Goal: Task Accomplishment & Management: Manage account settings

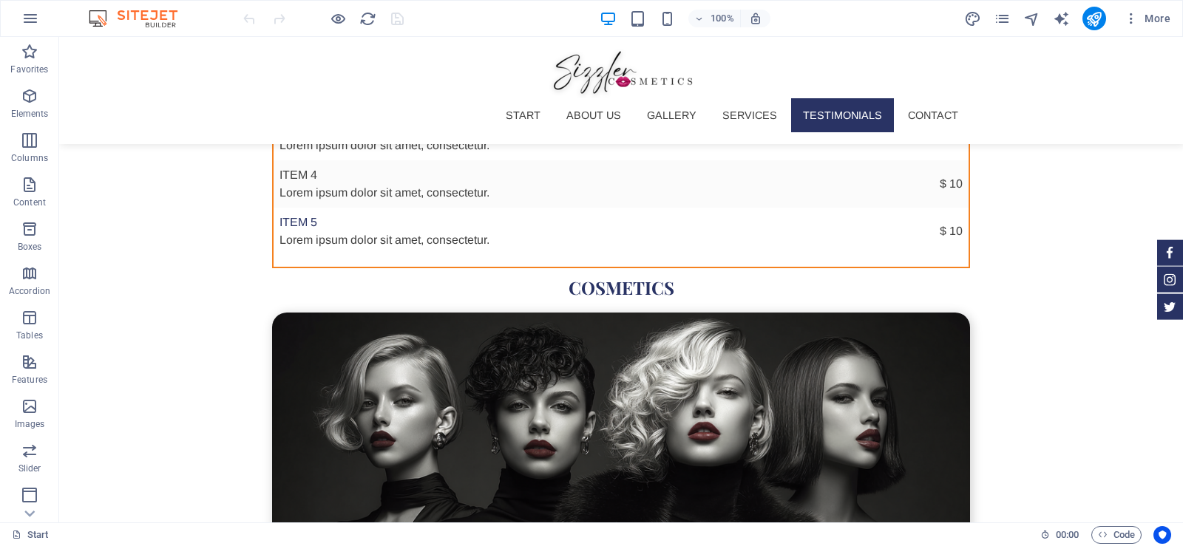
scroll to position [5278, 0]
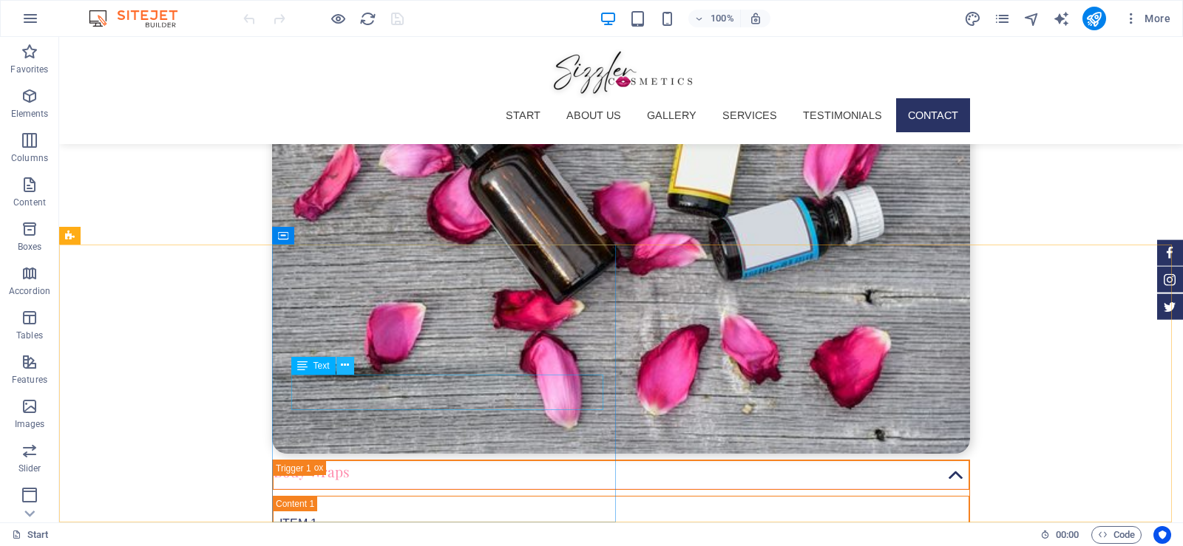
click at [346, 362] on icon at bounding box center [345, 366] width 8 height 16
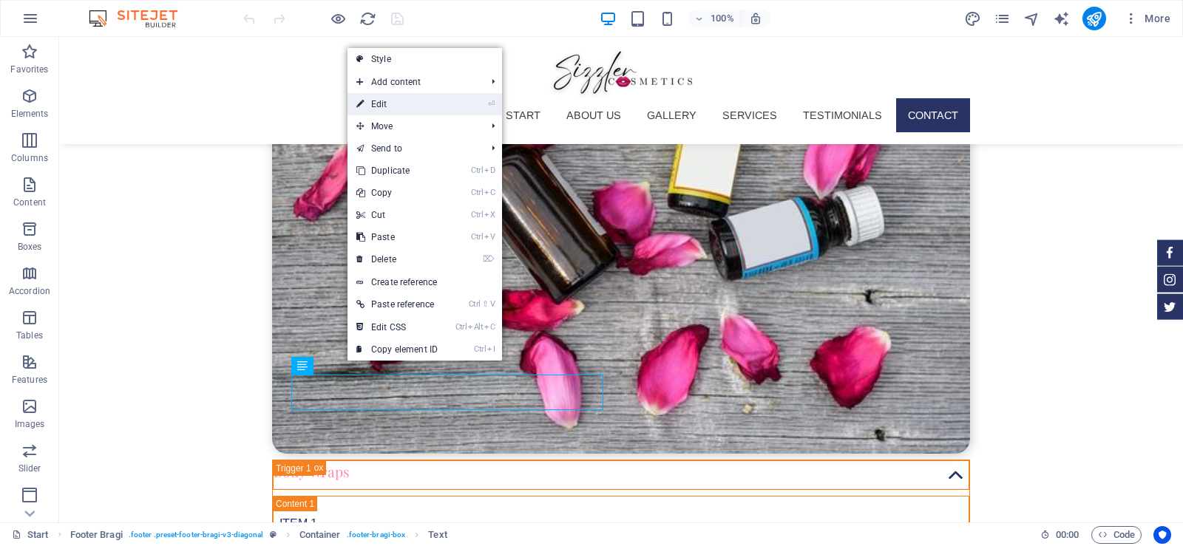
click at [413, 109] on link "⏎ Edit" at bounding box center [397, 104] width 99 height 22
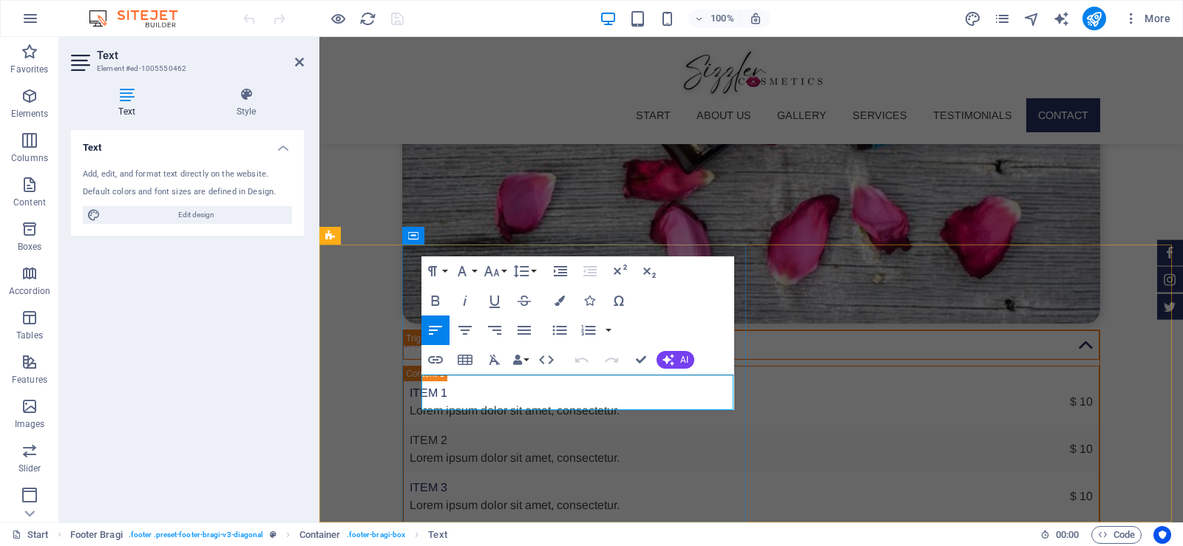
scroll to position [5148, 0]
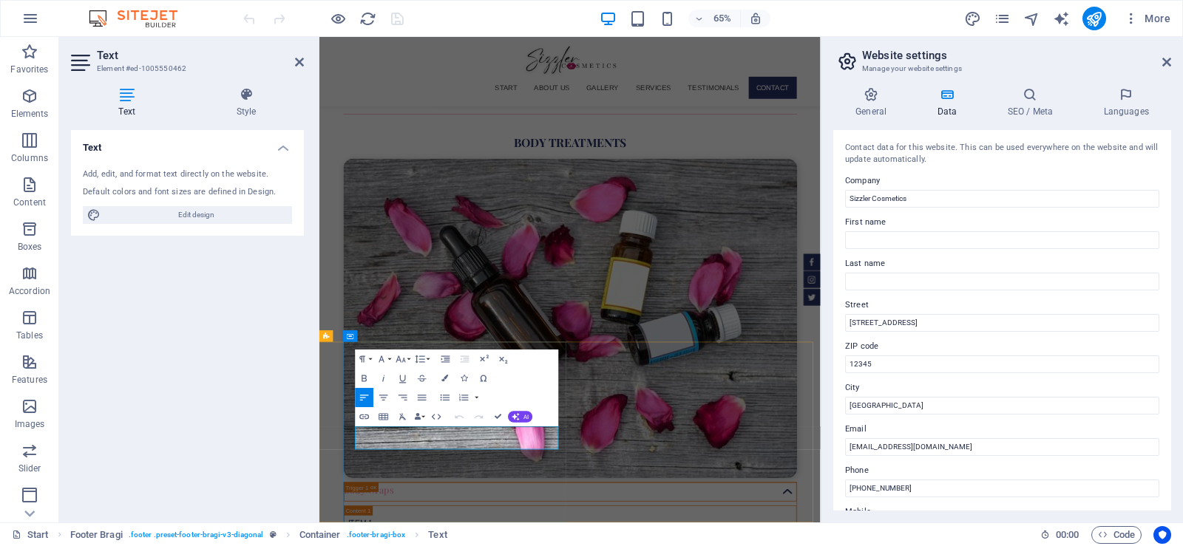
click at [869, 325] on input "Teststr 1" at bounding box center [1002, 323] width 314 height 18
select select "en"
click at [869, 325] on body "Sizzler Cosmetics Start Favorites Elements Columns Content Boxes Accordion Tabl…" at bounding box center [591, 273] width 1183 height 546
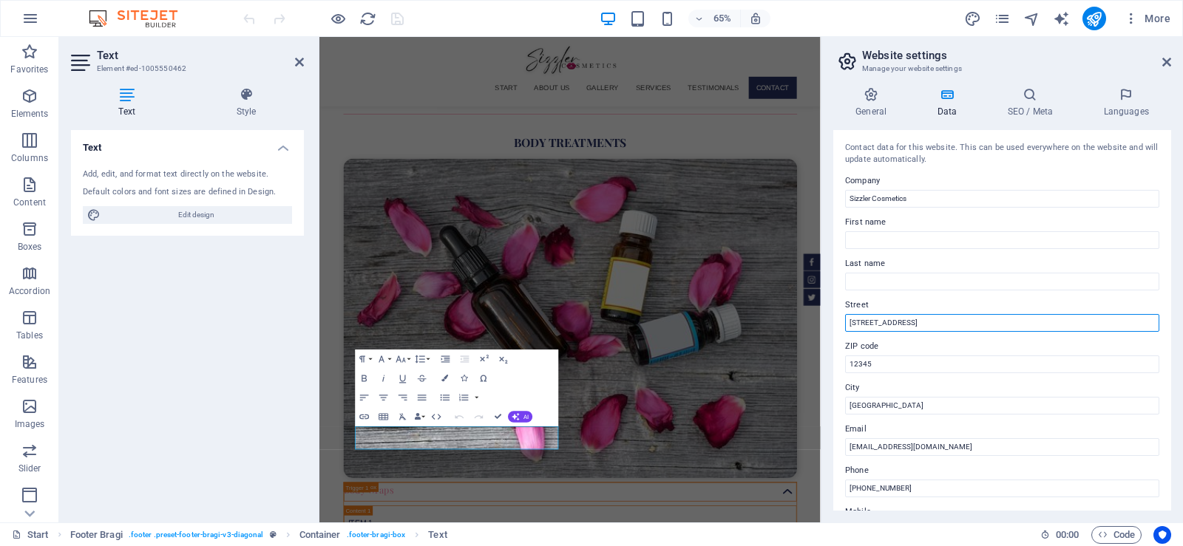
type input "1"
click at [345, 134] on span "Close" at bounding box center [333, 128] width 24 height 11
click at [901, 316] on input "Street" at bounding box center [1002, 323] width 314 height 18
paste input "Sizzle Cosmetics L.L.C. · 25908 Craft Ave, Rosedale, NY 11422"
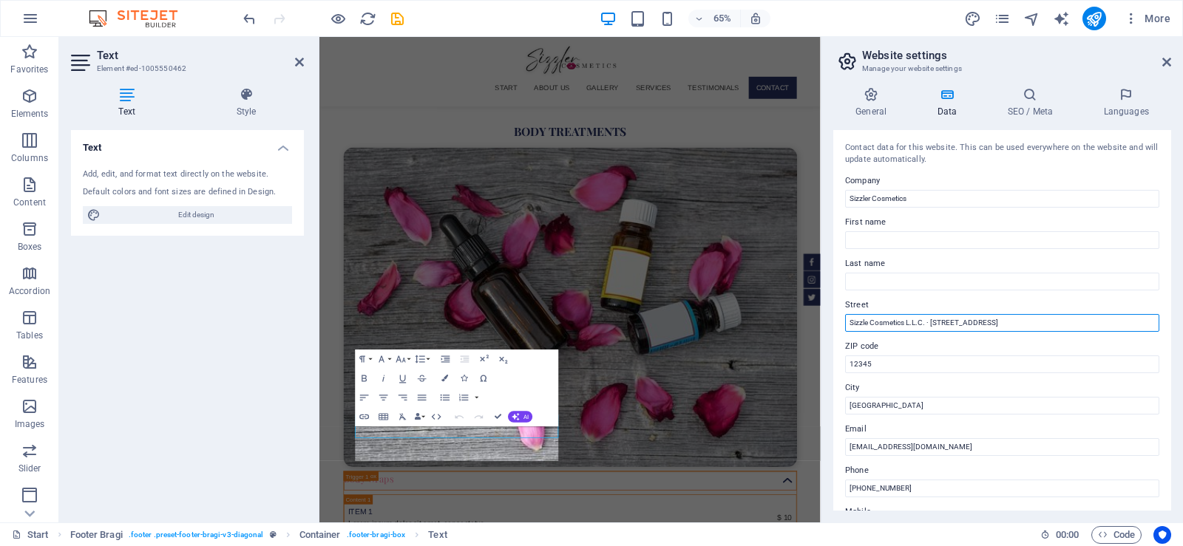
drag, startPoint x: 926, startPoint y: 320, endPoint x: 846, endPoint y: 320, distance: 79.9
click at [846, 320] on input "Sizzle Cosmetics L.L.C. · 25908 Craft Ave, Rosedale, NY 11422" at bounding box center [1002, 323] width 314 height 18
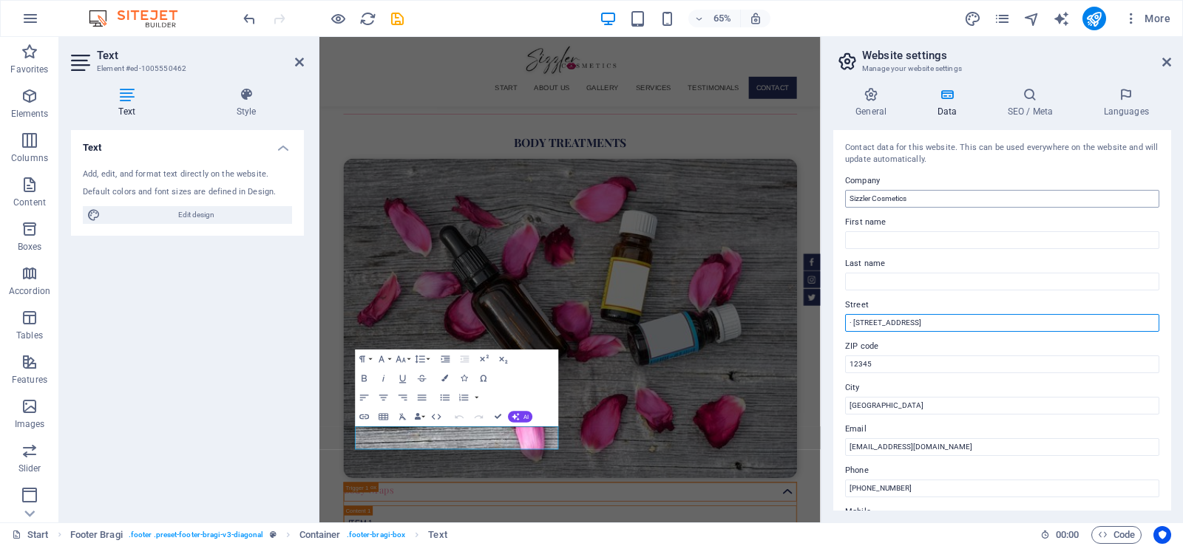
type input "· 25908 Craft Ave, Rosedale, NY 11422"
click at [884, 200] on input "Sizzler Cosmetics" at bounding box center [1002, 199] width 314 height 18
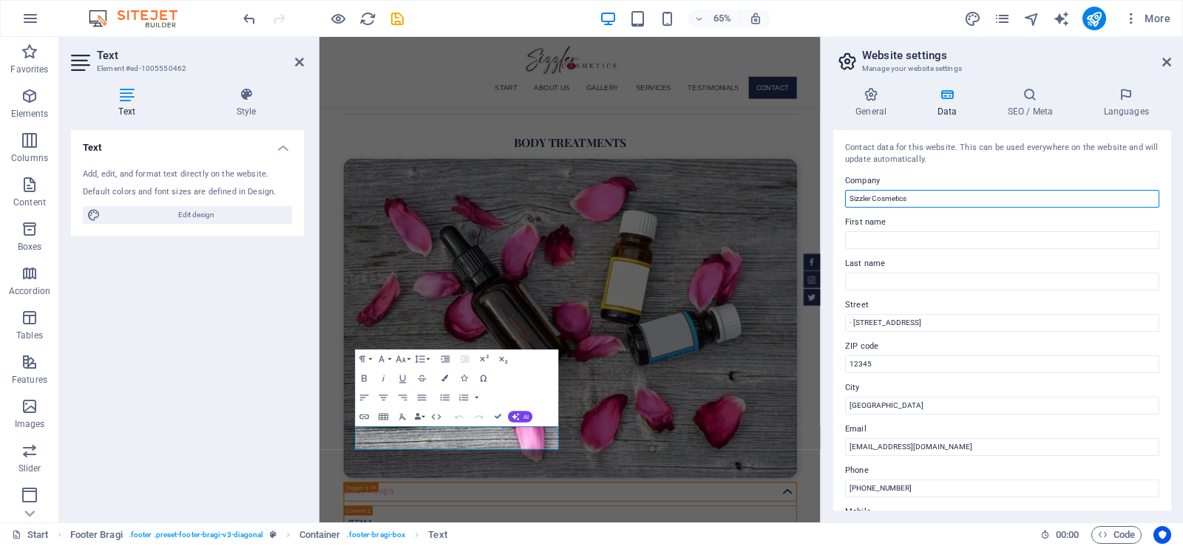
paste input "Cosmetics L.L.C."
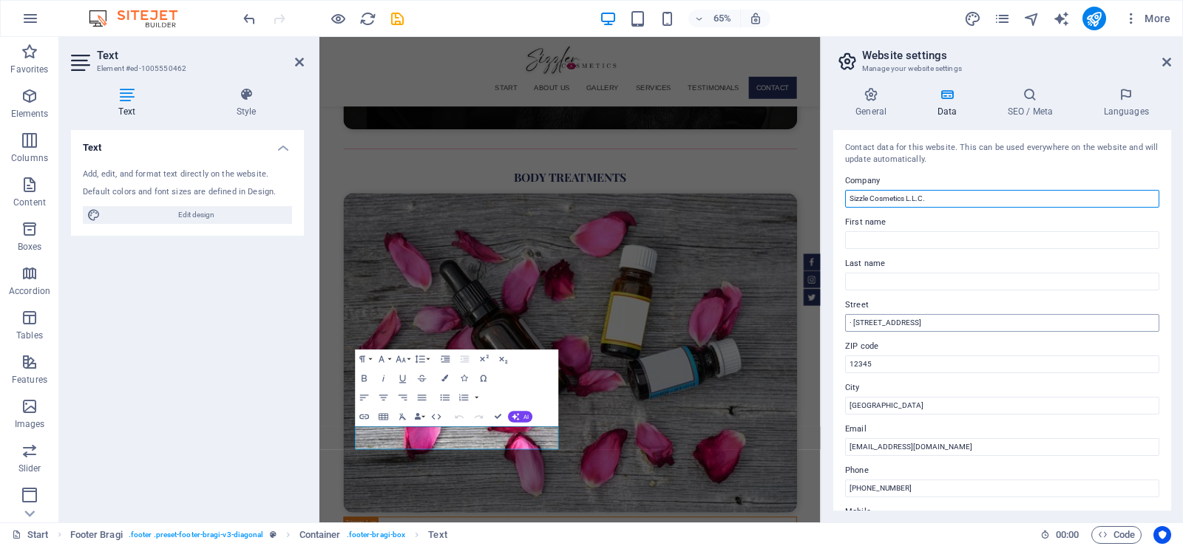
type input "Sizzle Cosmetics L.L.C."
click at [876, 320] on input "· 25908 Craft Ave, Rosedale, NY 11422" at bounding box center [1002, 323] width 314 height 18
drag, startPoint x: 955, startPoint y: 323, endPoint x: 986, endPoint y: 323, distance: 30.3
click at [986, 323] on input "· 25908 Craft Ave, Rosedale, NY 11422" at bounding box center [1002, 323] width 314 height 18
type input "· 25908 Craft Ave, Rosedale, NY"
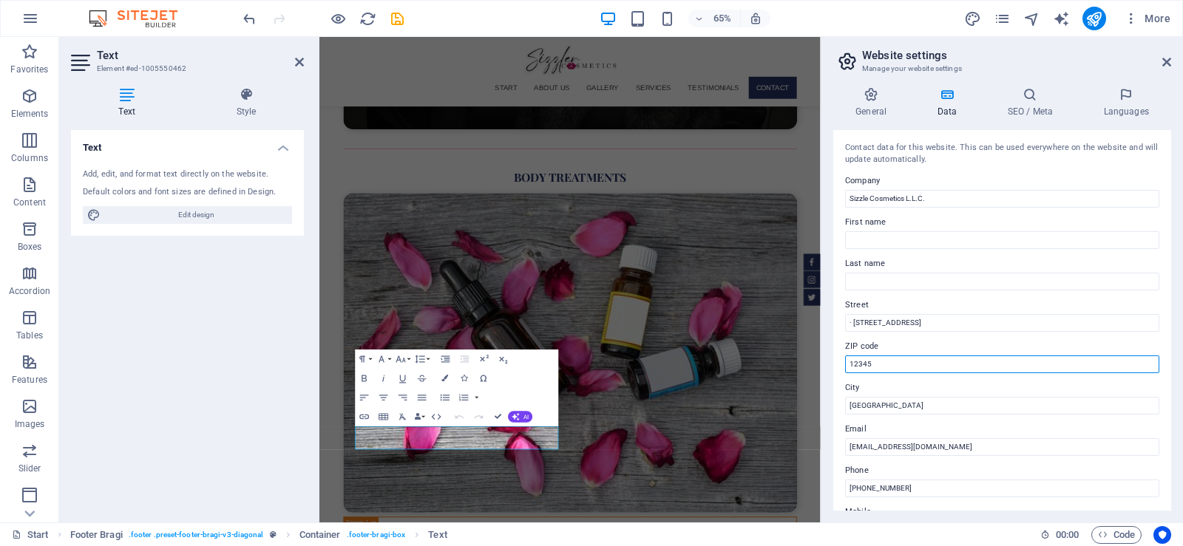
click at [874, 362] on input "12345" at bounding box center [1002, 365] width 314 height 18
paste input "11422"
type input "11422"
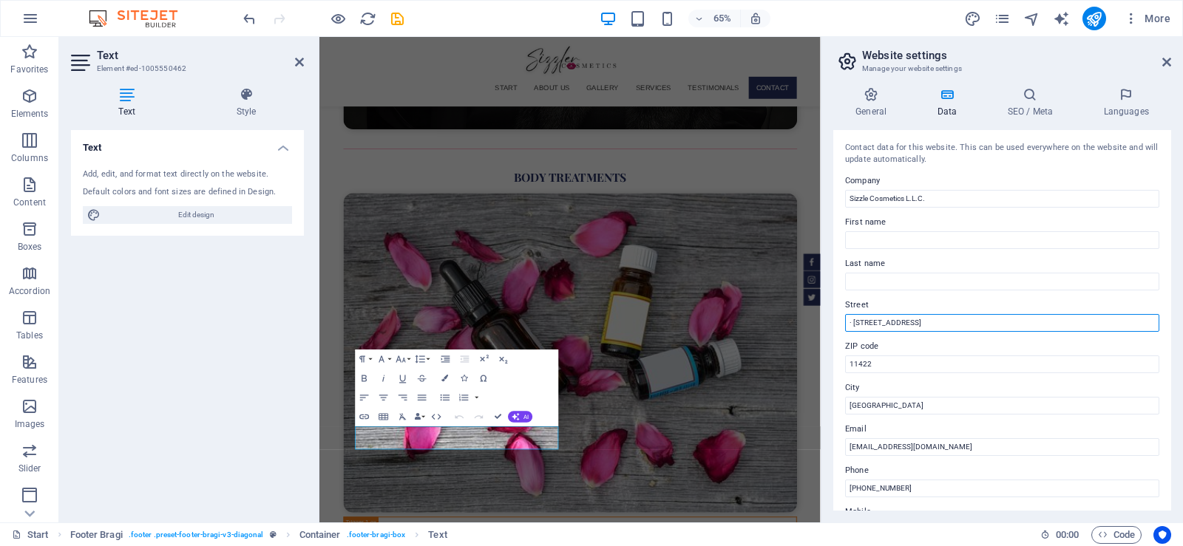
click at [879, 322] on input "· 25908 Craft Ave, Rosedale, NY" at bounding box center [1002, 323] width 314 height 18
click at [854, 321] on input "· 25908 Craft Ave, Rosedale, NY" at bounding box center [1002, 323] width 314 height 18
type input "[STREET_ADDRESS]"
click at [401, 18] on icon "save" at bounding box center [397, 18] width 17 height 17
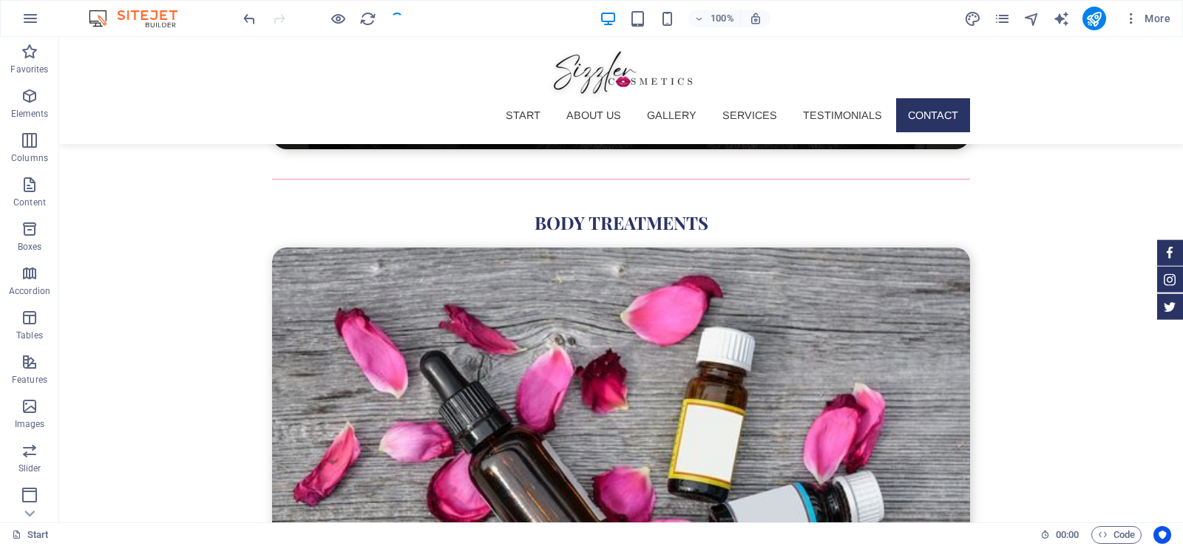
scroll to position [5307, 0]
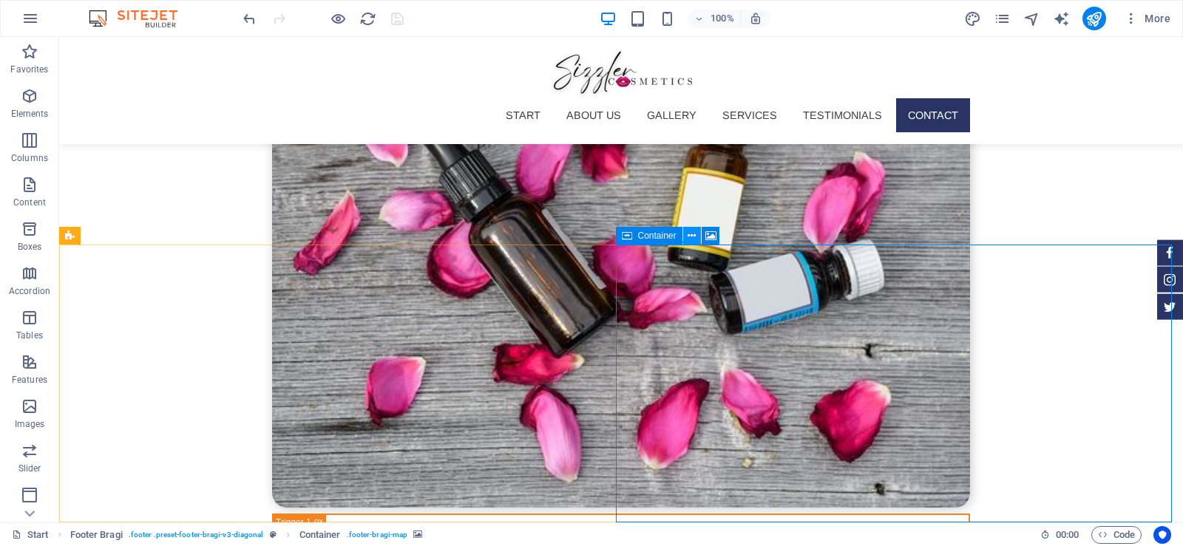
click at [688, 229] on icon at bounding box center [692, 237] width 8 height 16
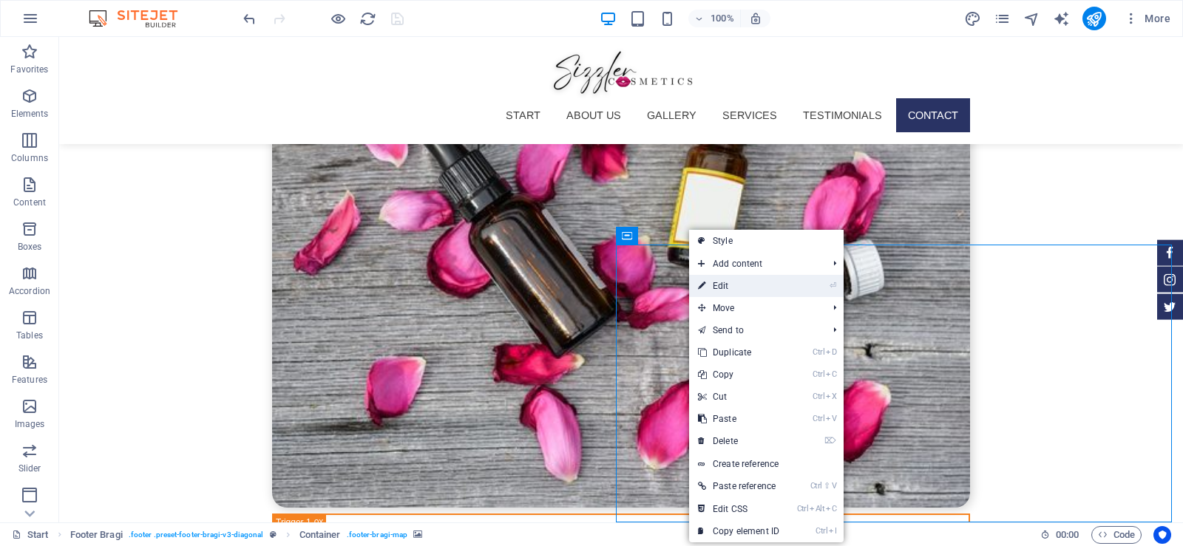
click at [711, 290] on link "⏎ Edit" at bounding box center [738, 286] width 99 height 22
select select "px"
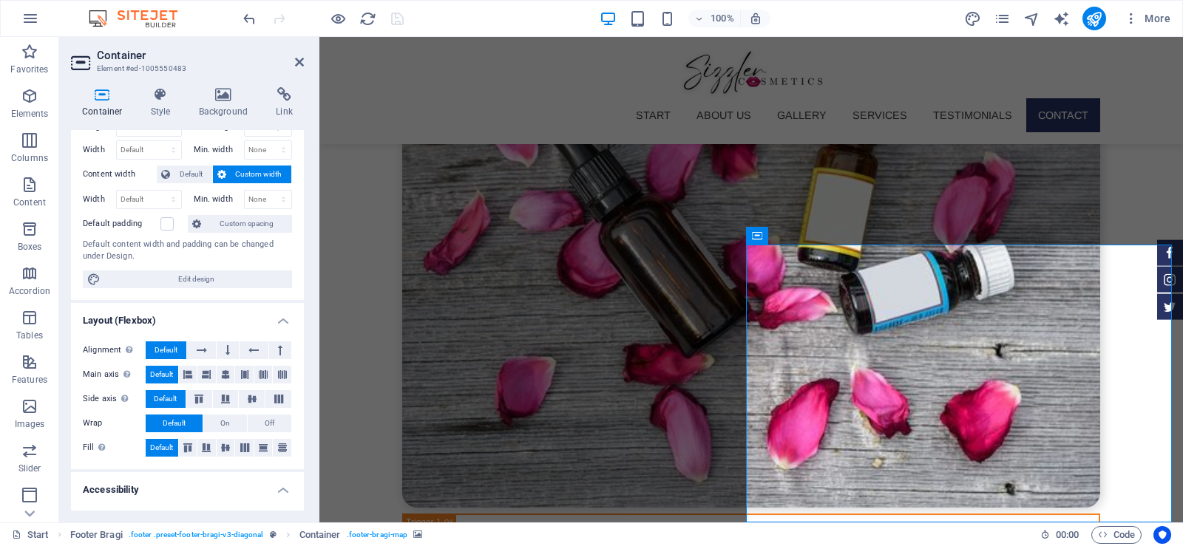
scroll to position [217, 0]
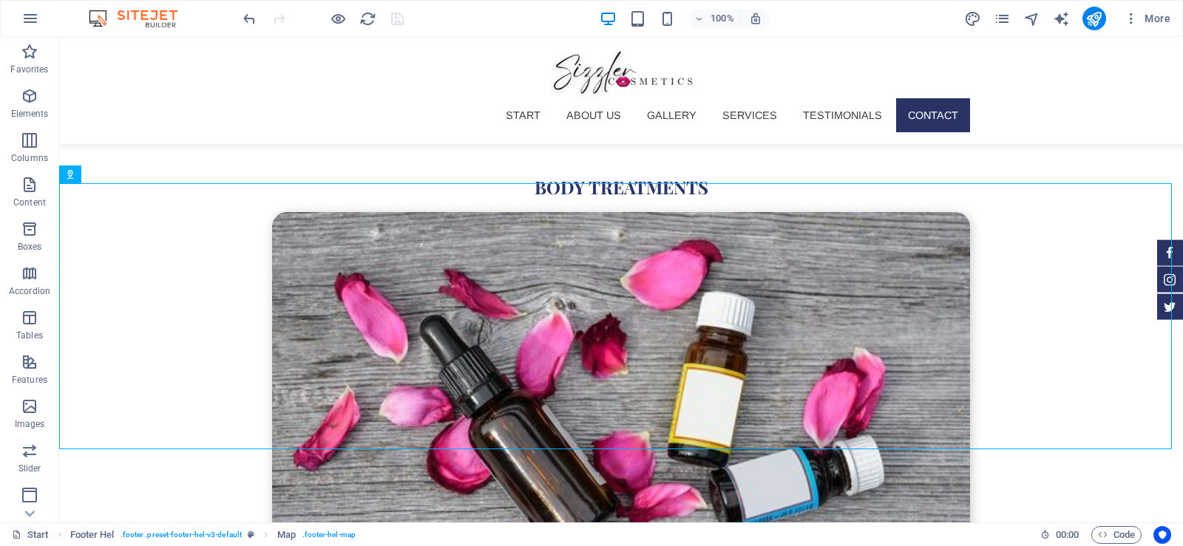
scroll to position [5121, 0]
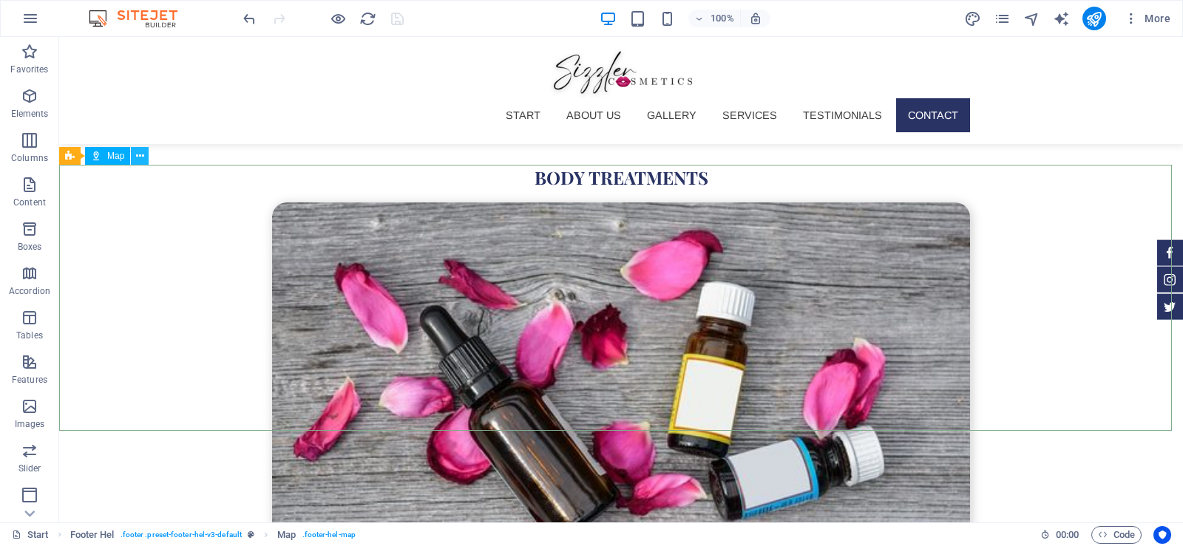
click at [138, 155] on icon at bounding box center [140, 157] width 8 height 16
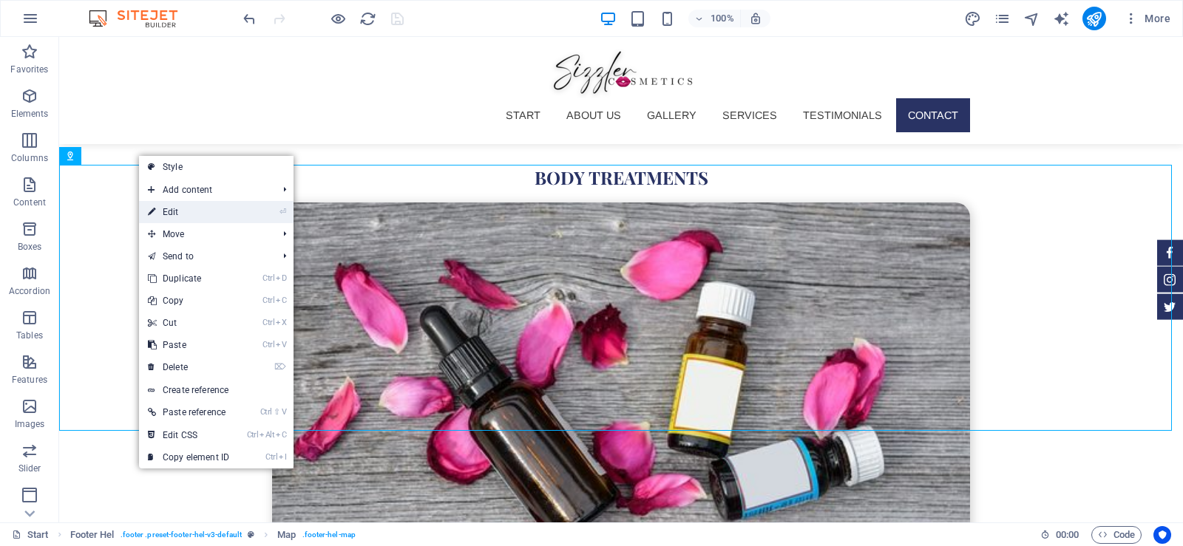
click at [169, 211] on link "⏎ Edit" at bounding box center [188, 212] width 99 height 22
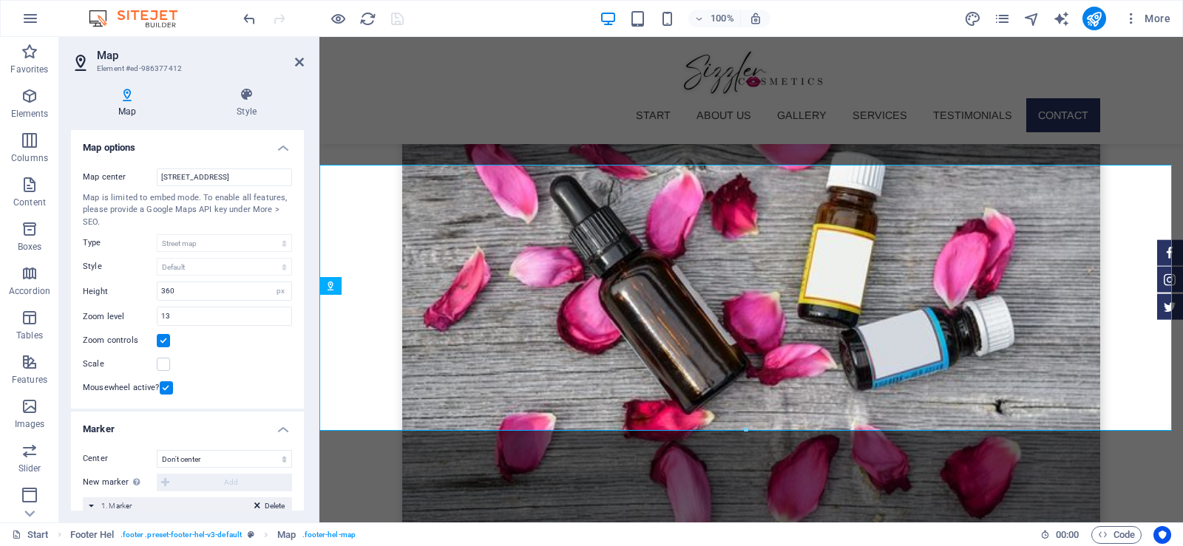
scroll to position [4991, 0]
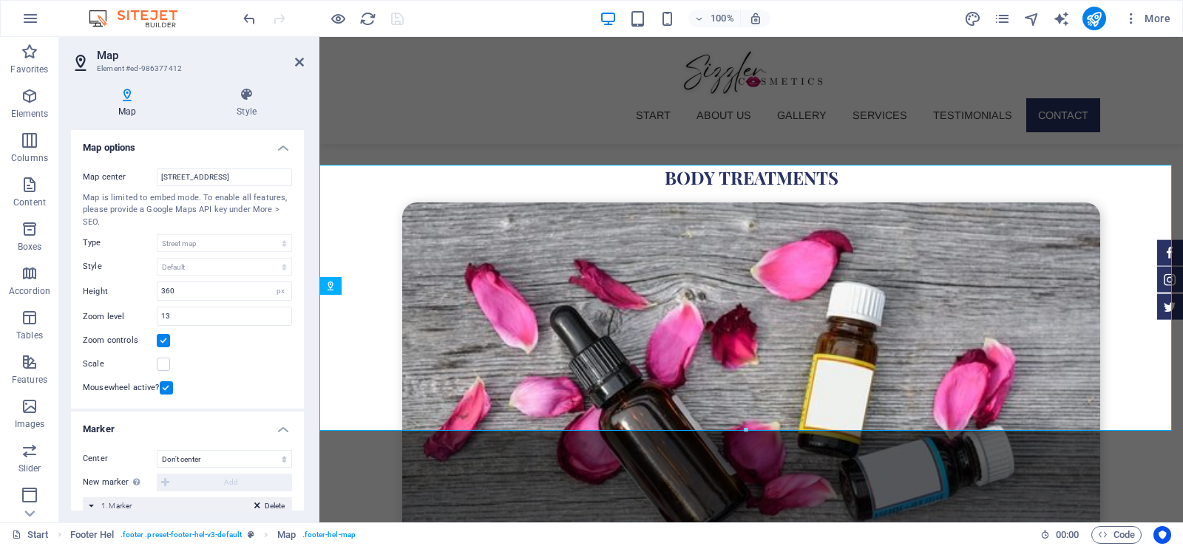
drag, startPoint x: 300, startPoint y: 189, endPoint x: 311, endPoint y: 300, distance: 112.1
click at [311, 300] on div "Map Style Map options Map center Craft Ave, Rosedale, NY 11422 Map is limited t…" at bounding box center [187, 298] width 257 height 447
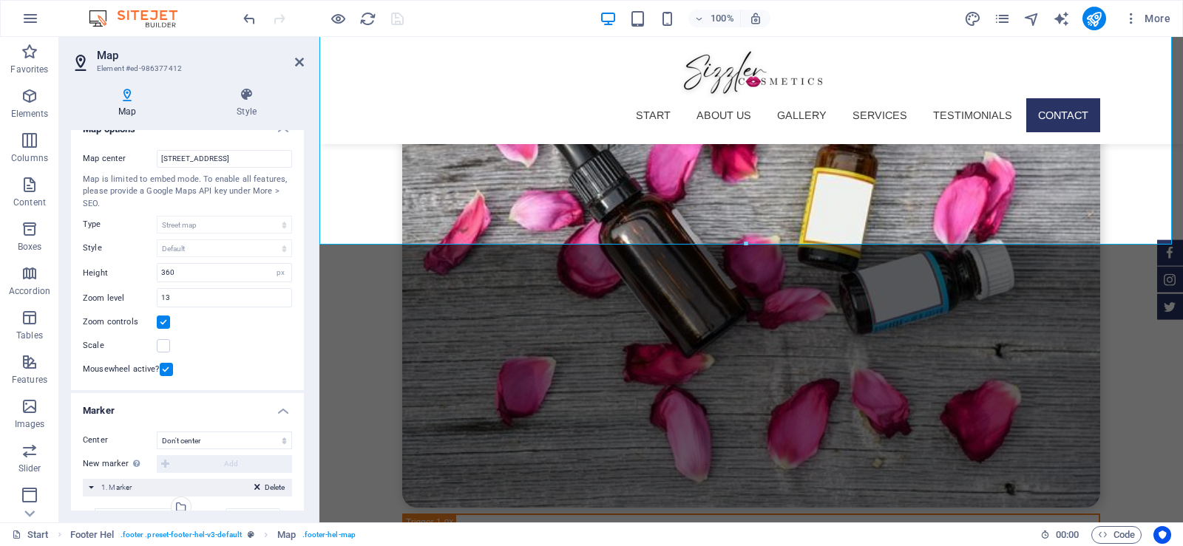
scroll to position [0, 0]
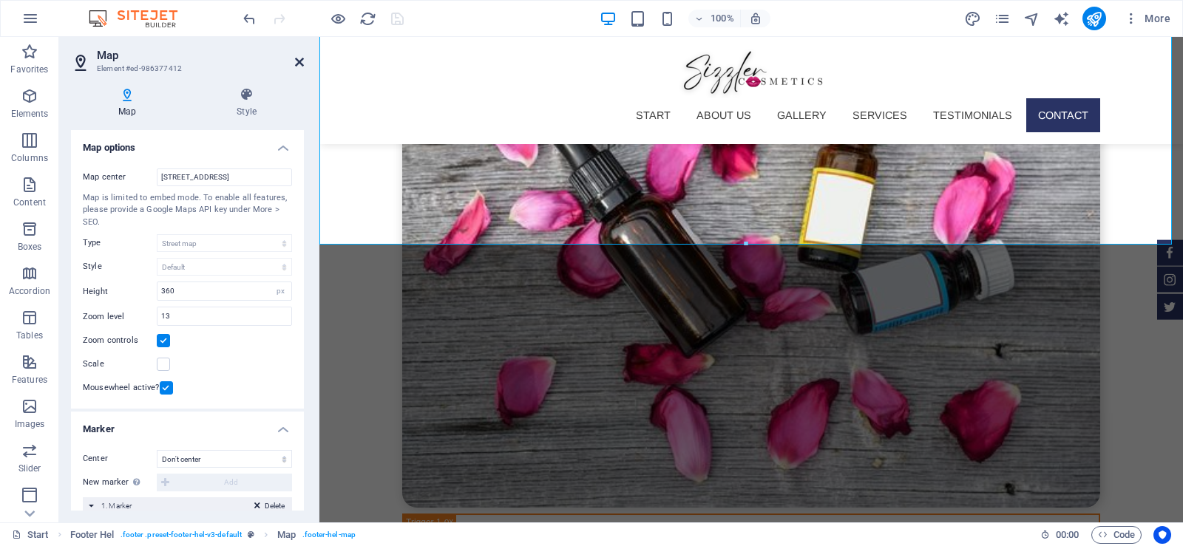
click at [301, 60] on icon at bounding box center [299, 62] width 9 height 12
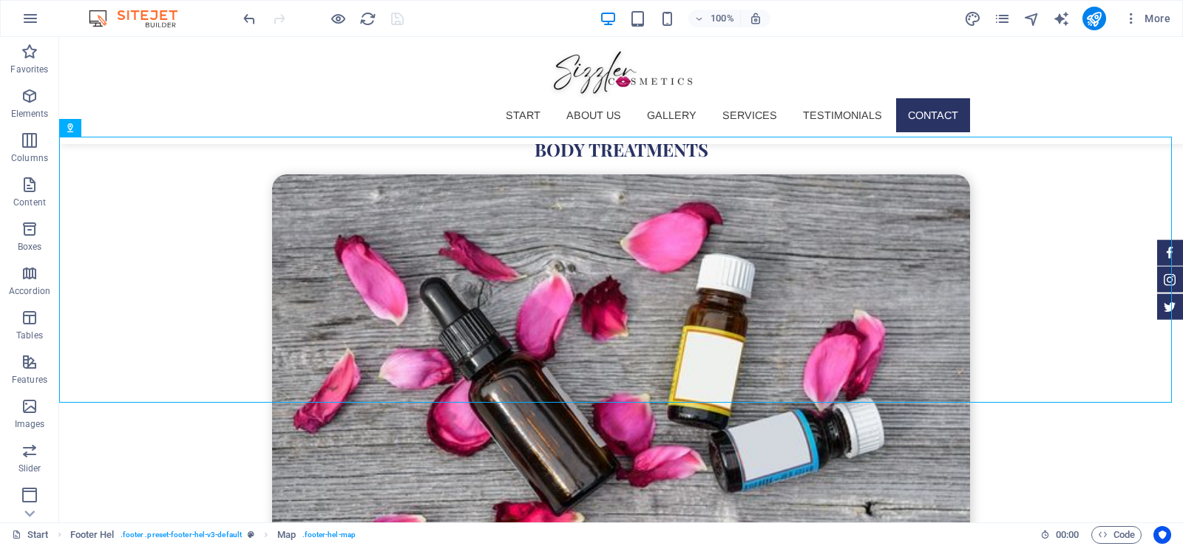
scroll to position [5307, 0]
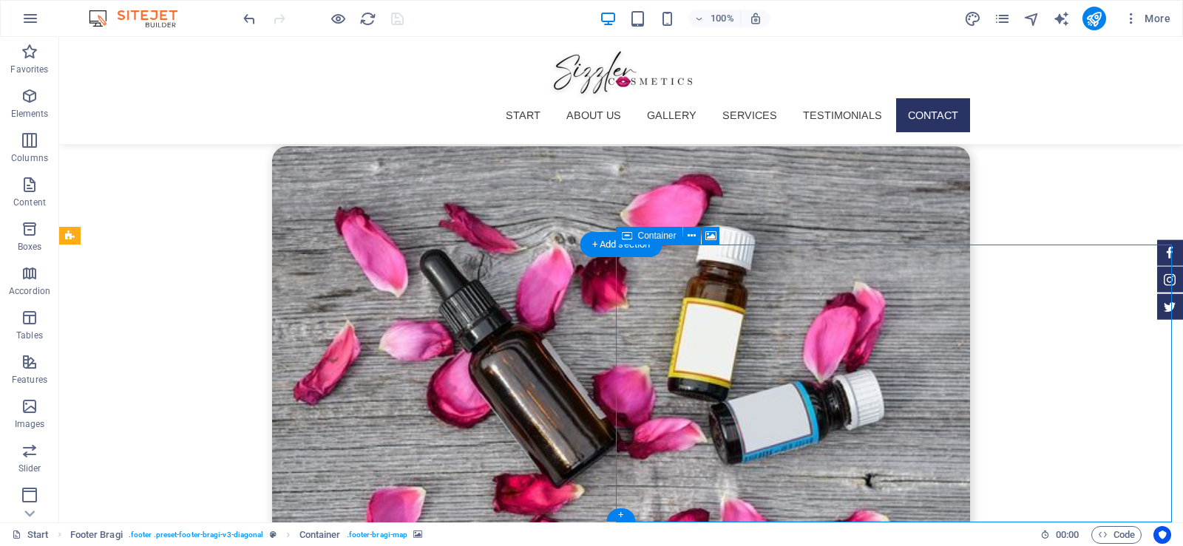
select select "px"
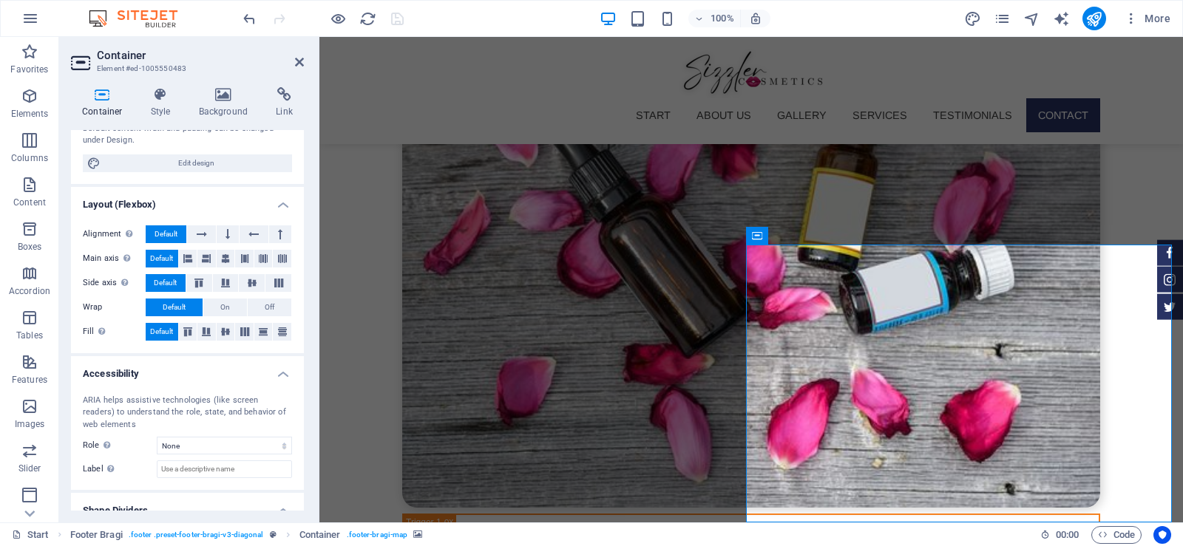
scroll to position [217, 0]
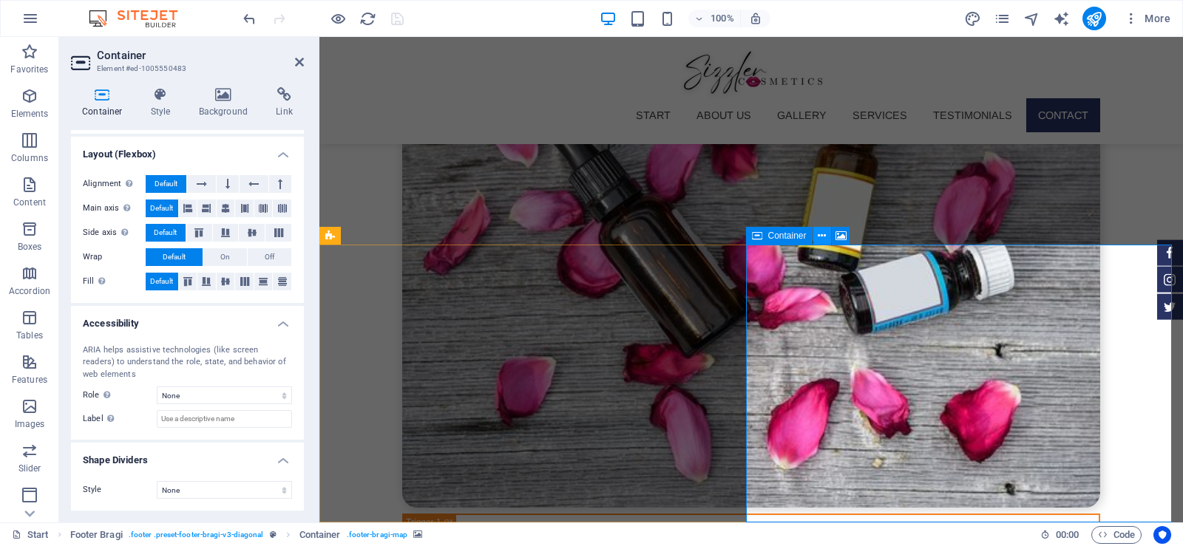
click at [816, 239] on button at bounding box center [822, 236] width 18 height 18
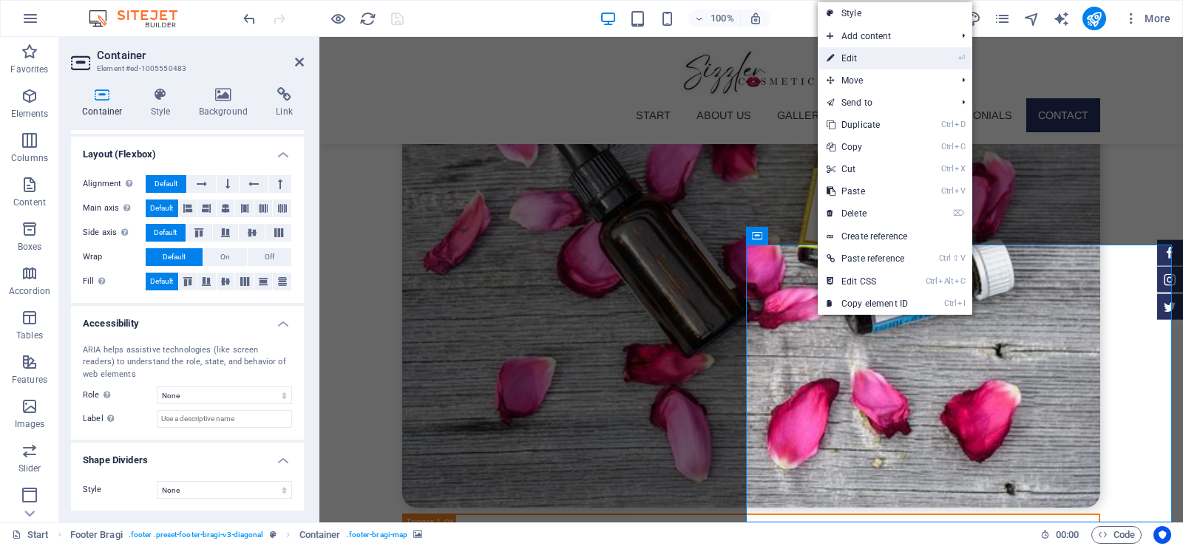
click at [854, 56] on link "⏎ Edit" at bounding box center [867, 58] width 99 height 22
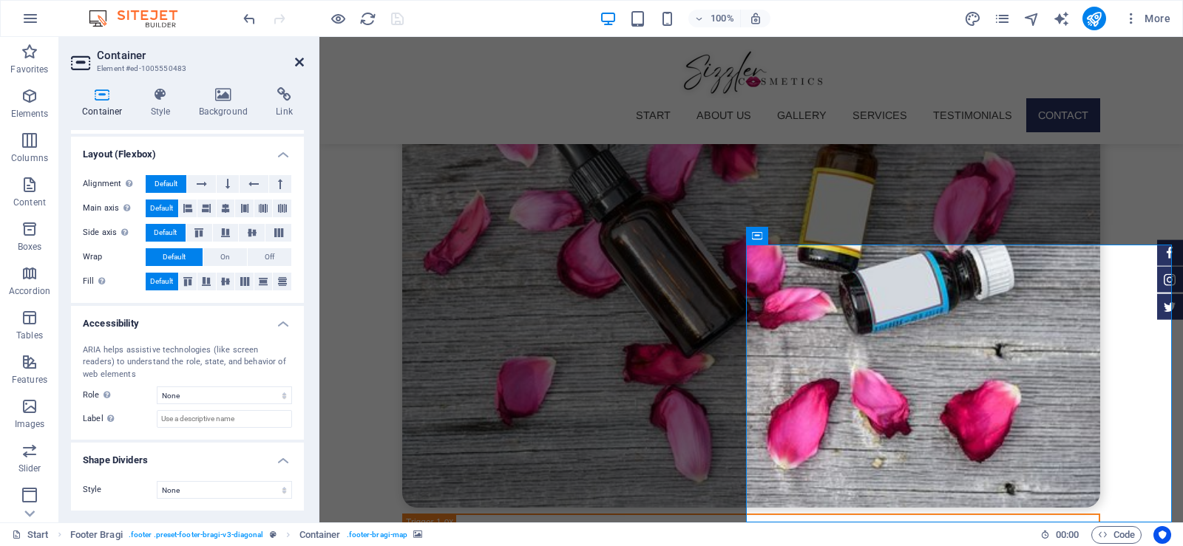
click at [297, 59] on icon at bounding box center [299, 62] width 9 height 12
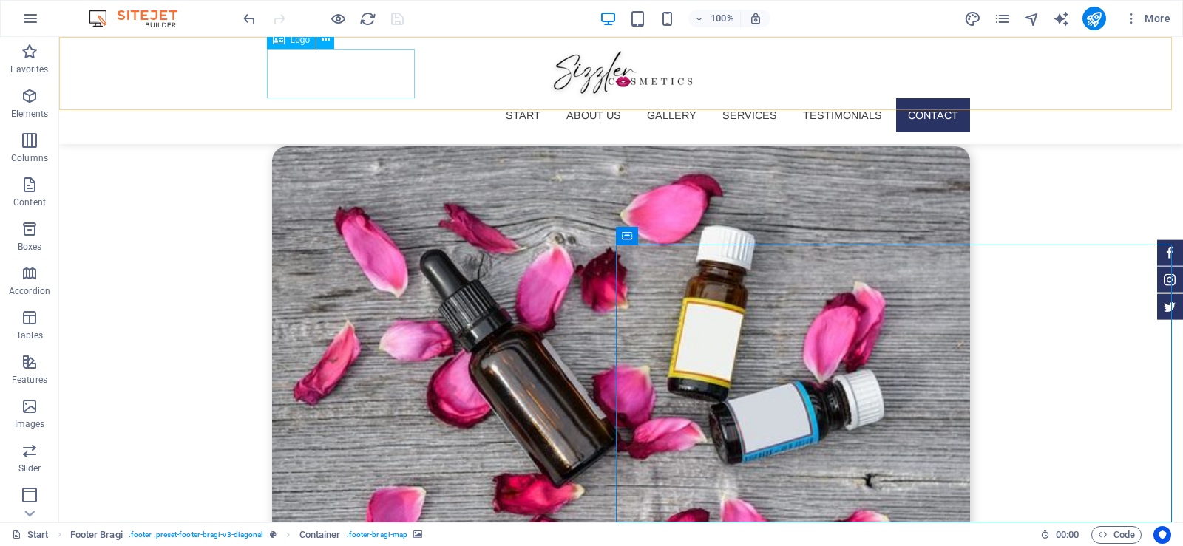
scroll to position [5307, 0]
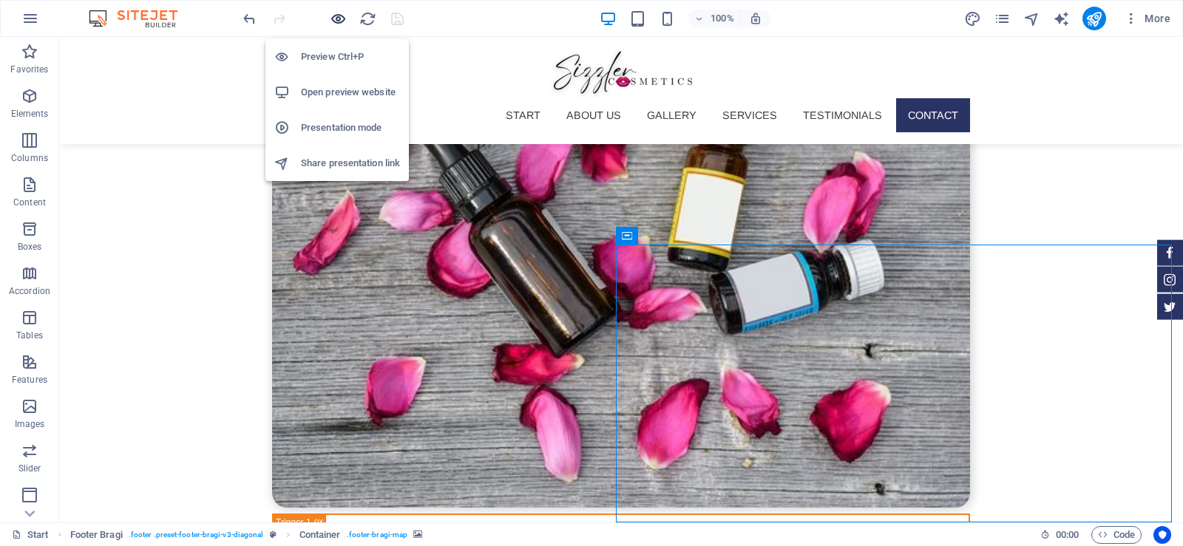
click at [339, 18] on icon "button" at bounding box center [338, 18] width 17 height 17
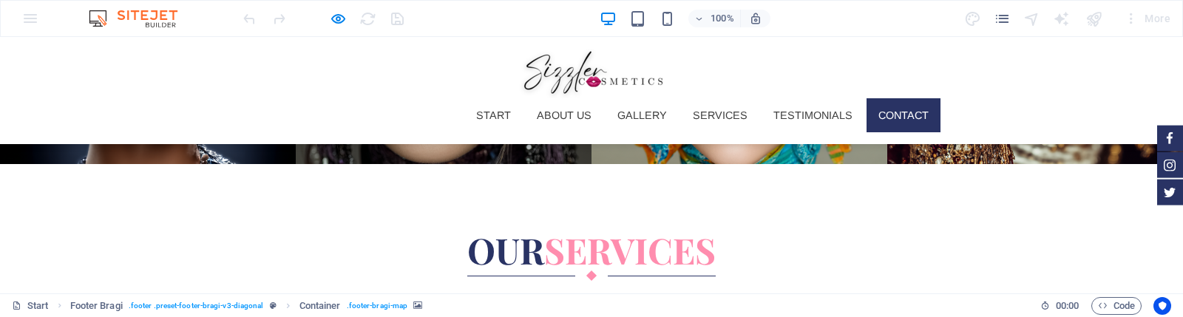
scroll to position [3683, 0]
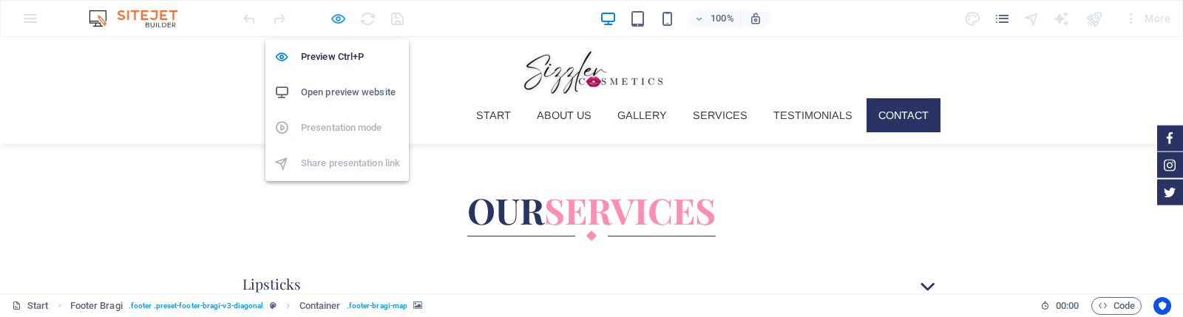
click at [338, 16] on icon "button" at bounding box center [338, 18] width 17 height 17
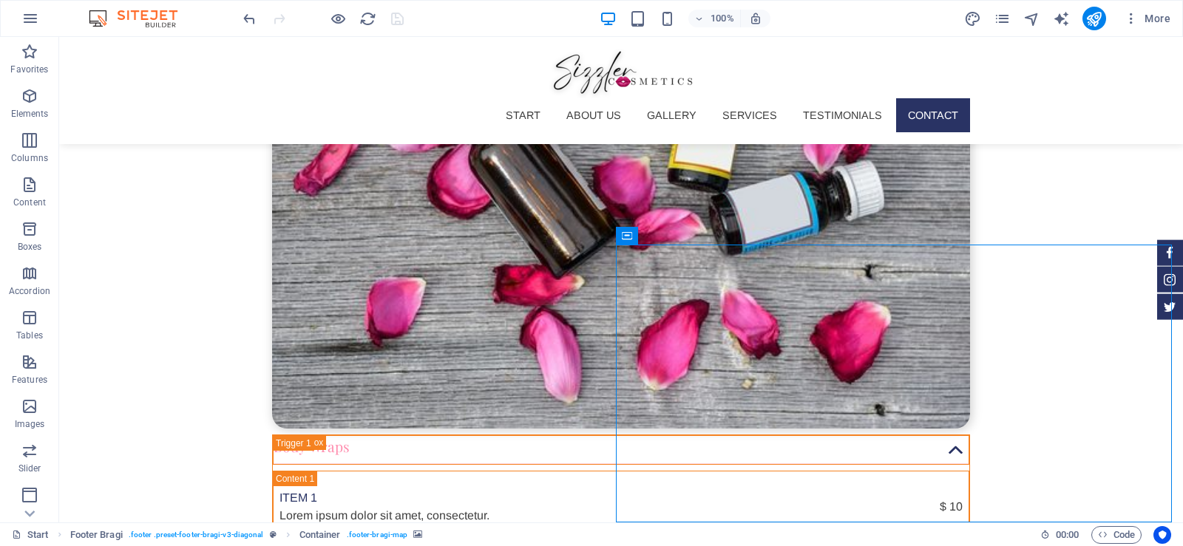
scroll to position [5307, 0]
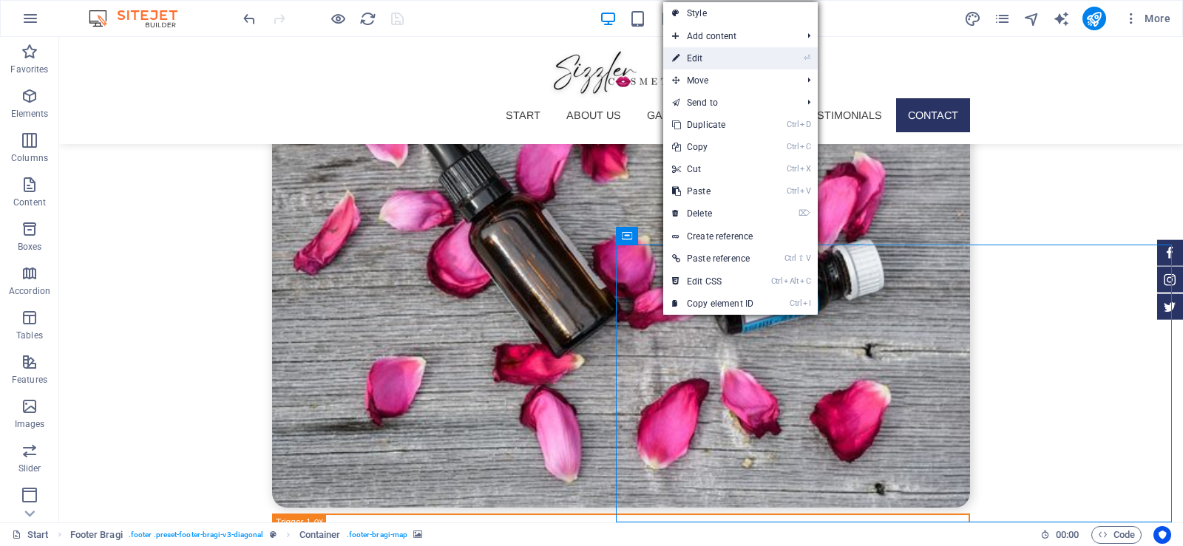
click at [710, 55] on link "⏎ Edit" at bounding box center [712, 58] width 99 height 22
select select "px"
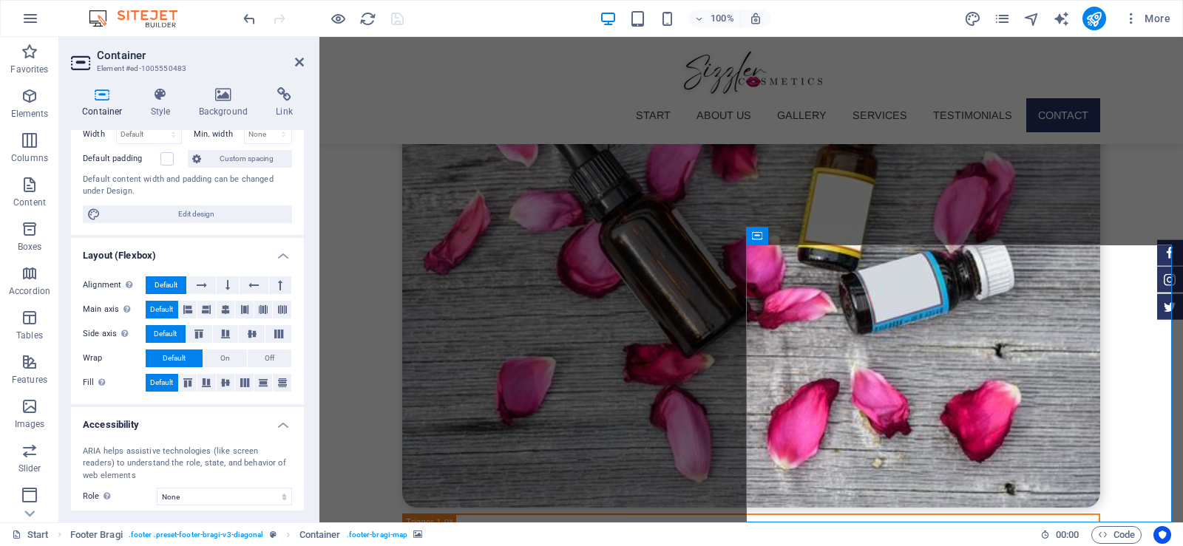
scroll to position [217, 0]
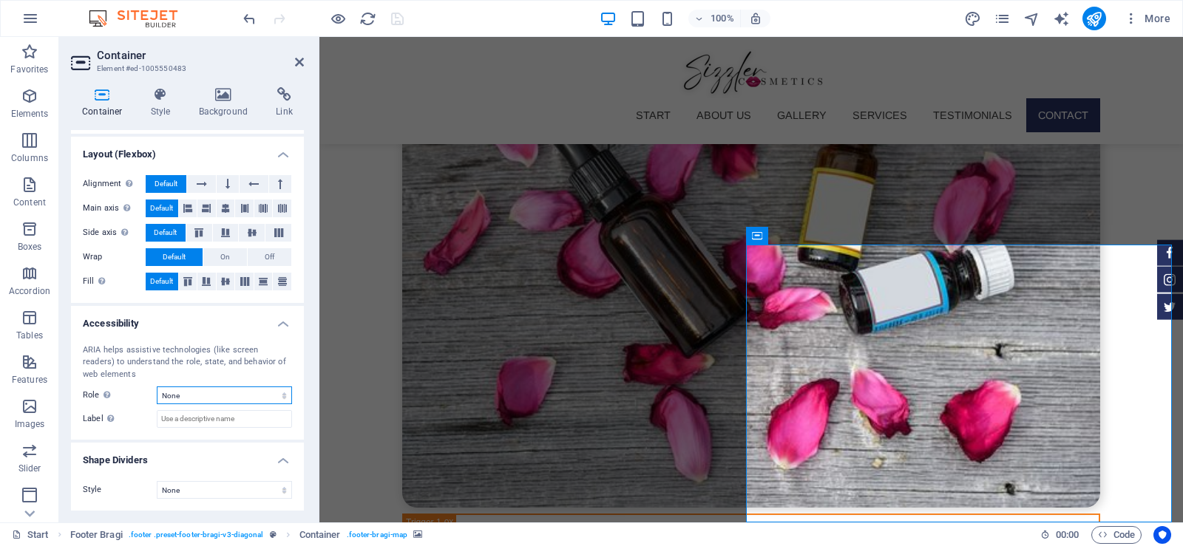
click at [212, 390] on select "None Alert Article Banner Comment Complementary Dialog Footer Header Marquee Pr…" at bounding box center [224, 396] width 135 height 18
click at [213, 419] on input "Label Use the ARIA label to provide a clear and descriptive name for elements t…" at bounding box center [224, 419] width 135 height 18
click at [402, 232] on icon at bounding box center [406, 237] width 8 height 16
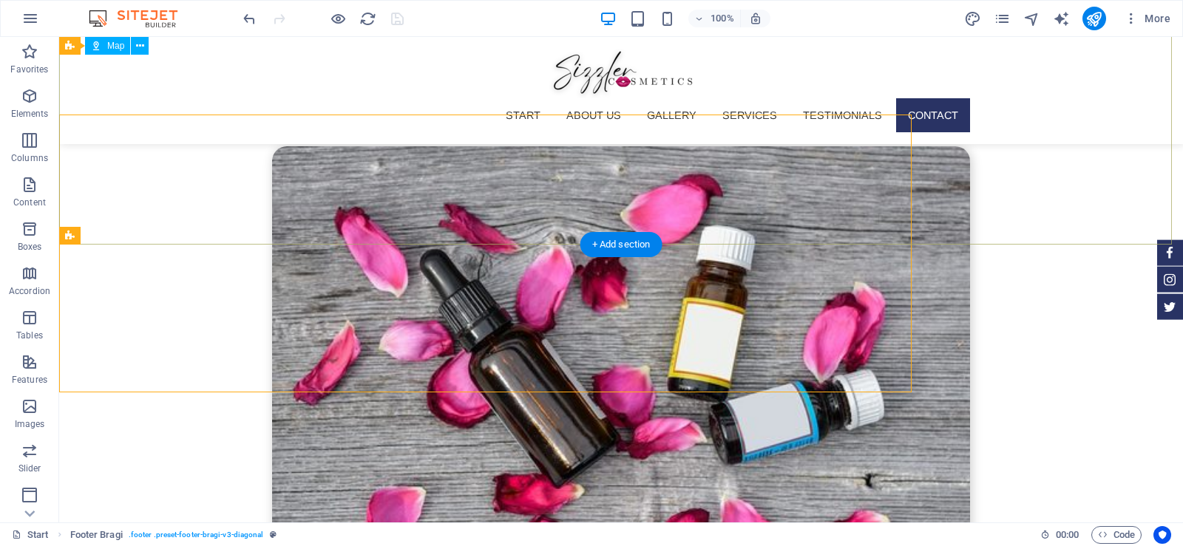
scroll to position [5307, 0]
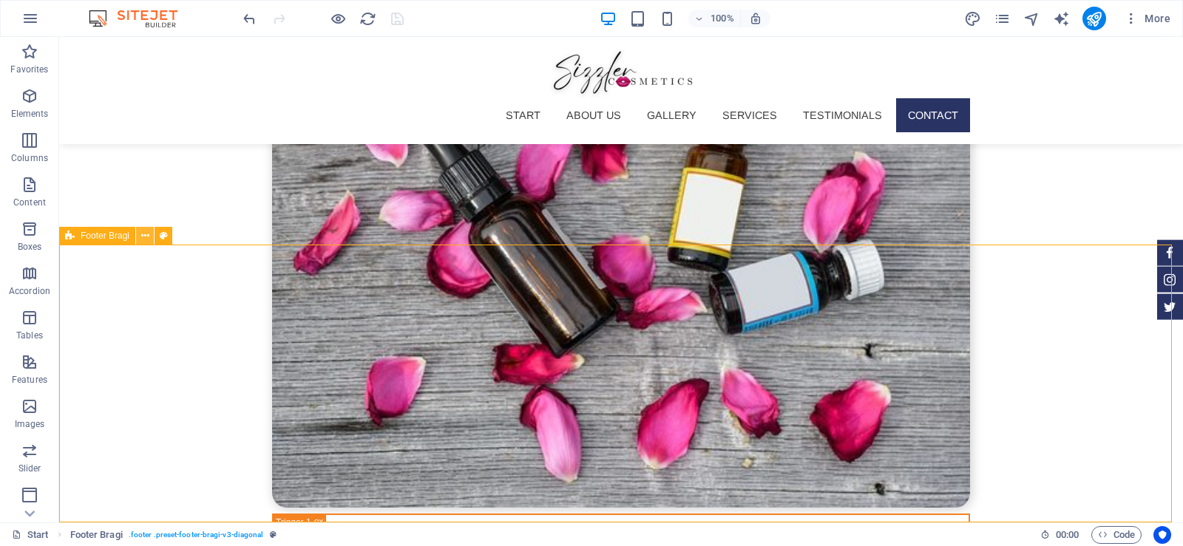
click at [145, 234] on icon at bounding box center [145, 237] width 8 height 16
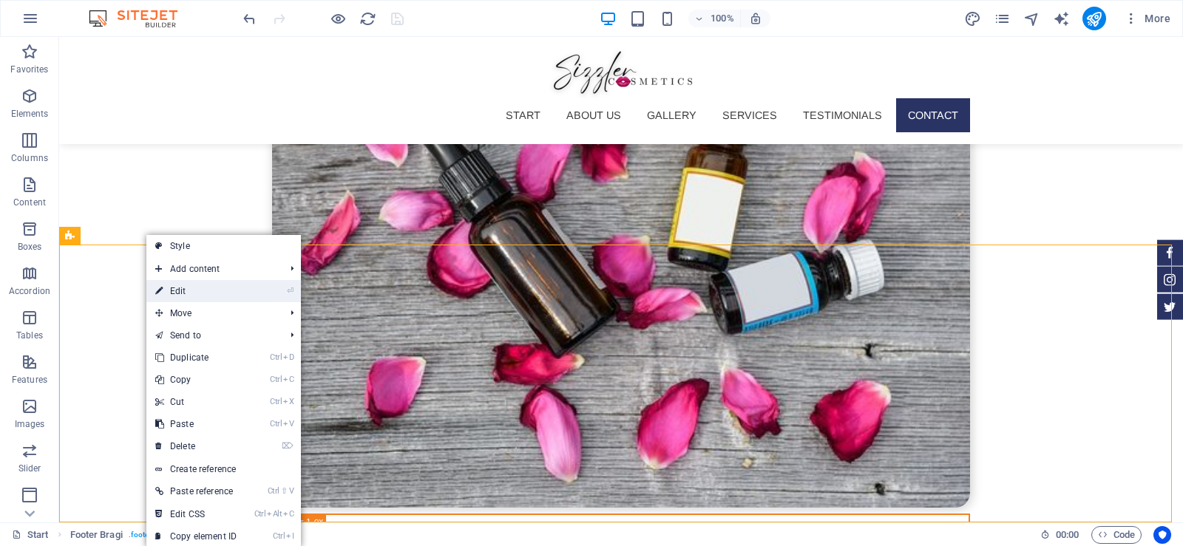
click at [176, 285] on link "⏎ Edit" at bounding box center [195, 291] width 99 height 22
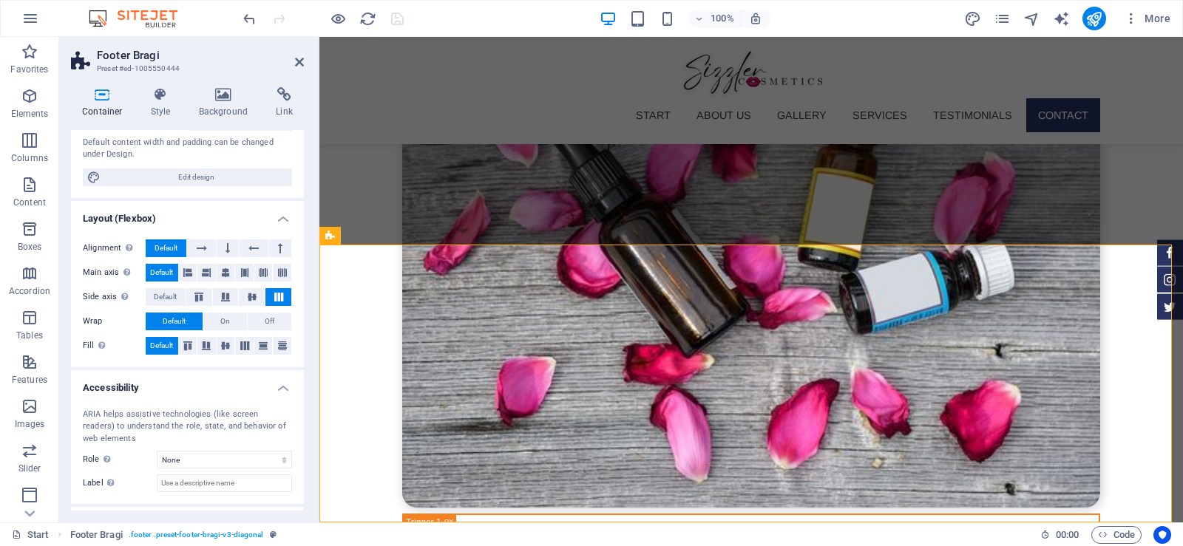
scroll to position [217, 0]
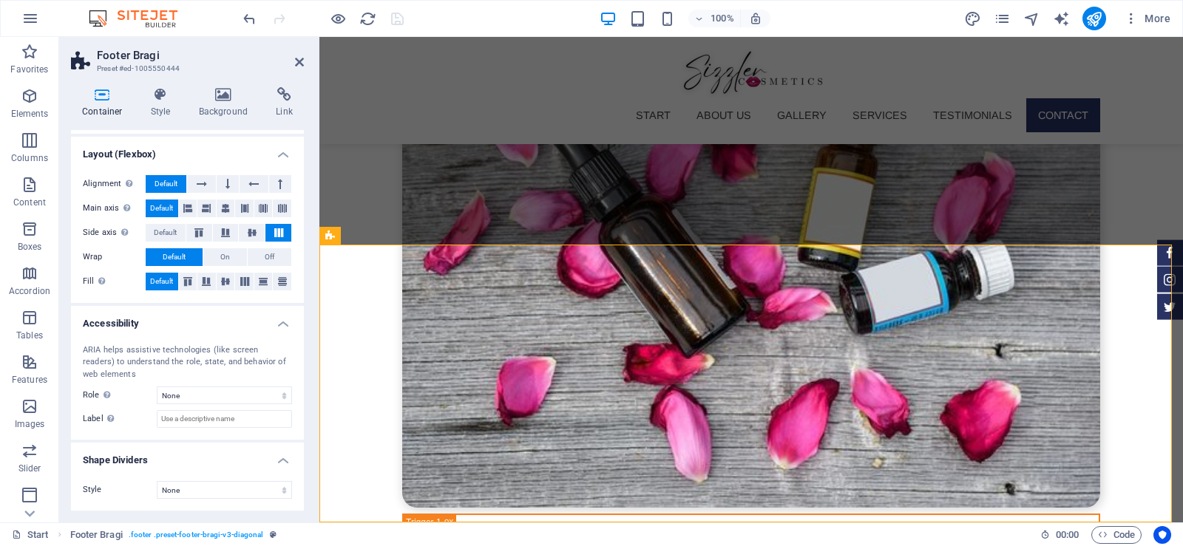
drag, startPoint x: 303, startPoint y: 138, endPoint x: 0, endPoint y: 288, distance: 338.3
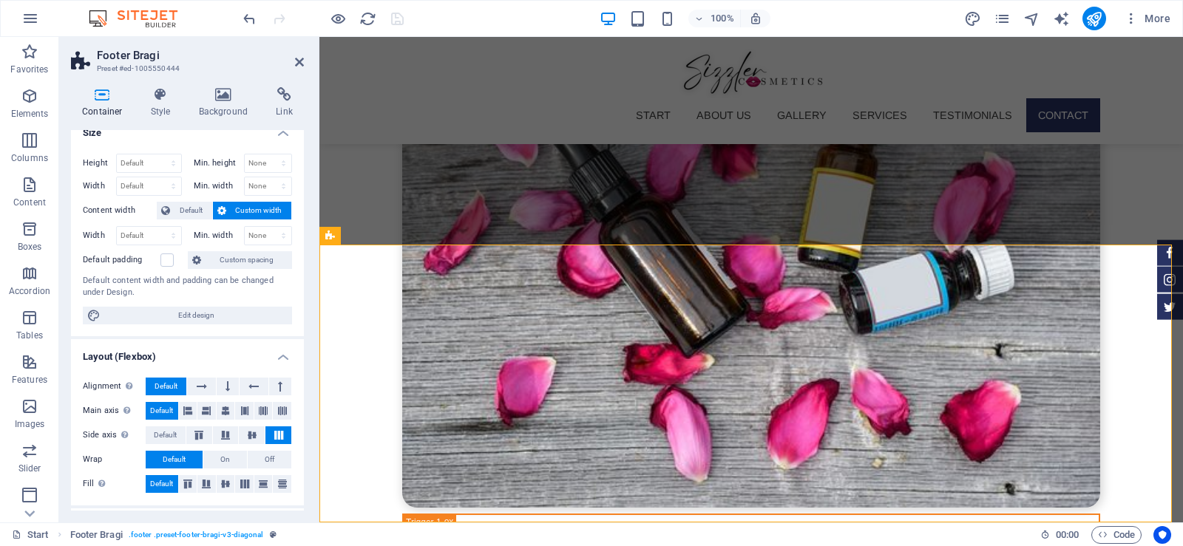
scroll to position [0, 0]
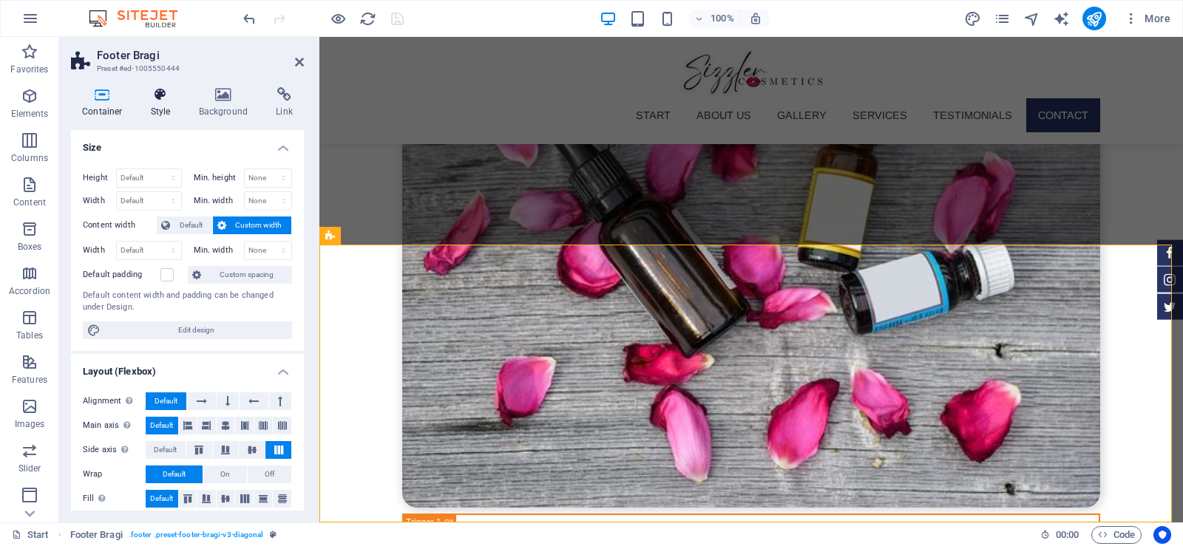
click at [160, 101] on icon at bounding box center [161, 94] width 42 height 15
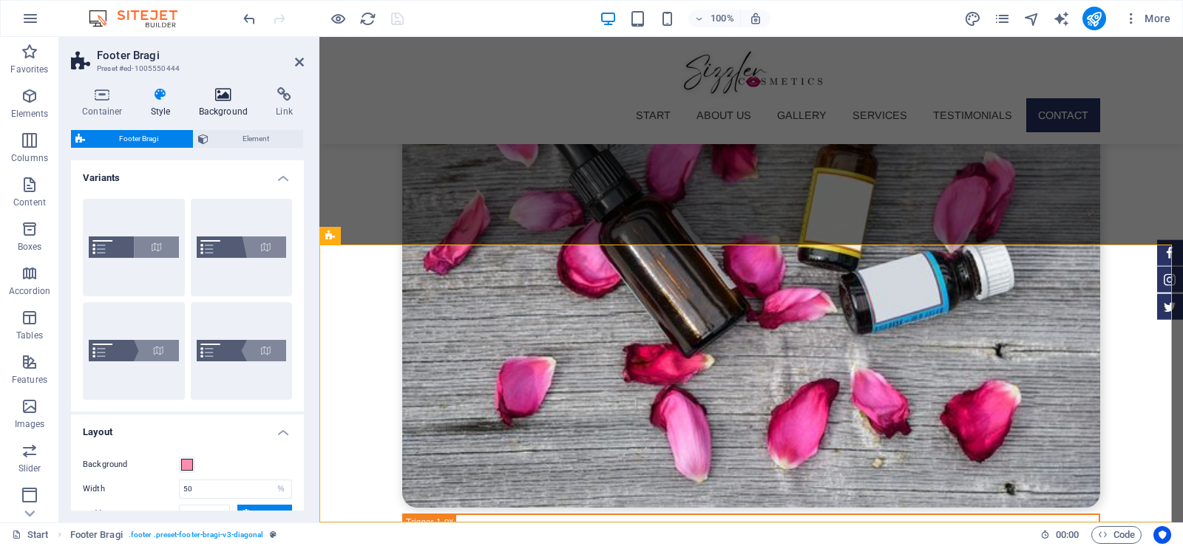
click at [212, 104] on h4 "Background" at bounding box center [227, 102] width 78 height 31
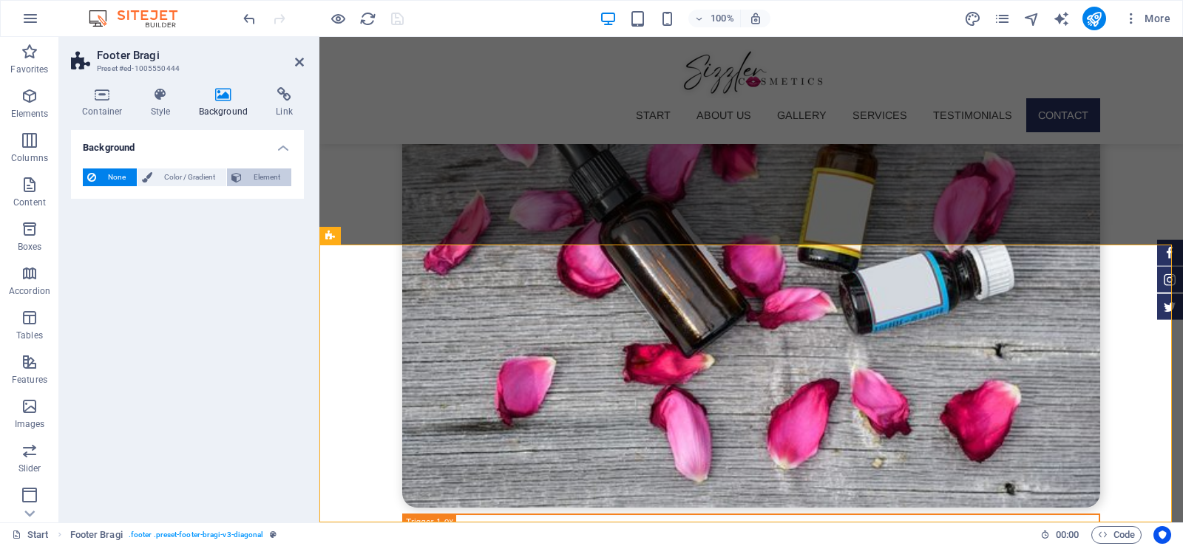
click at [257, 177] on span "Element" at bounding box center [266, 178] width 41 height 18
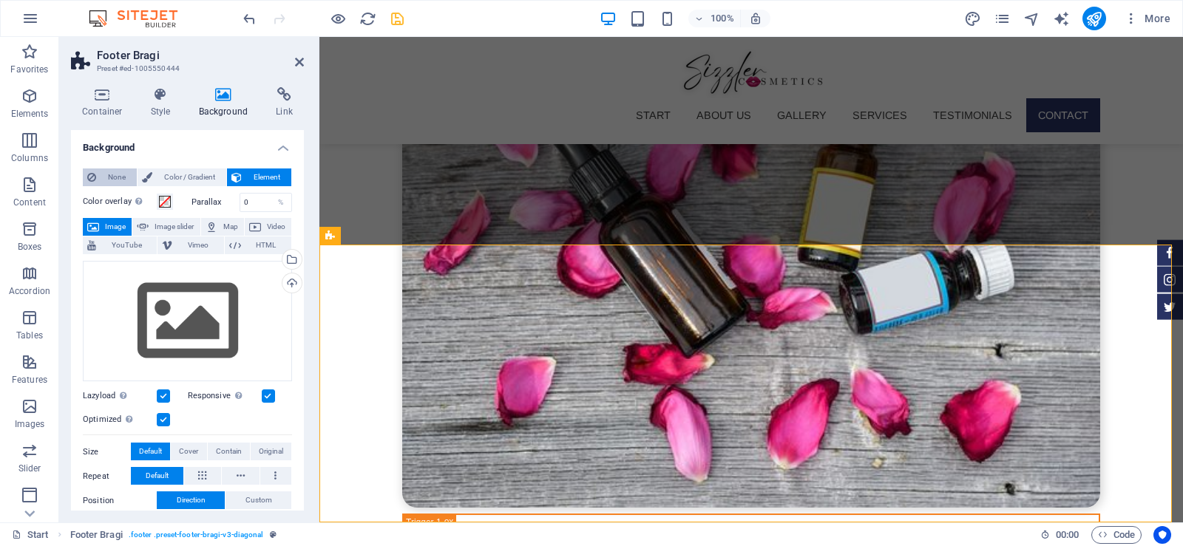
click at [117, 180] on span "None" at bounding box center [117, 178] width 32 height 18
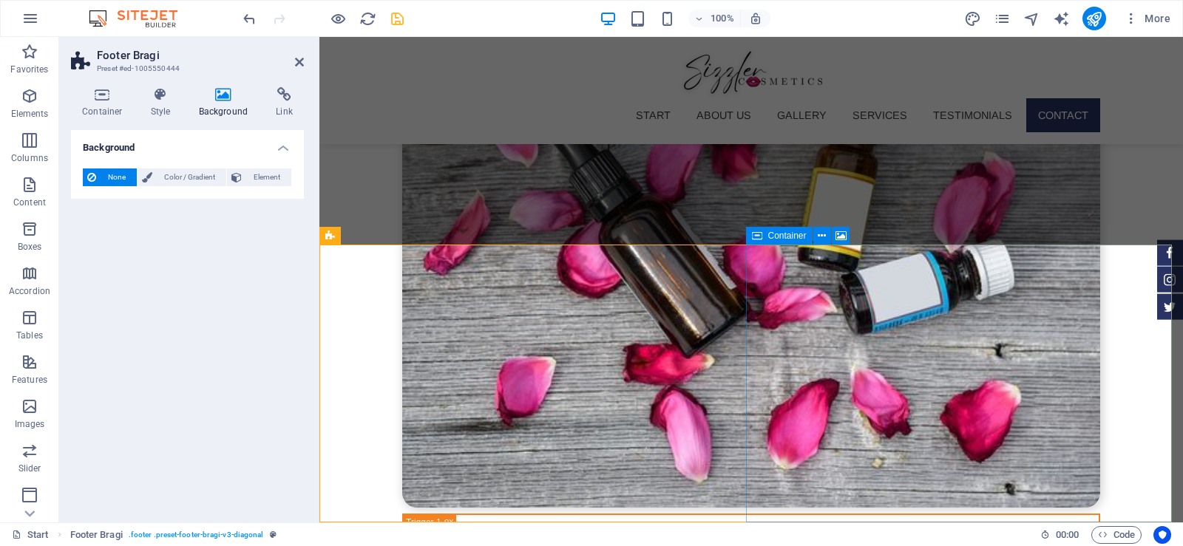
click at [296, 64] on icon at bounding box center [299, 62] width 9 height 12
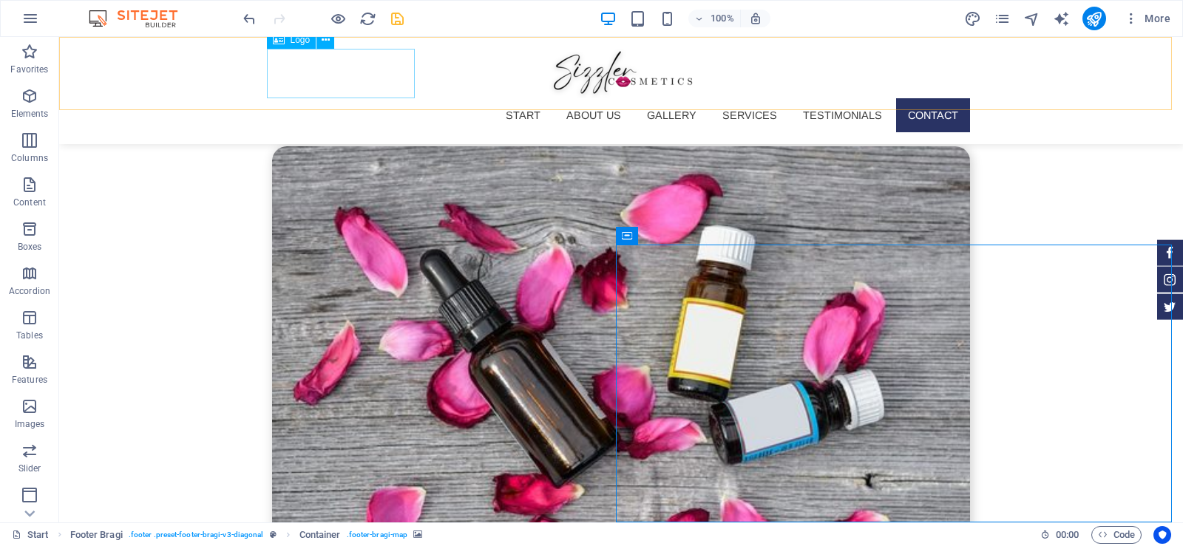
scroll to position [5307, 0]
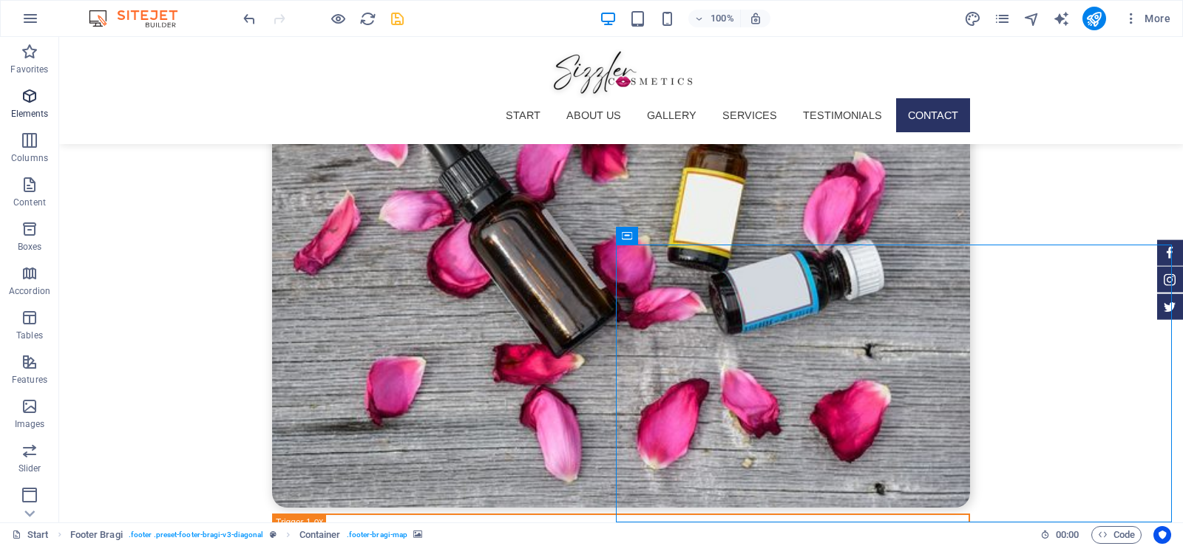
click at [23, 102] on icon "button" at bounding box center [30, 96] width 18 height 18
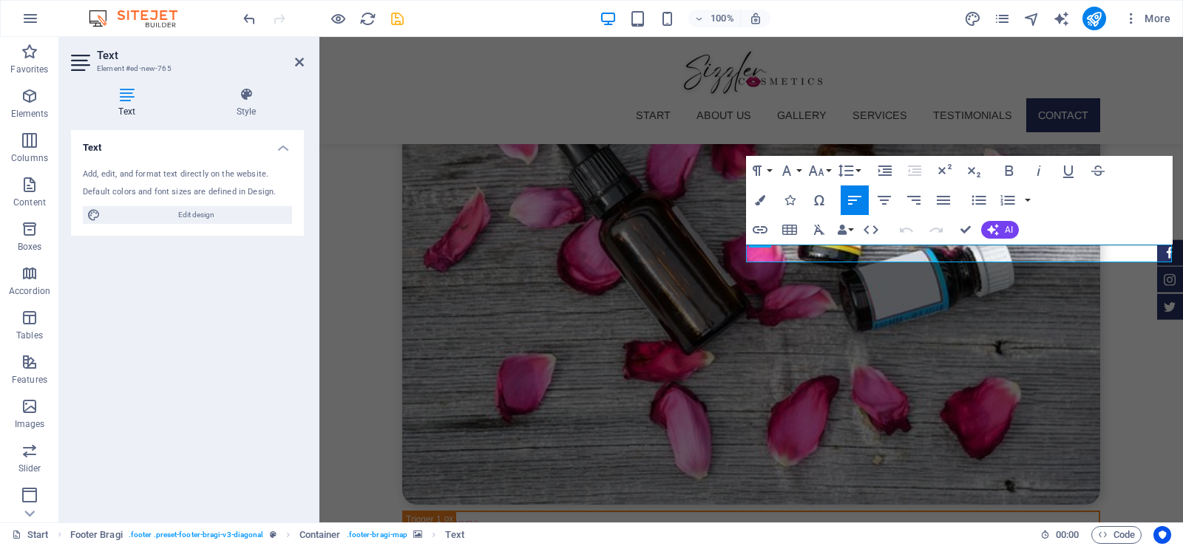
scroll to position [5177, 0]
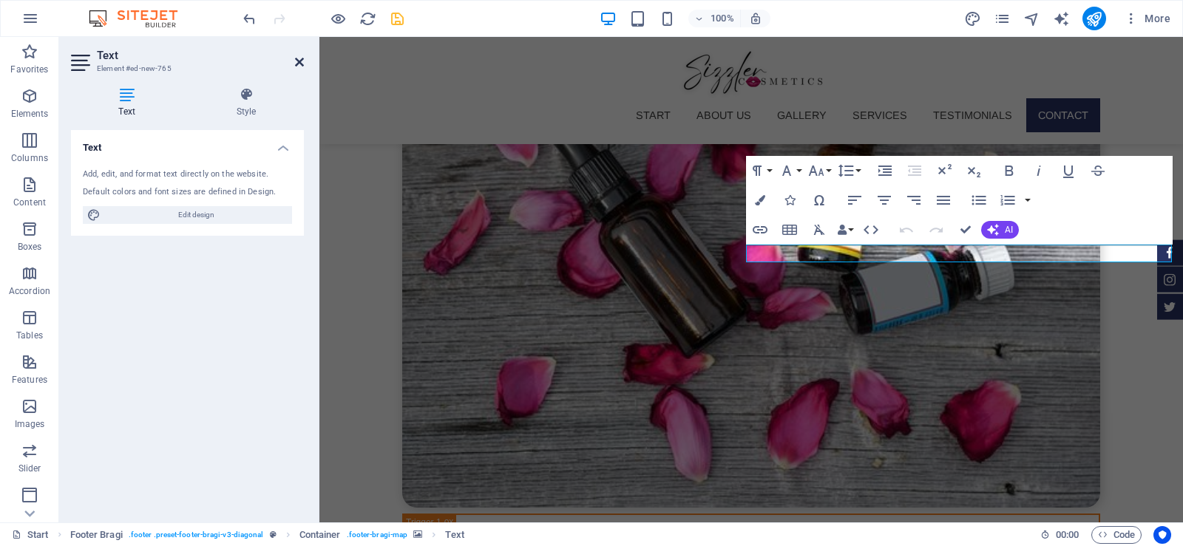
click at [299, 63] on icon at bounding box center [299, 62] width 9 height 12
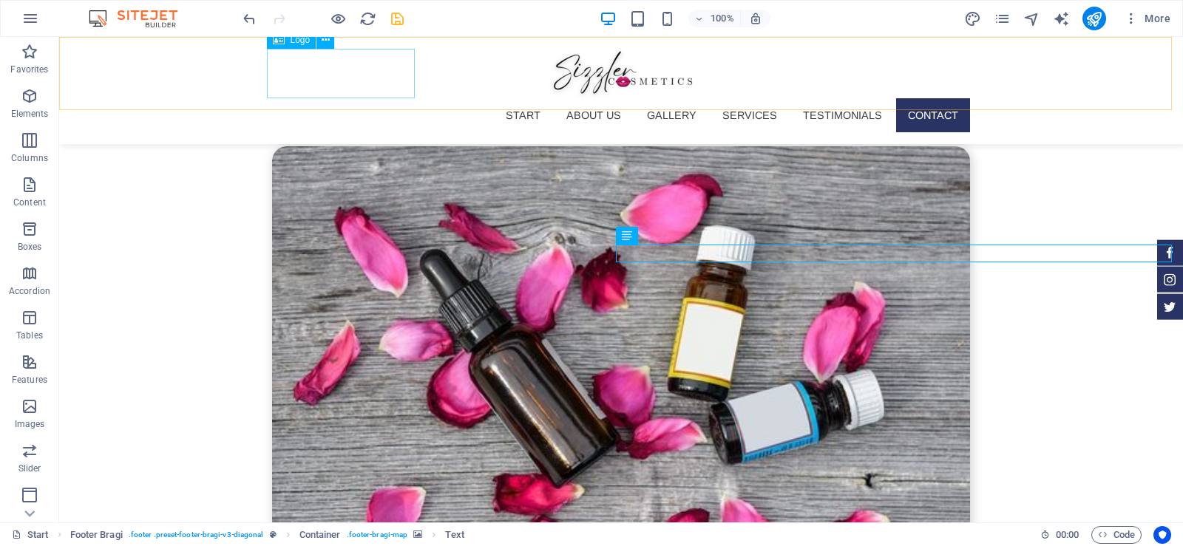
scroll to position [5307, 0]
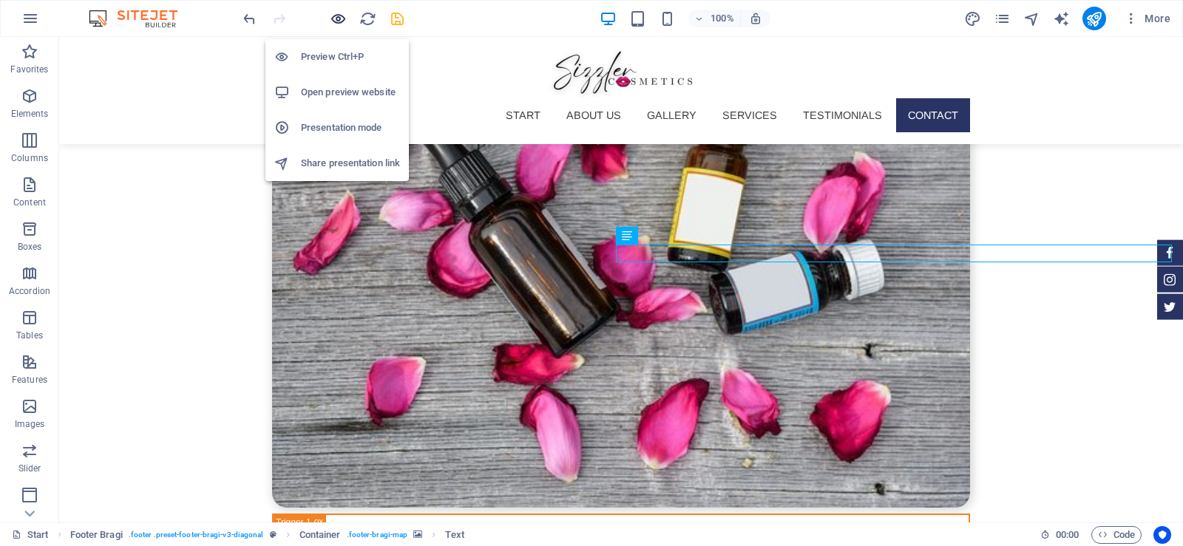
click at [332, 22] on icon "button" at bounding box center [338, 18] width 17 height 17
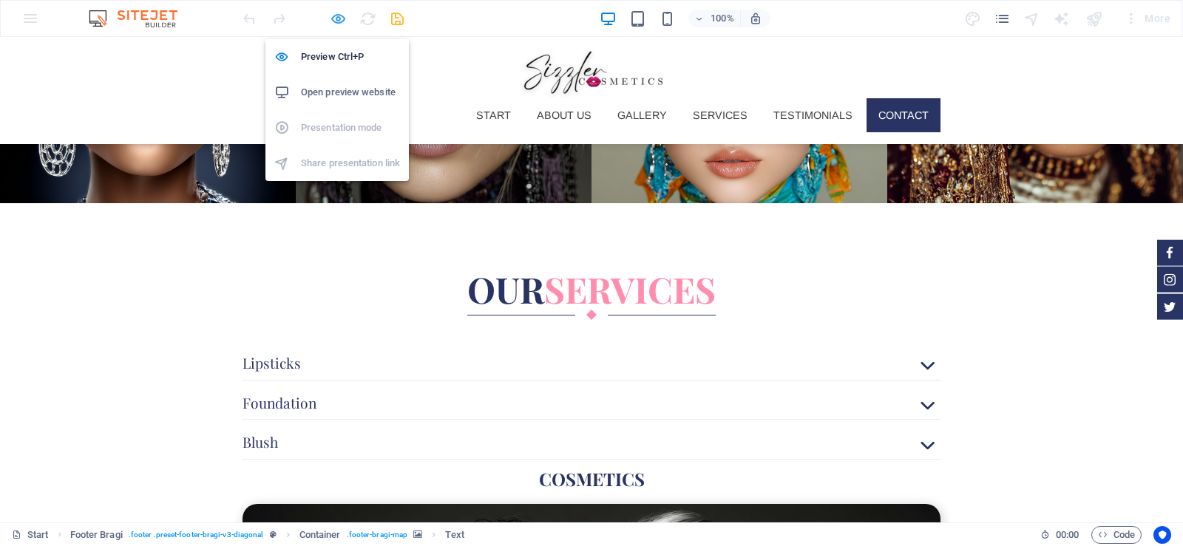
click at [334, 17] on icon "button" at bounding box center [338, 18] width 17 height 17
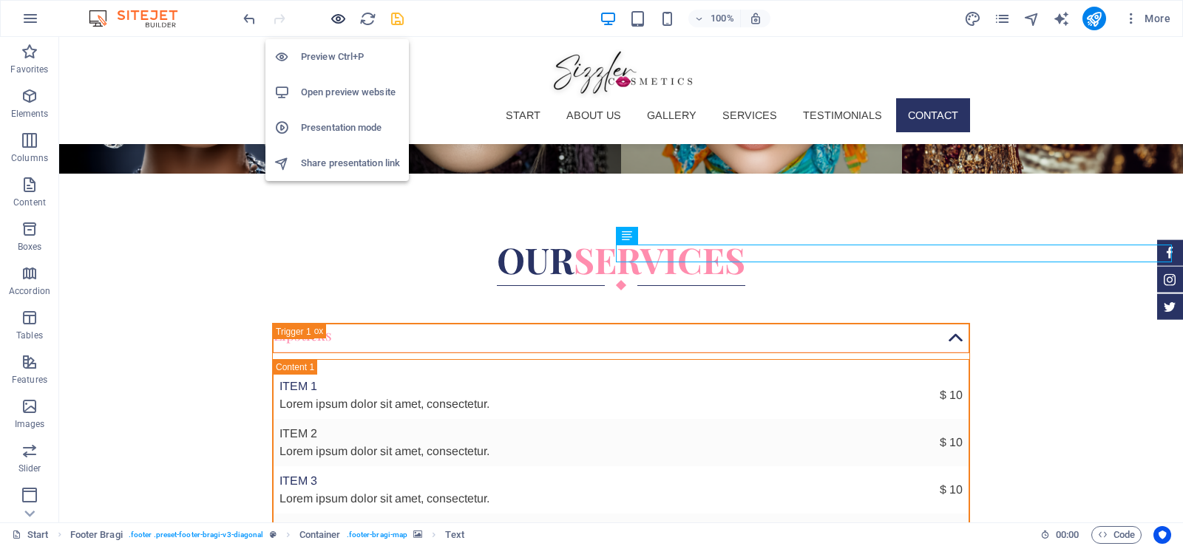
scroll to position [5307, 0]
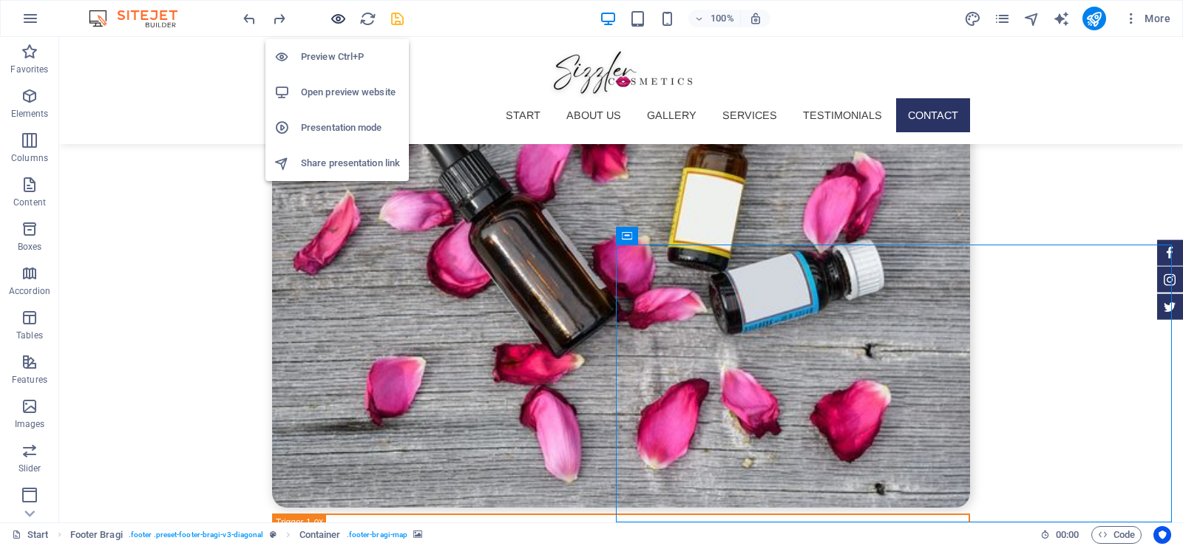
click at [334, 23] on icon "button" at bounding box center [338, 18] width 17 height 17
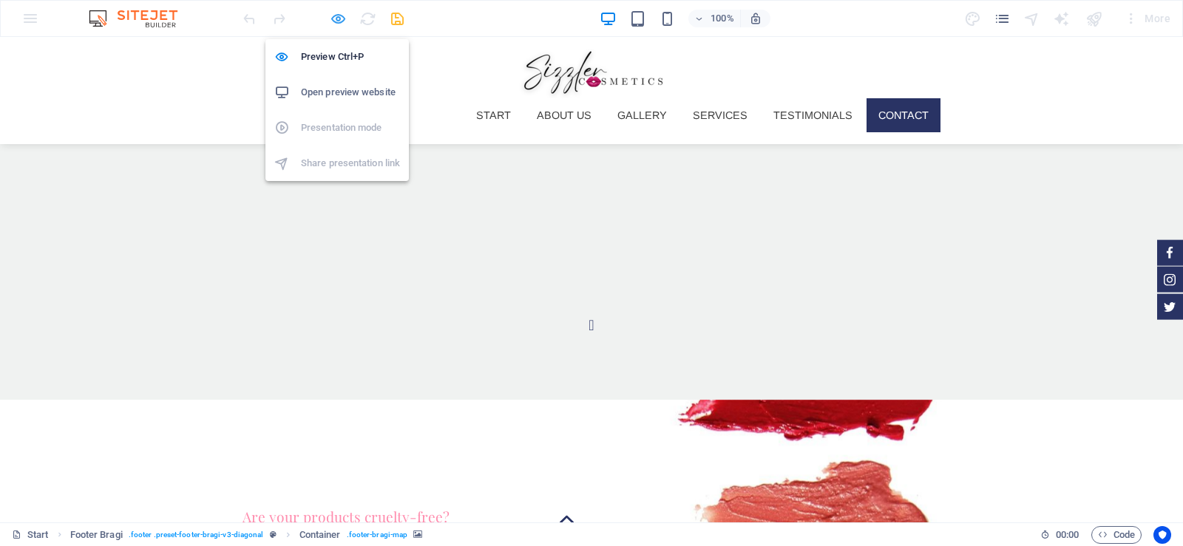
scroll to position [3604, 0]
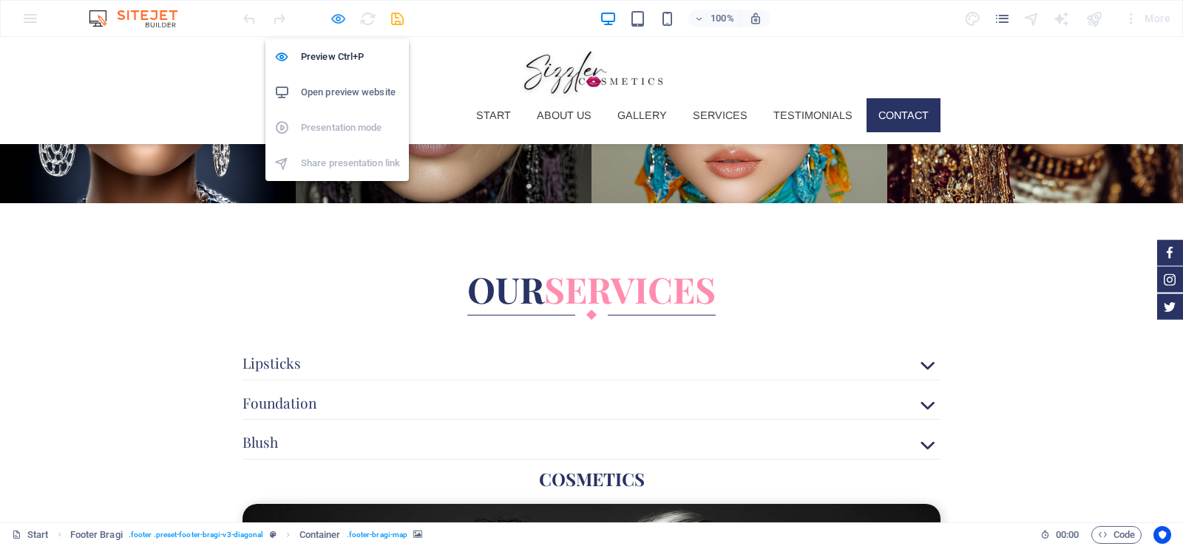
click at [334, 24] on icon "button" at bounding box center [338, 18] width 17 height 17
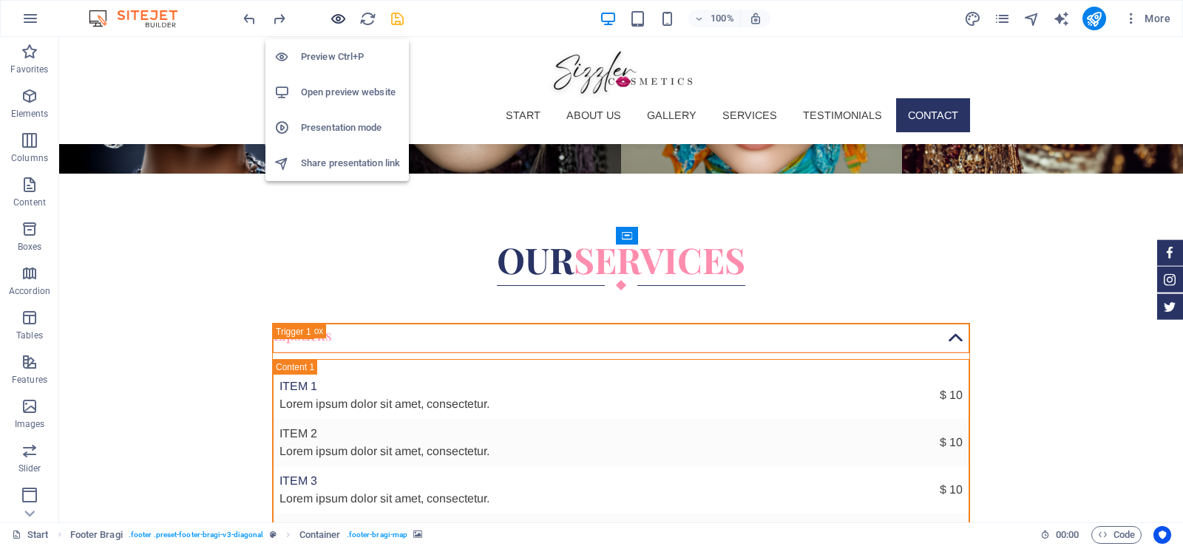
scroll to position [5307, 0]
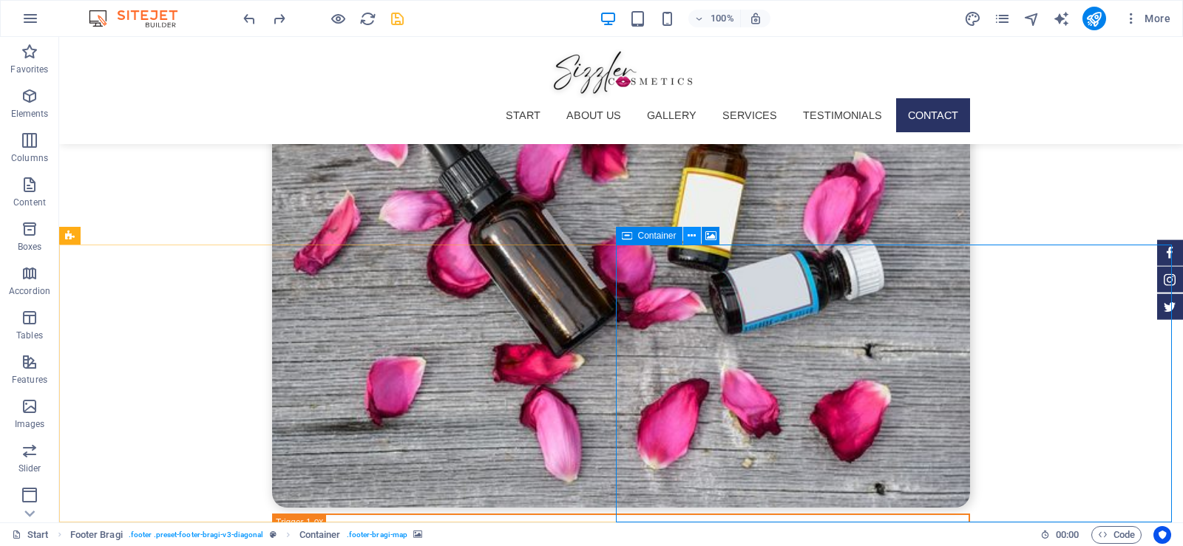
click at [693, 237] on icon at bounding box center [692, 237] width 8 height 16
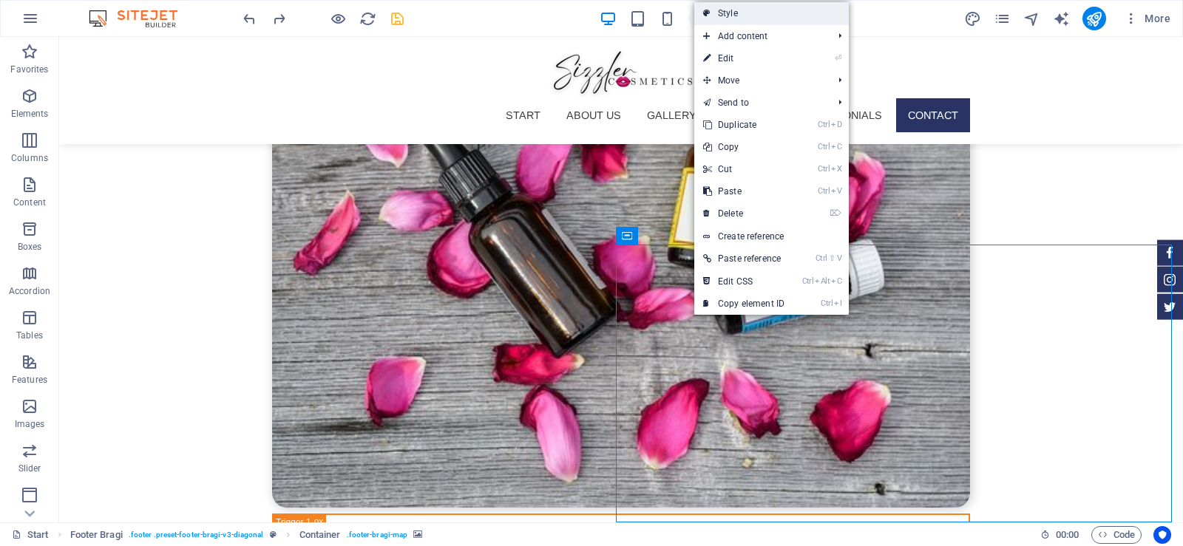
click at [767, 16] on link "Style" at bounding box center [771, 13] width 155 height 22
select select "%"
select select "rem"
select select "px"
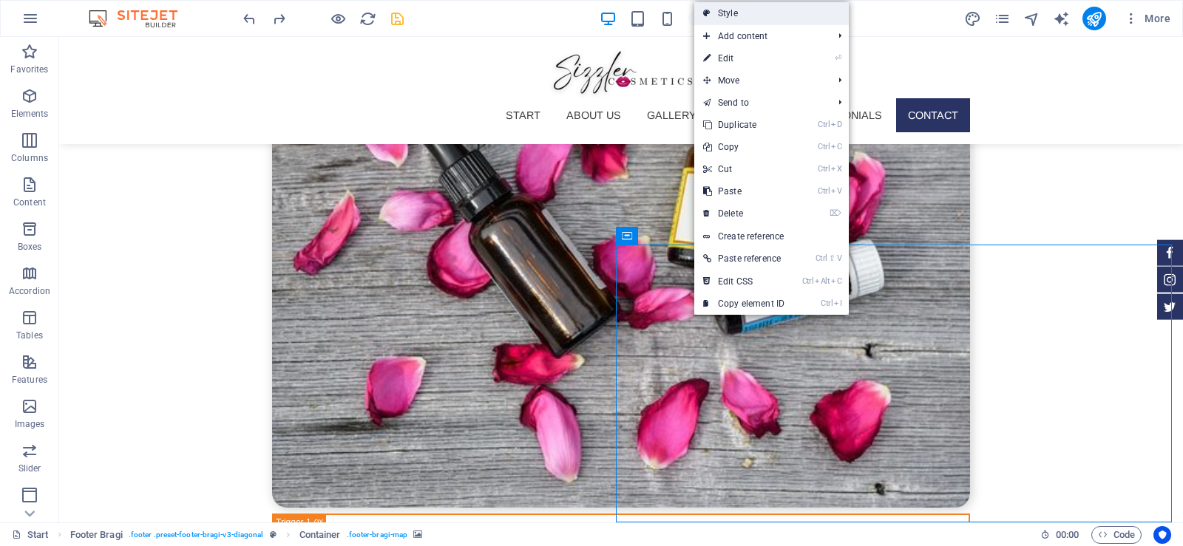
select select "rem"
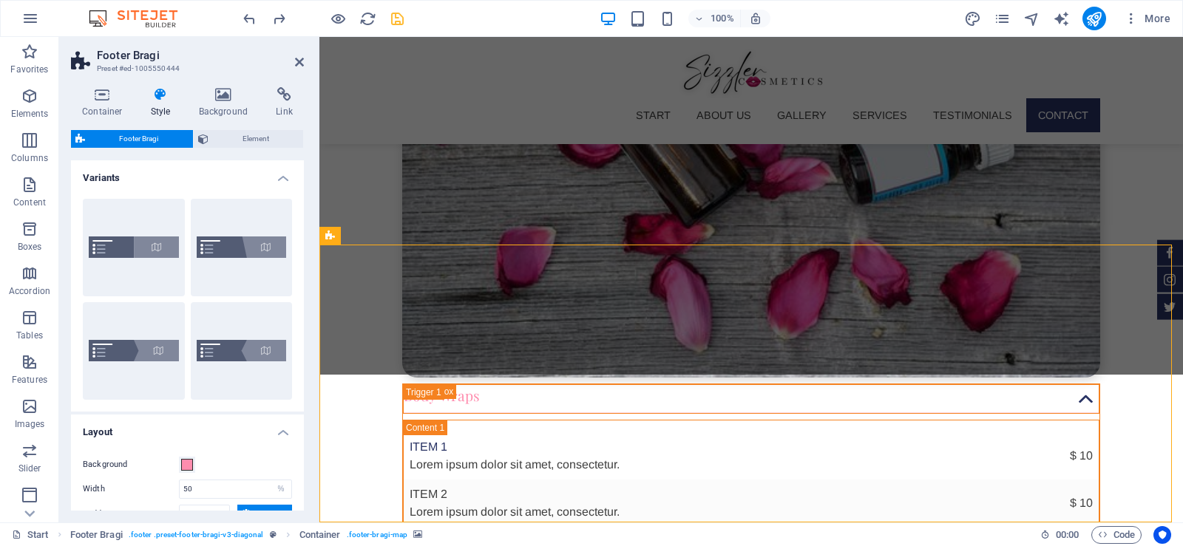
scroll to position [5177, 0]
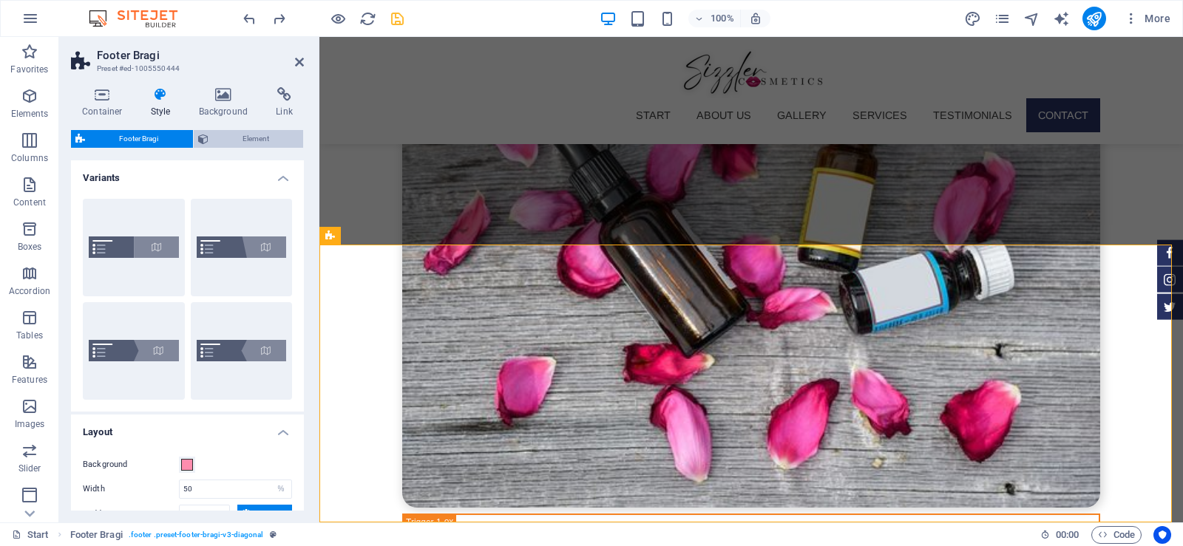
click at [263, 144] on span "Element" at bounding box center [256, 139] width 87 height 18
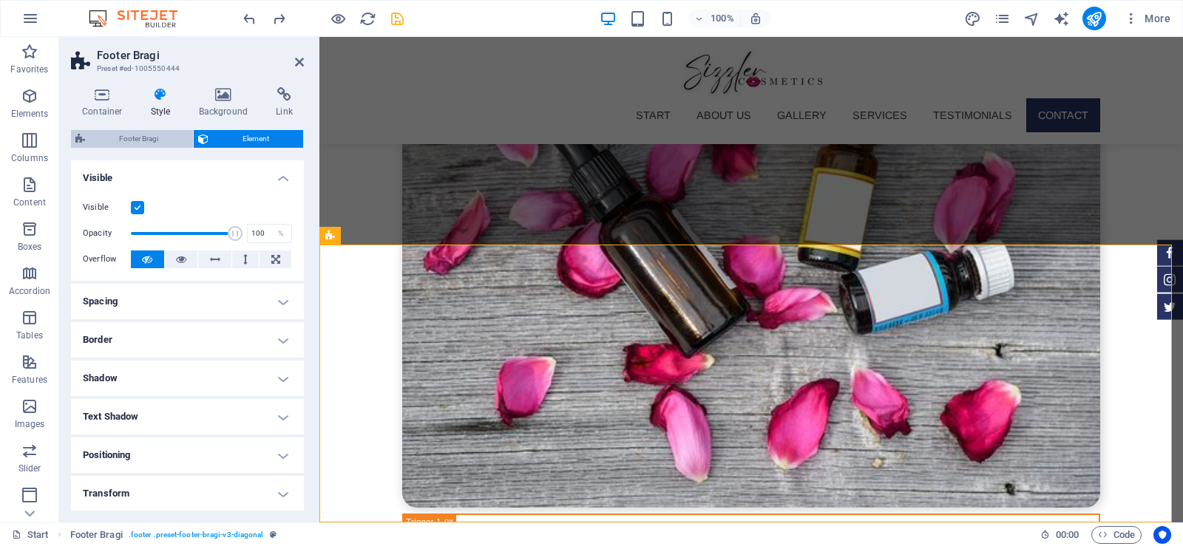
click at [135, 132] on span "Footer Bragi" at bounding box center [138, 139] width 99 height 18
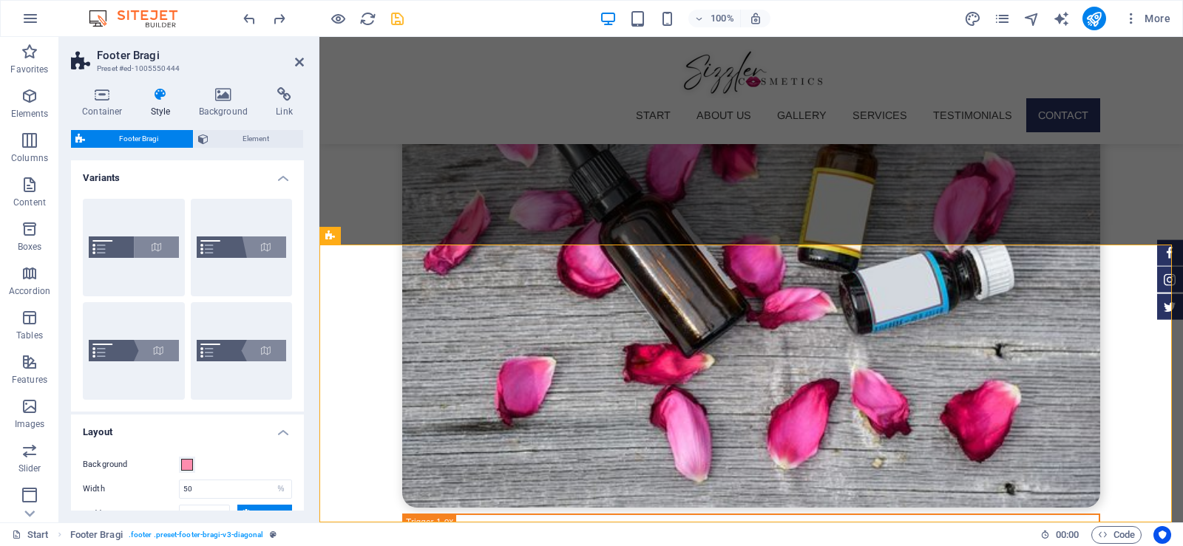
drag, startPoint x: 300, startPoint y: 198, endPoint x: 303, endPoint y: 302, distance: 103.6
click at [303, 302] on div "Variants Default Diagonal Triangle Inverted triangle Layout Background Width 50…" at bounding box center [187, 335] width 233 height 351
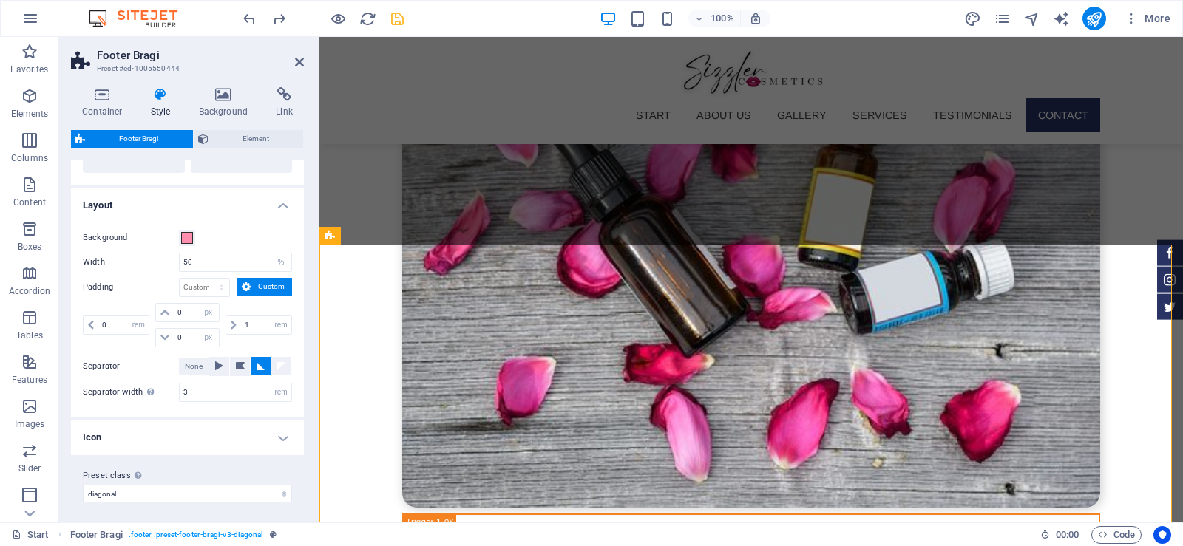
scroll to position [231, 0]
click at [266, 430] on h4 "Icon" at bounding box center [187, 433] width 233 height 35
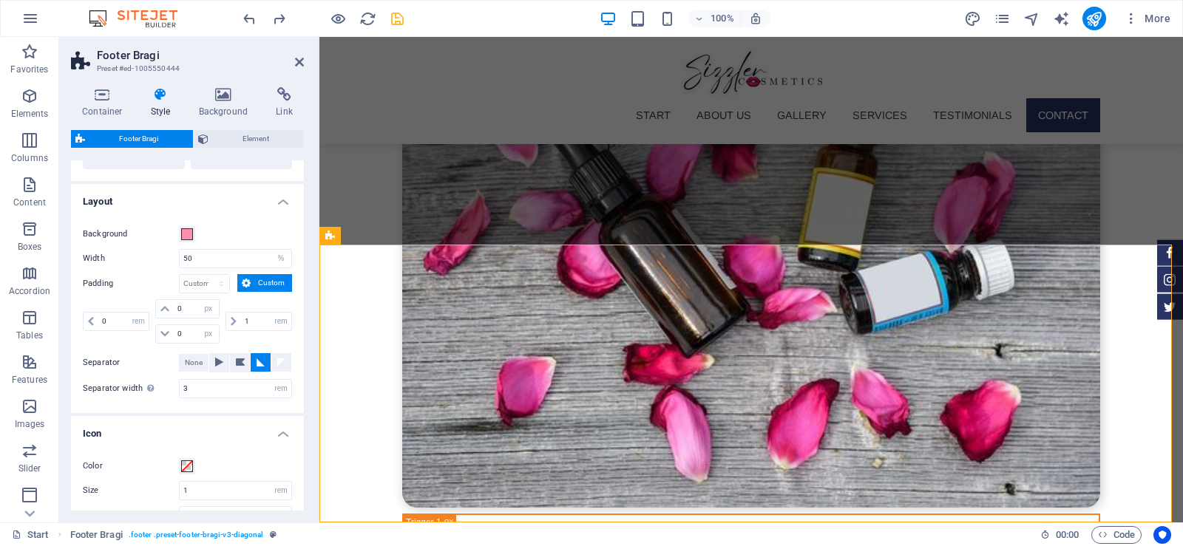
drag, startPoint x: 300, startPoint y: 319, endPoint x: 301, endPoint y: 404, distance: 85.0
click at [301, 404] on div "Variants Default Diagonal Triangle Inverted triangle Layout Background Width 50…" at bounding box center [187, 335] width 233 height 351
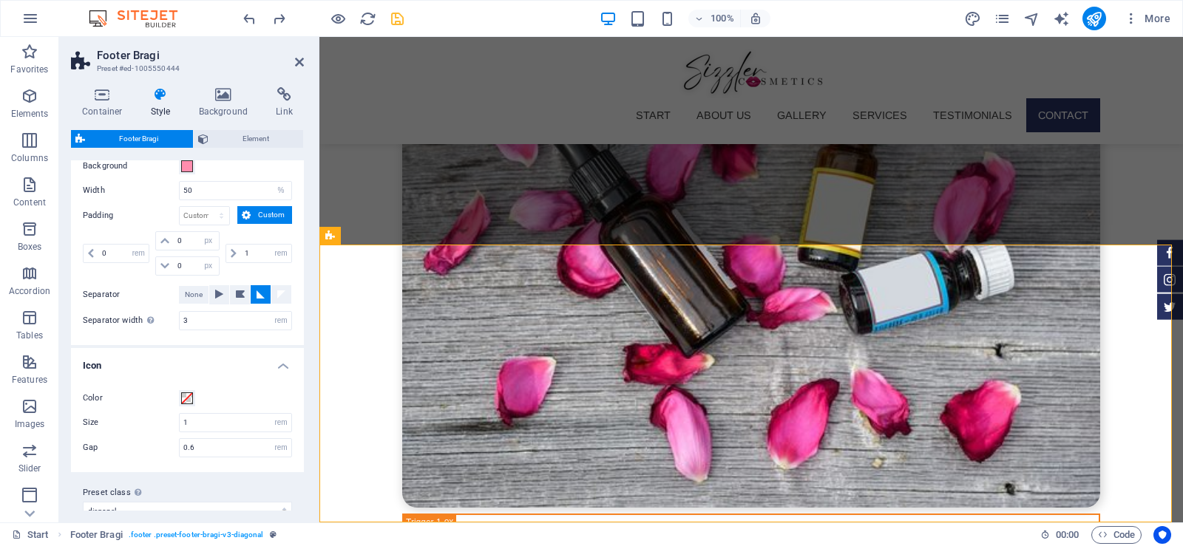
scroll to position [319, 0]
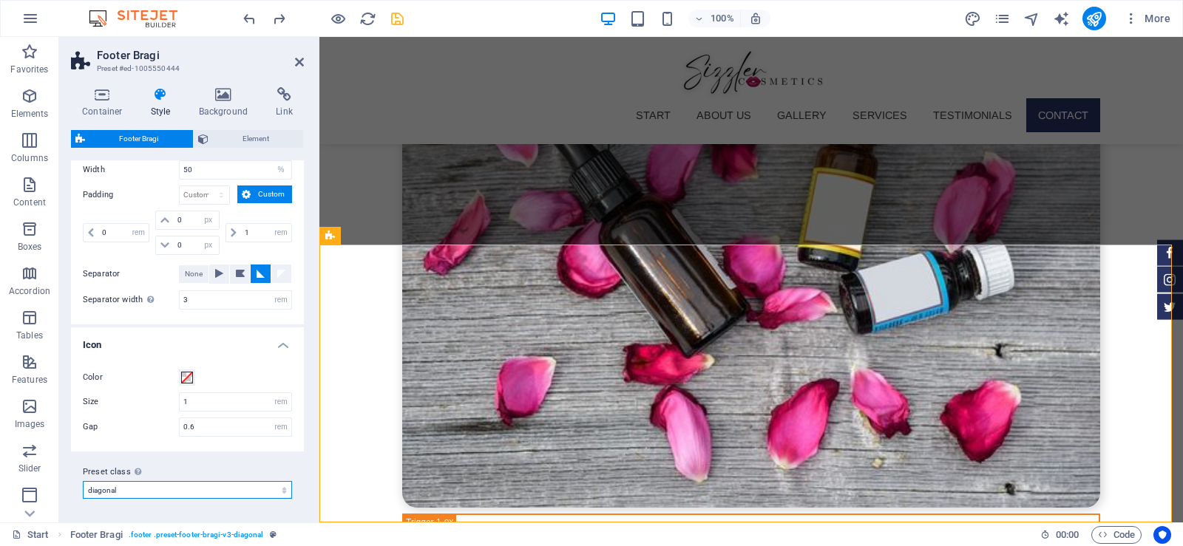
click at [255, 490] on select "diagonal Add preset class" at bounding box center [187, 490] width 209 height 18
click at [306, 276] on div "Container Style Background Link Size Height Default px rem % vh vw Min. height …" at bounding box center [187, 298] width 257 height 447
drag, startPoint x: 300, startPoint y: 359, endPoint x: 300, endPoint y: 267, distance: 91.7
click at [300, 267] on ul "Layout Background Width 50 px rem % vw vh Padding px rem % vw vh Custom Custom …" at bounding box center [187, 273] width 233 height 356
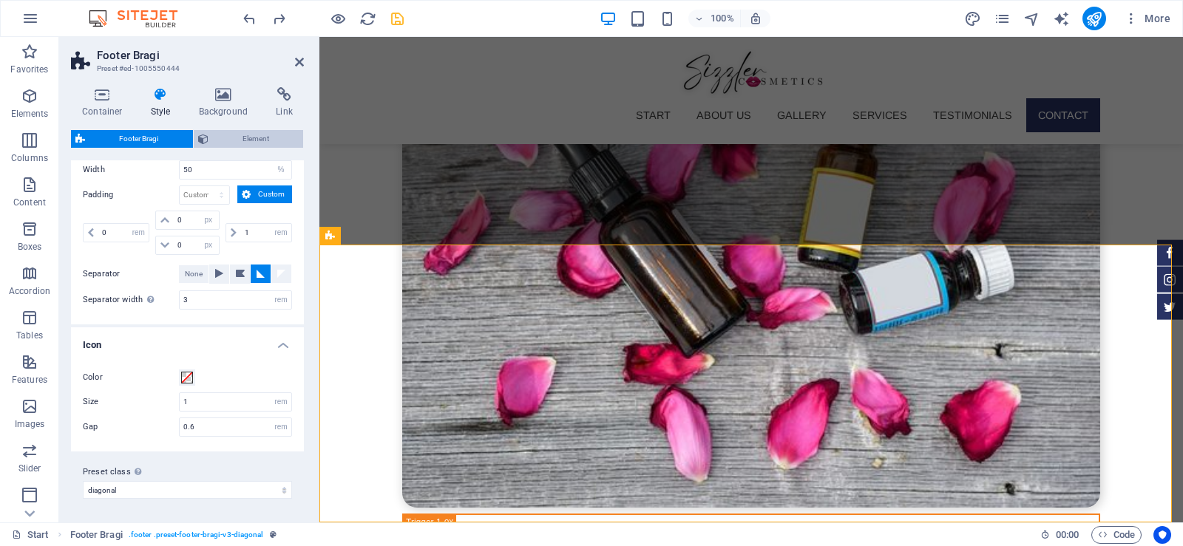
click at [269, 135] on span "Element" at bounding box center [256, 139] width 87 height 18
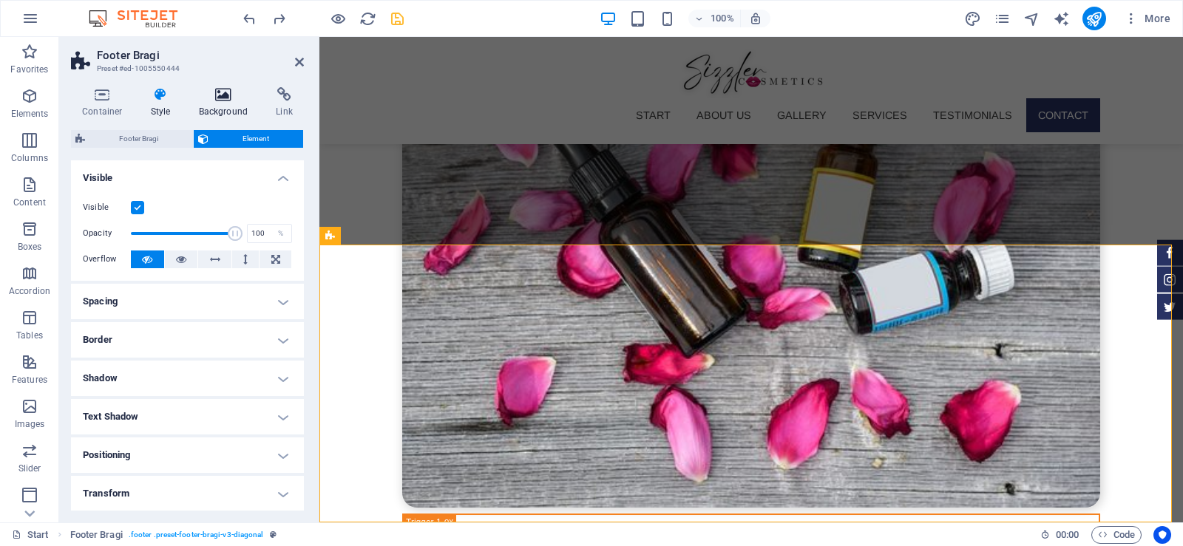
click at [215, 99] on icon at bounding box center [224, 94] width 72 height 15
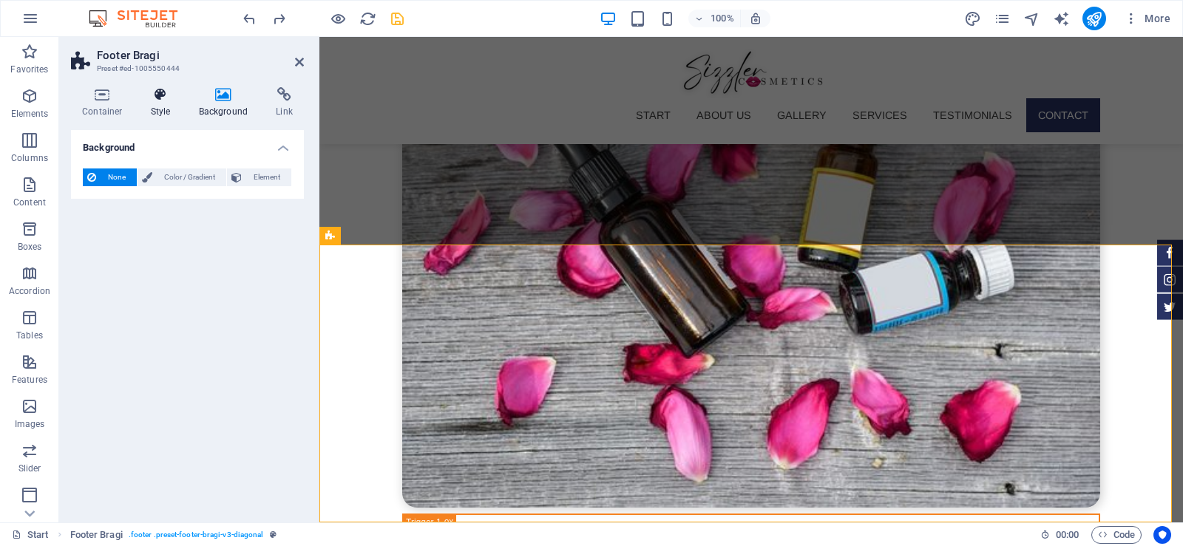
click at [158, 90] on icon at bounding box center [161, 94] width 42 height 15
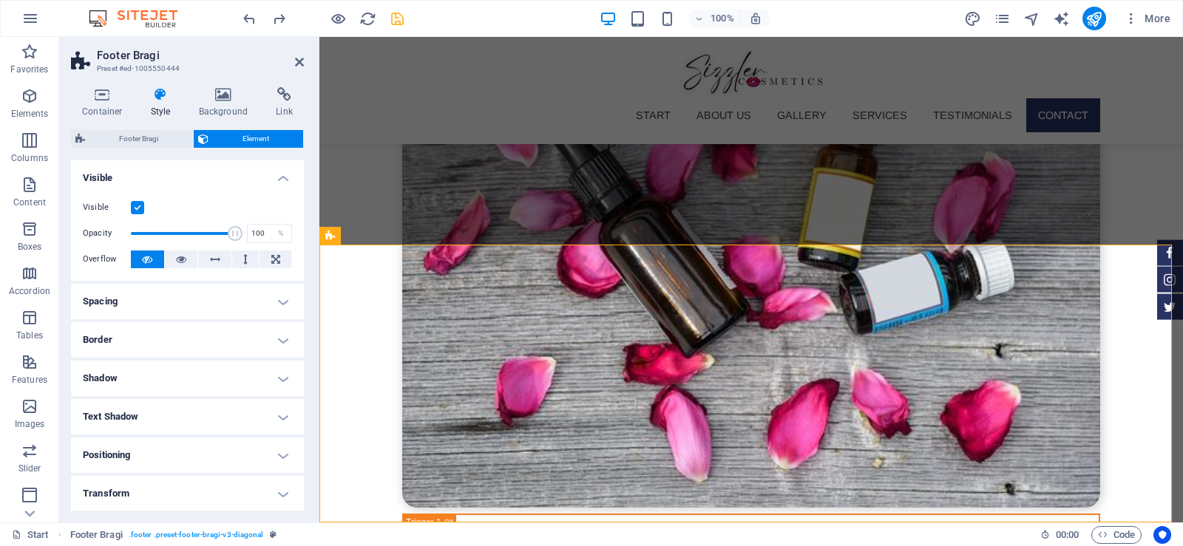
click at [139, 209] on label at bounding box center [137, 207] width 13 height 13
click at [0, 0] on input "Visible" at bounding box center [0, 0] width 0 height 0
click at [139, 209] on label at bounding box center [137, 207] width 13 height 13
click at [0, 0] on input "Visible" at bounding box center [0, 0] width 0 height 0
click at [149, 142] on span "Footer Bragi" at bounding box center [138, 139] width 99 height 18
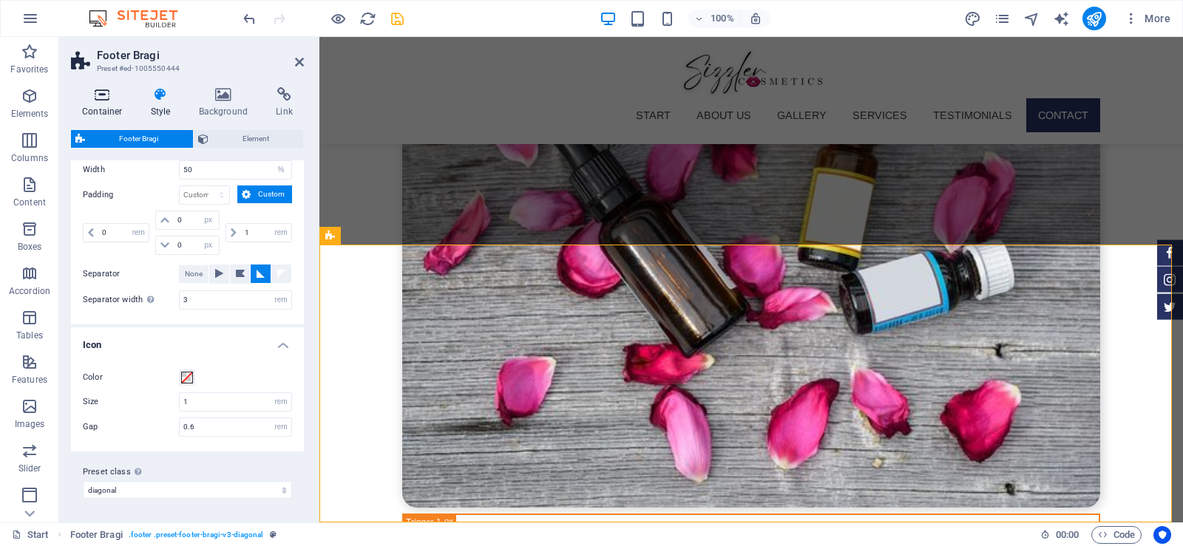
click at [115, 107] on h4 "Container" at bounding box center [105, 102] width 69 height 31
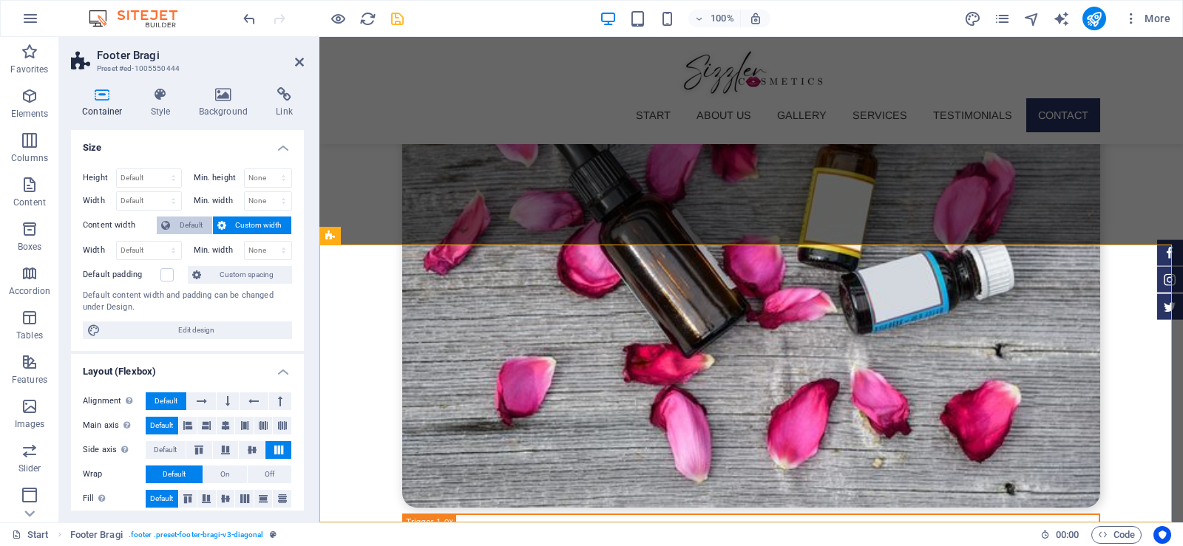
click at [183, 228] on span "Default" at bounding box center [191, 226] width 33 height 18
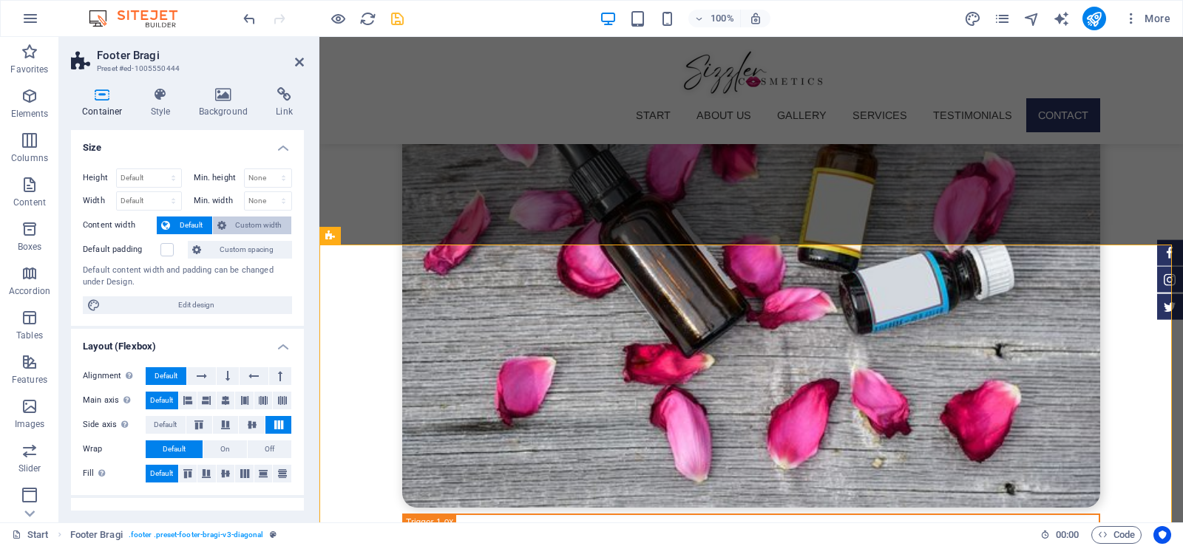
click at [258, 219] on span "Custom width" at bounding box center [259, 226] width 57 height 18
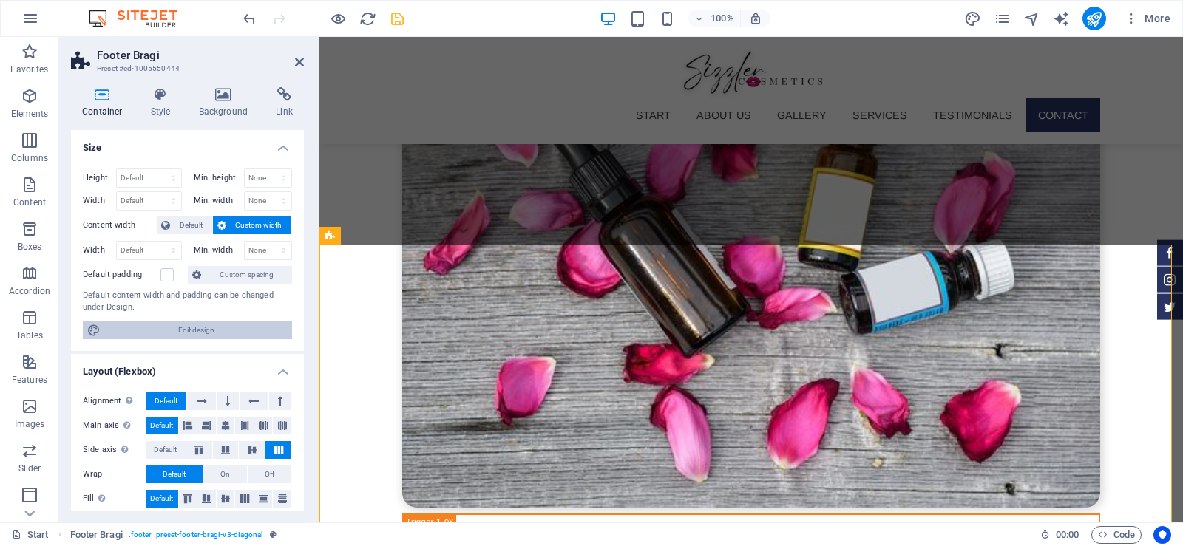
click at [192, 334] on span "Edit design" at bounding box center [196, 331] width 183 height 18
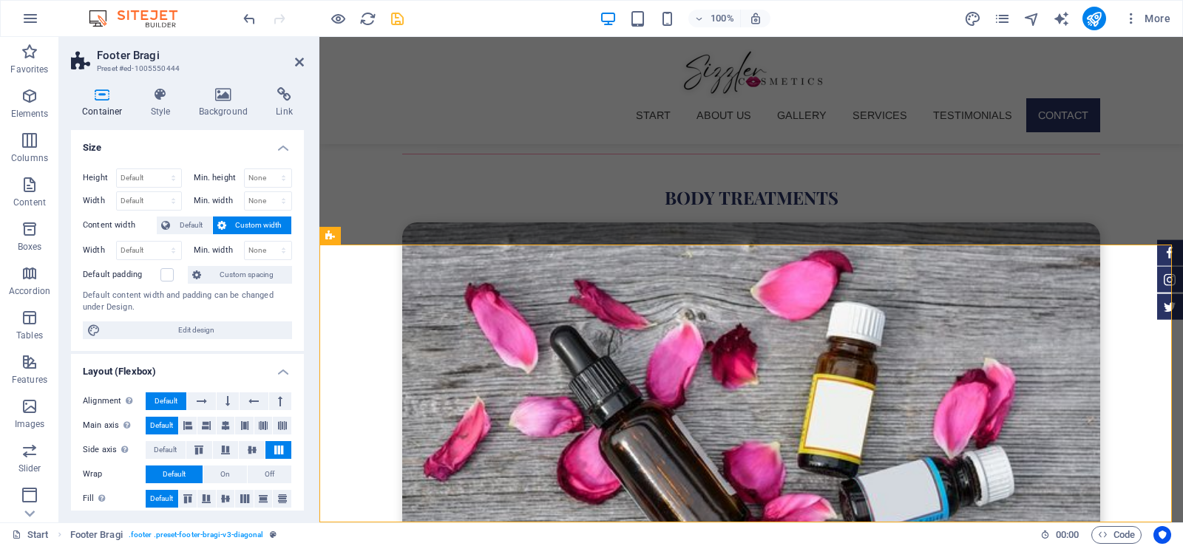
select select "rem"
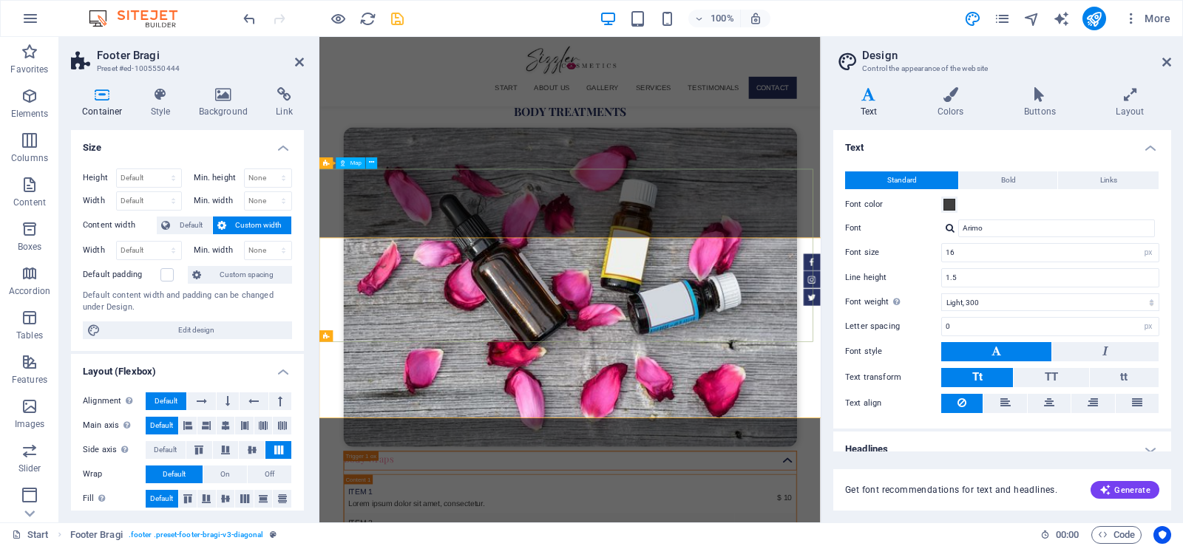
scroll to position [5076, 0]
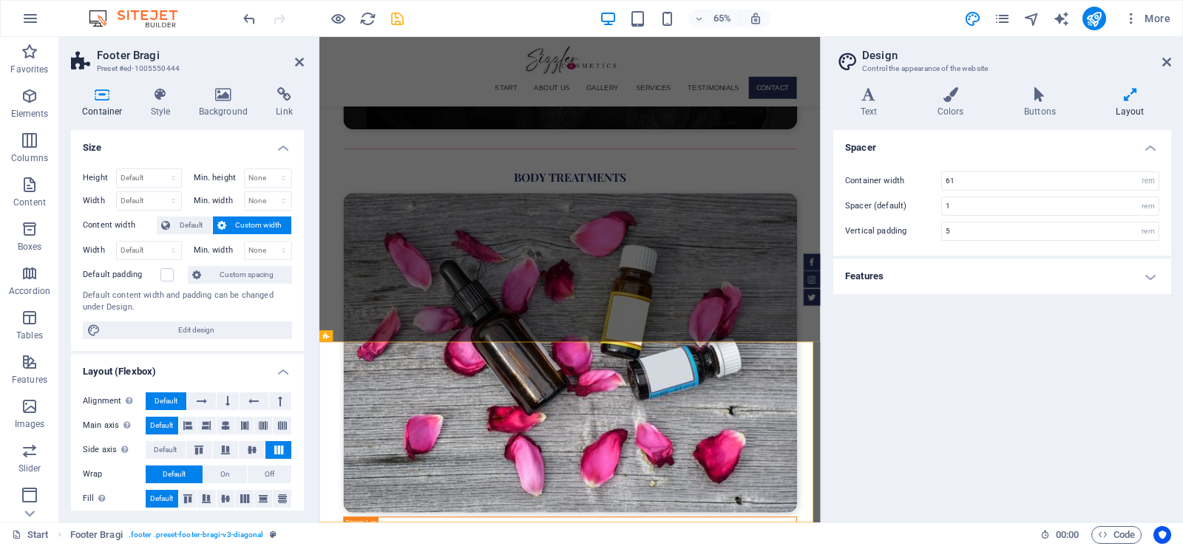
click at [992, 271] on h4 "Features" at bounding box center [1002, 276] width 338 height 35
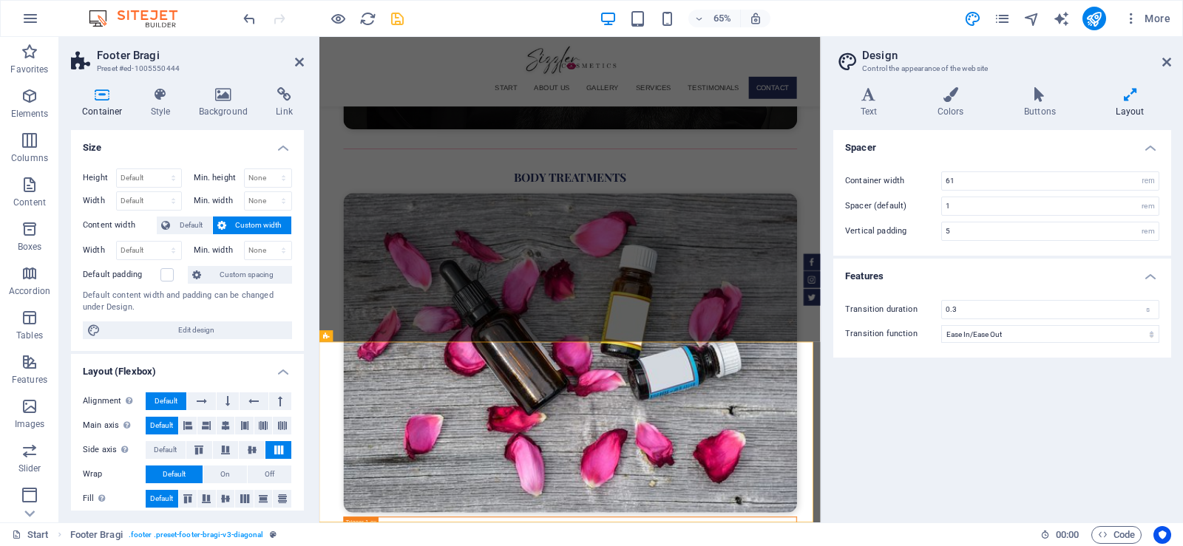
click at [995, 269] on h4 "Features" at bounding box center [1002, 272] width 338 height 27
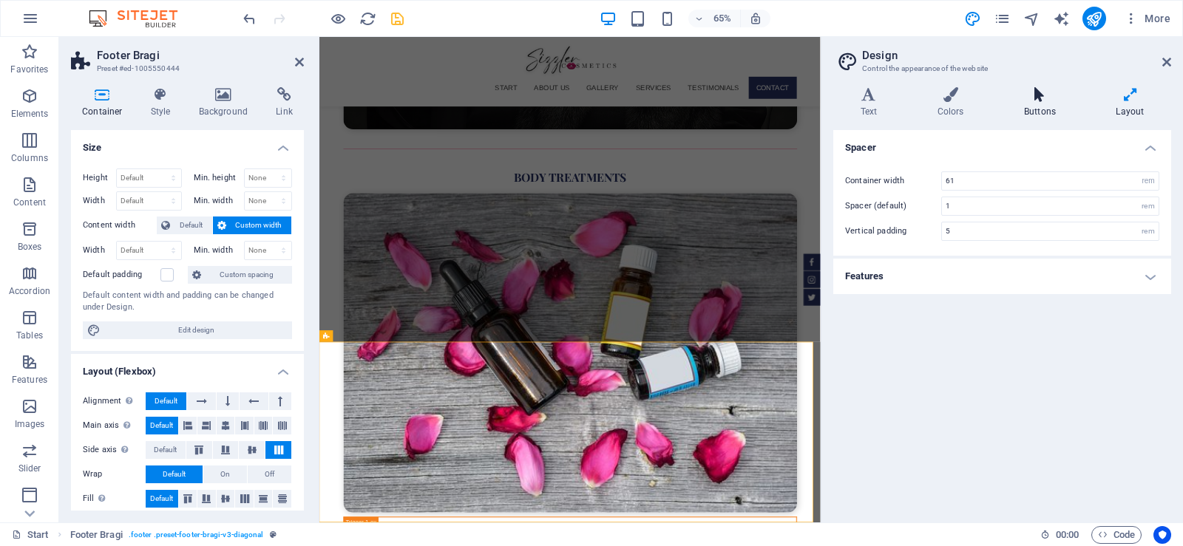
click at [1028, 104] on h4 "Buttons" at bounding box center [1043, 102] width 92 height 31
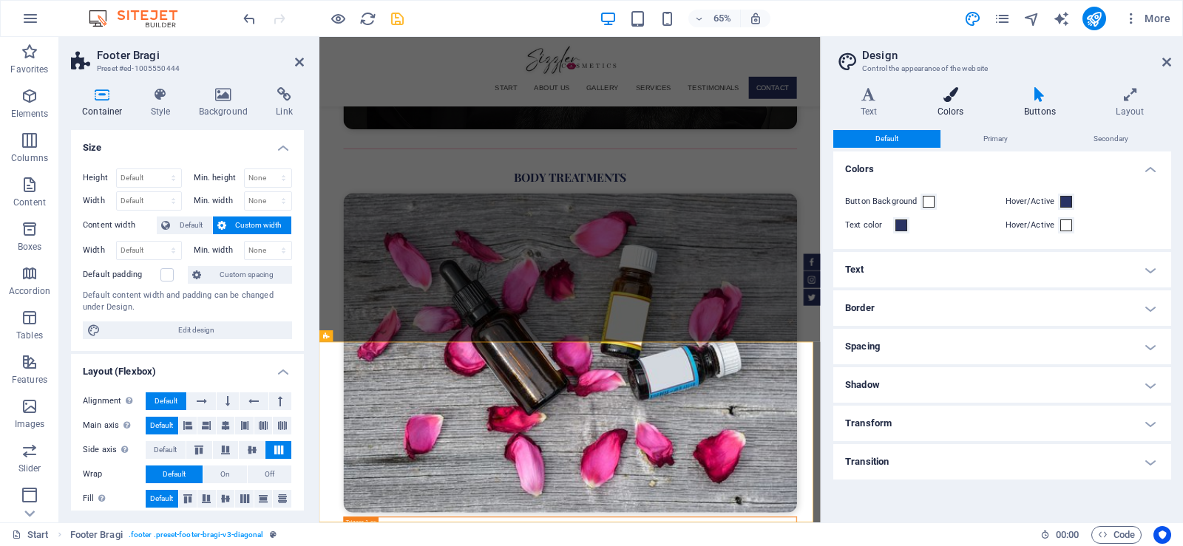
click at [953, 104] on h4 "Colors" at bounding box center [953, 102] width 87 height 31
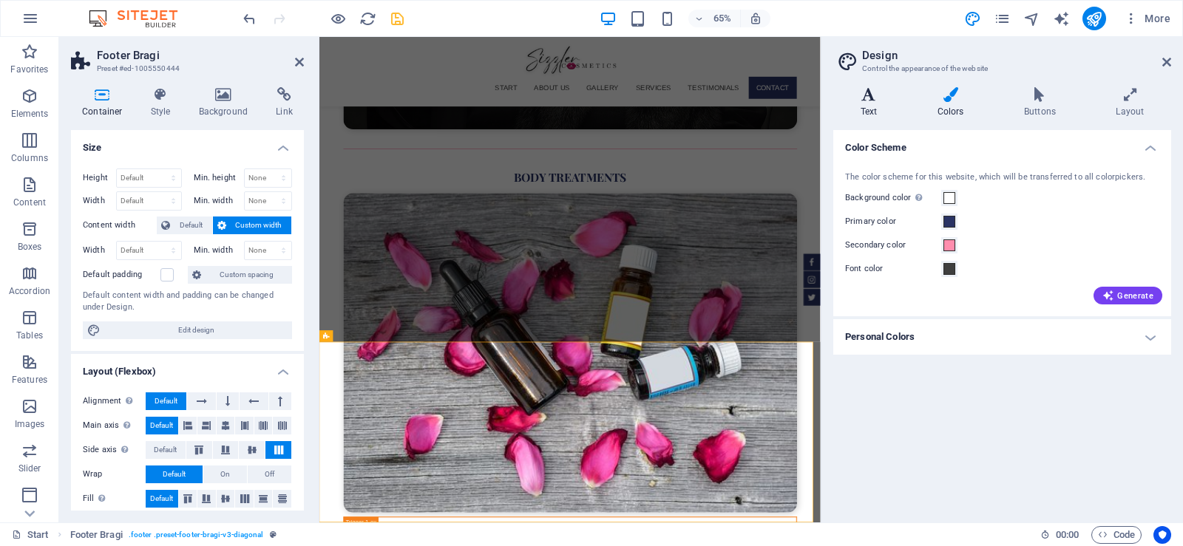
click at [881, 112] on h4 "Text" at bounding box center [871, 102] width 77 height 31
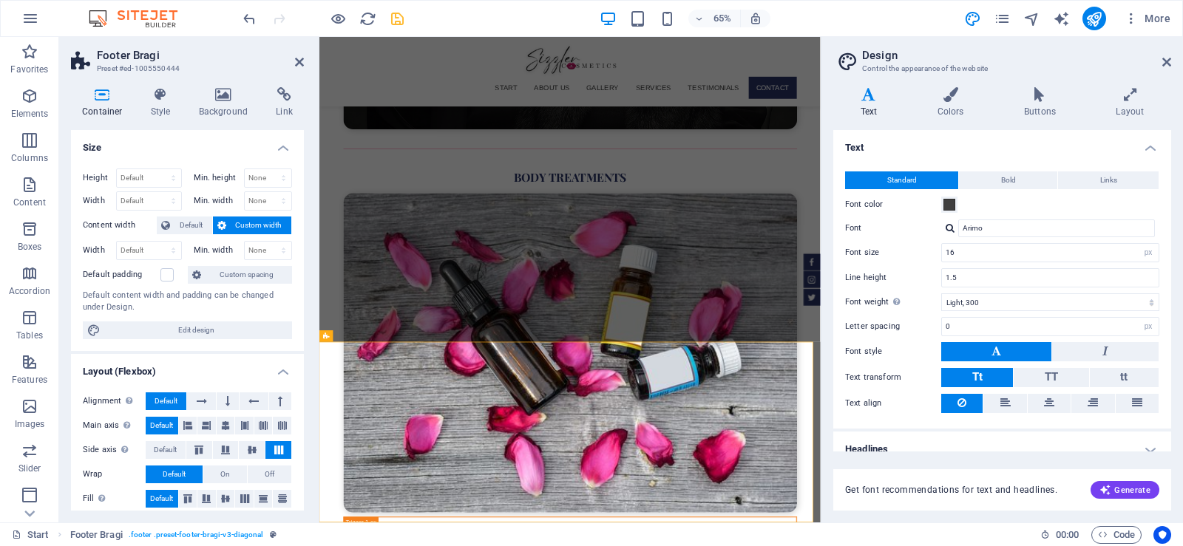
scroll to position [16, 0]
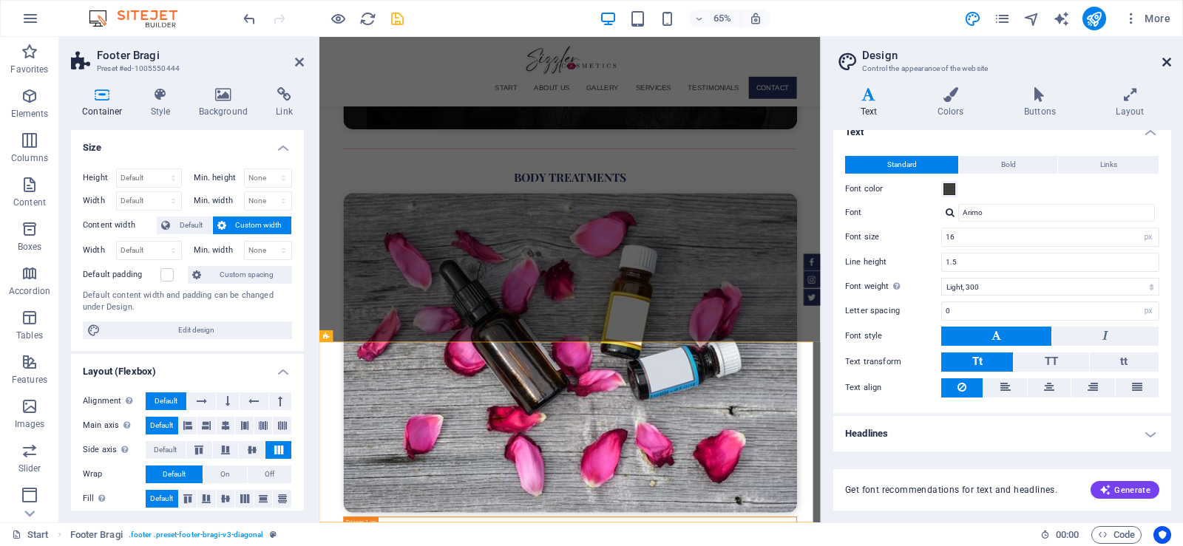
click at [1168, 60] on icon at bounding box center [1166, 62] width 9 height 12
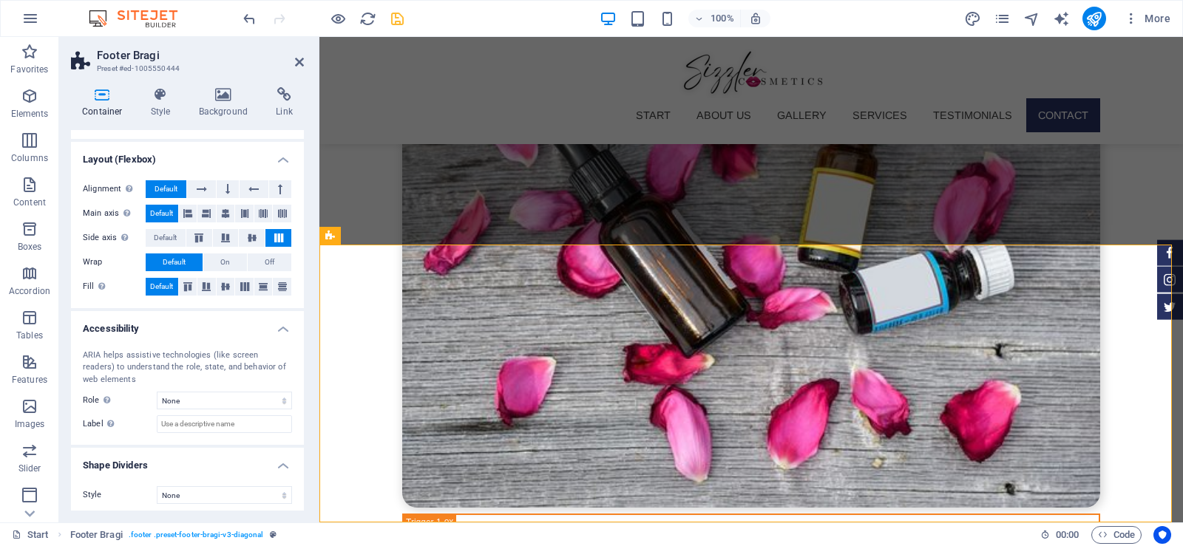
scroll to position [217, 0]
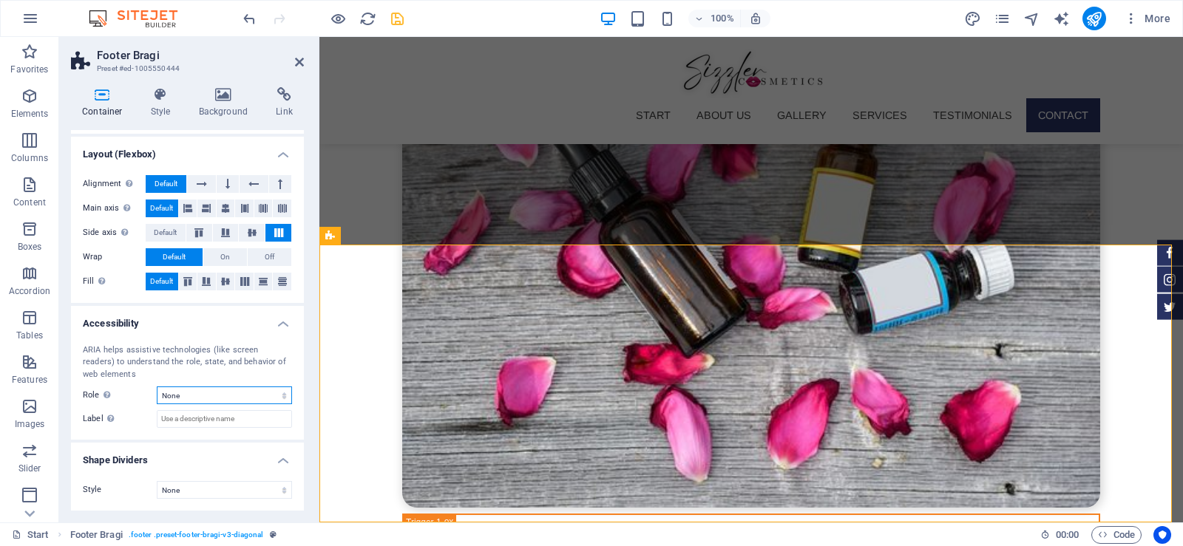
click at [244, 397] on select "None Alert Article Banner Comment Complementary Dialog Footer Header Marquee Pr…" at bounding box center [224, 396] width 135 height 18
click at [168, 107] on h4 "Style" at bounding box center [164, 102] width 48 height 31
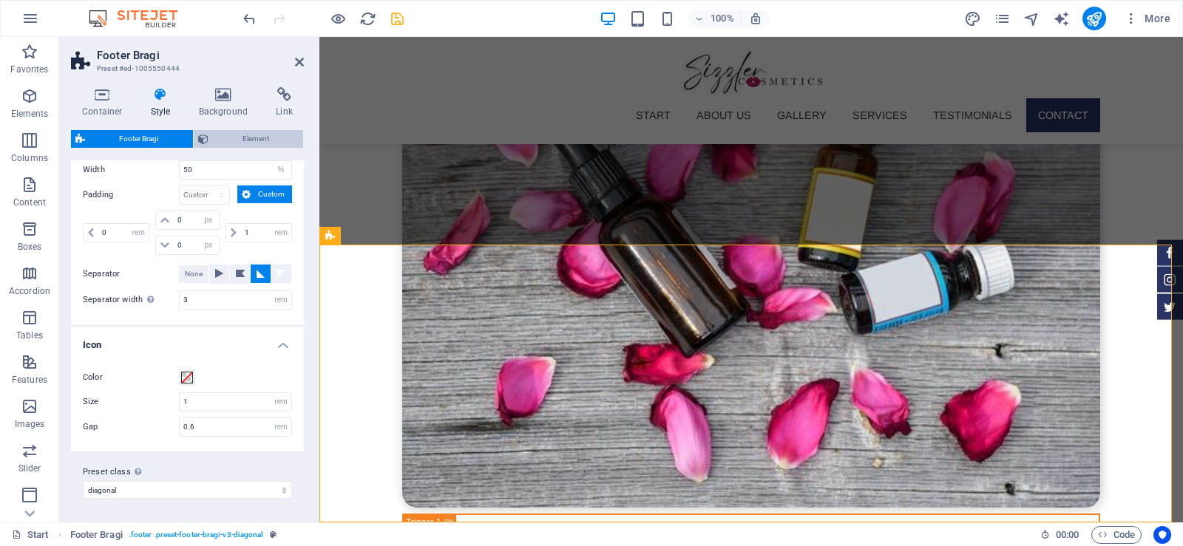
click at [253, 130] on span "Element" at bounding box center [256, 139] width 87 height 18
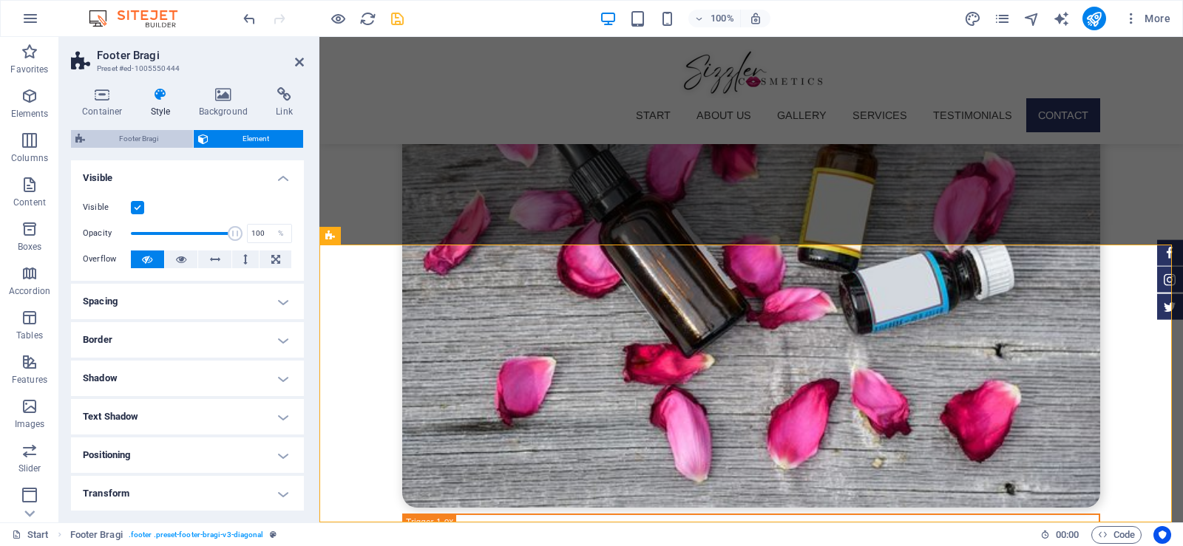
click at [151, 144] on span "Footer Bragi" at bounding box center [138, 139] width 99 height 18
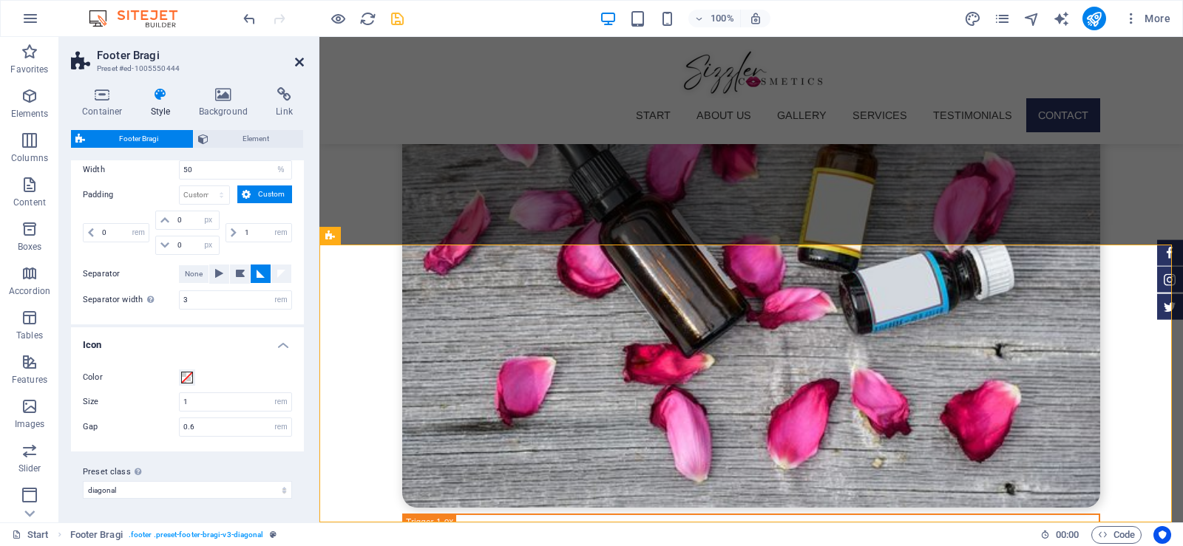
click at [297, 57] on icon at bounding box center [299, 62] width 9 height 12
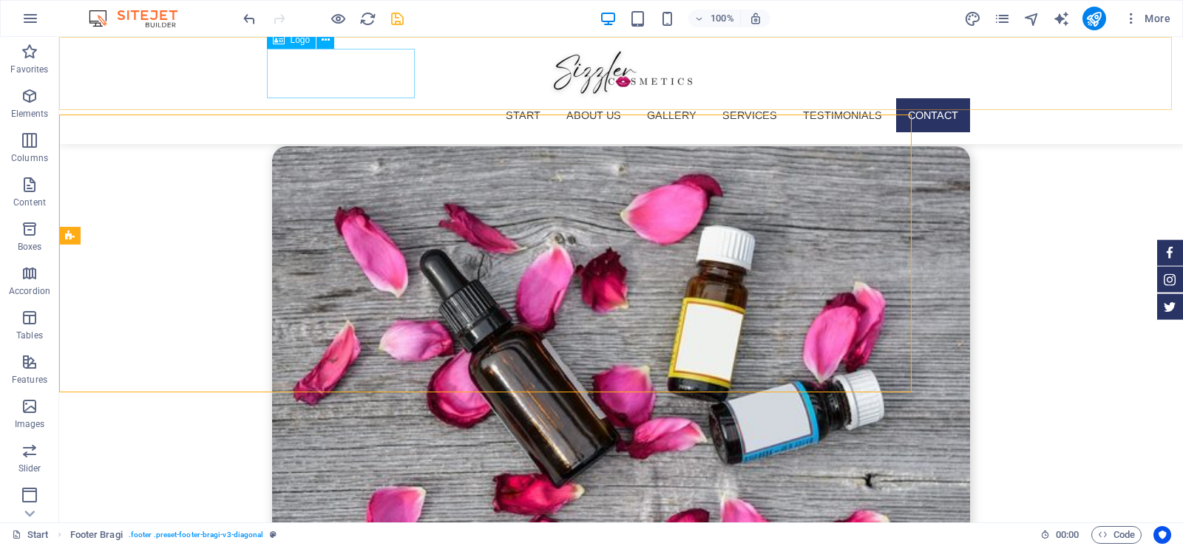
scroll to position [5307, 0]
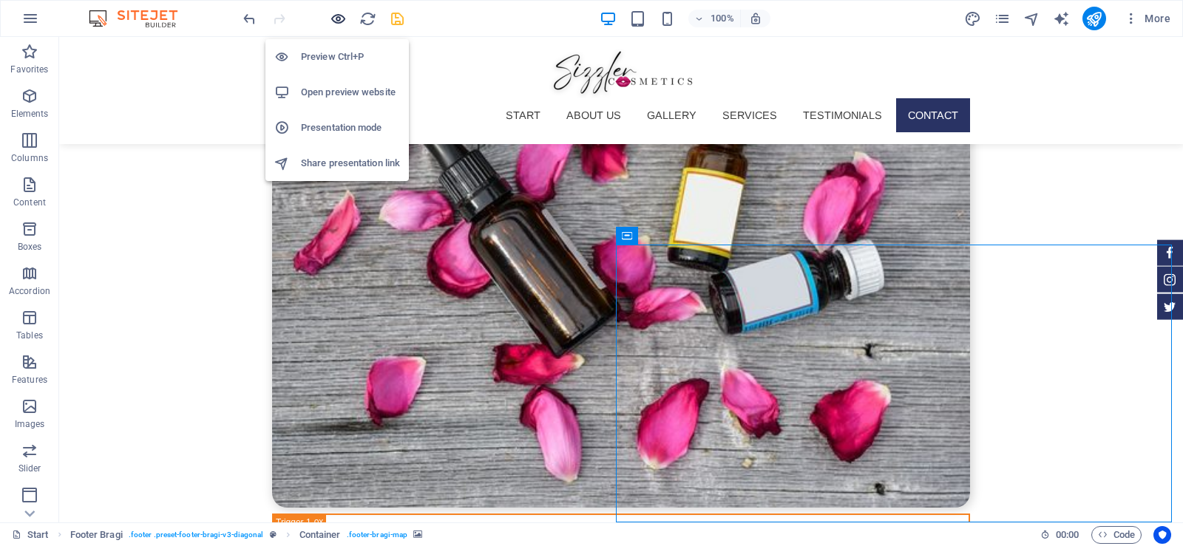
click at [330, 18] on icon "button" at bounding box center [338, 18] width 17 height 17
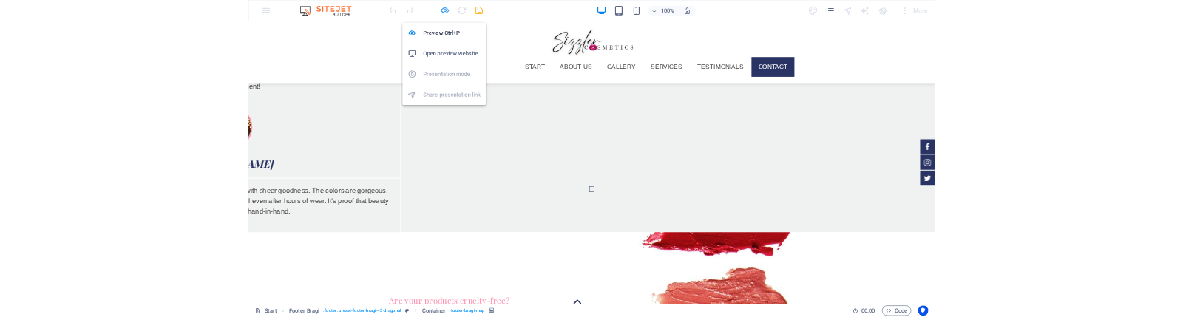
scroll to position [3604, 0]
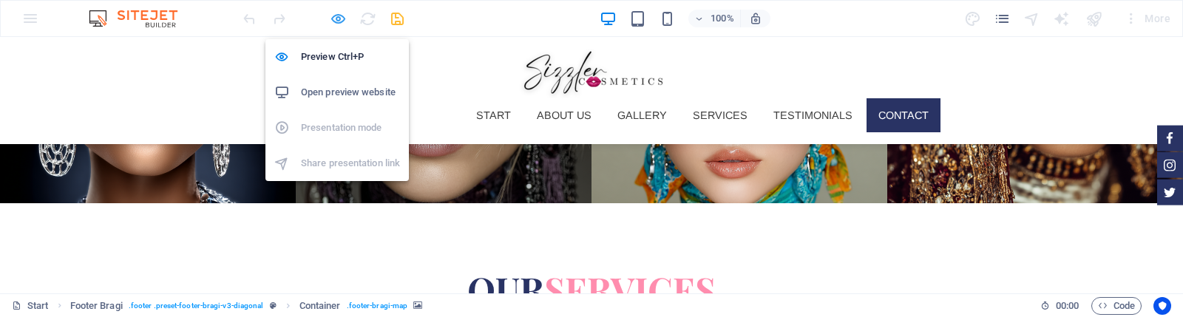
click at [338, 19] on icon "button" at bounding box center [338, 18] width 17 height 17
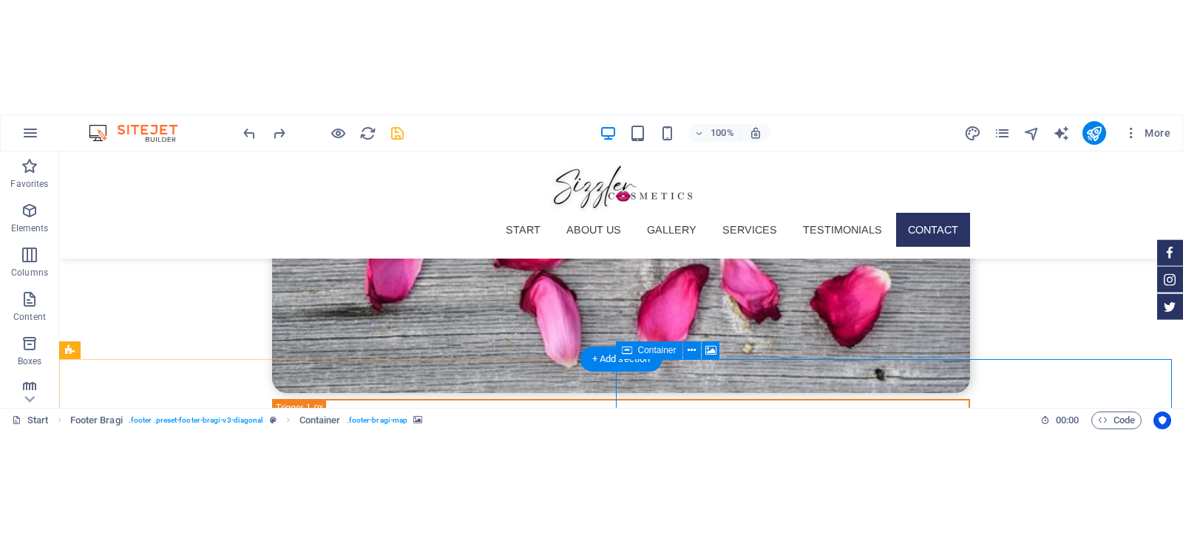
scroll to position [5307, 0]
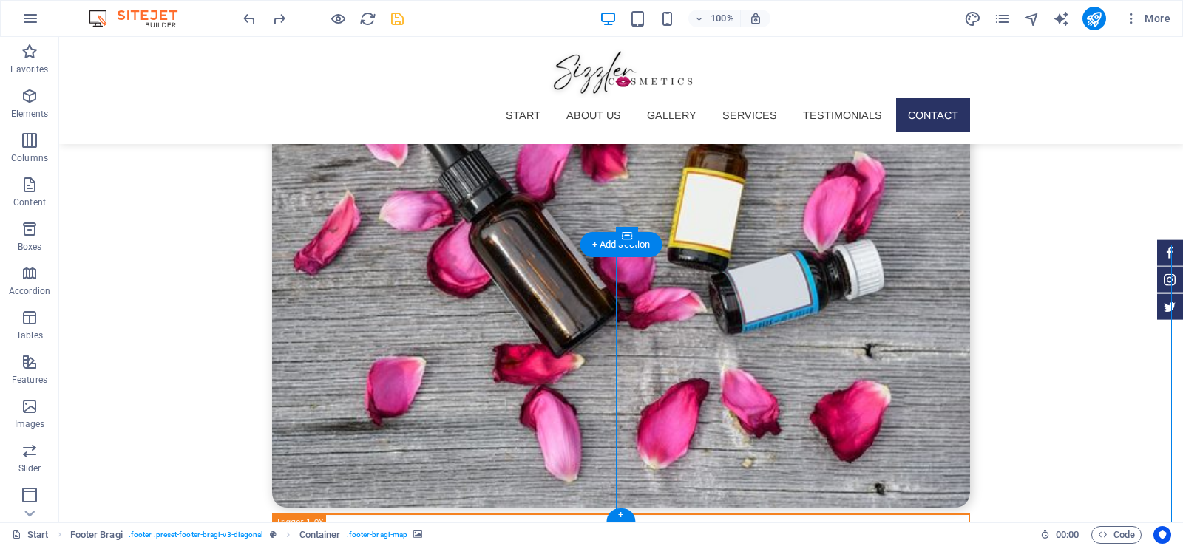
click at [655, 236] on span "Container" at bounding box center [657, 235] width 38 height 9
click at [691, 233] on icon at bounding box center [692, 237] width 8 height 16
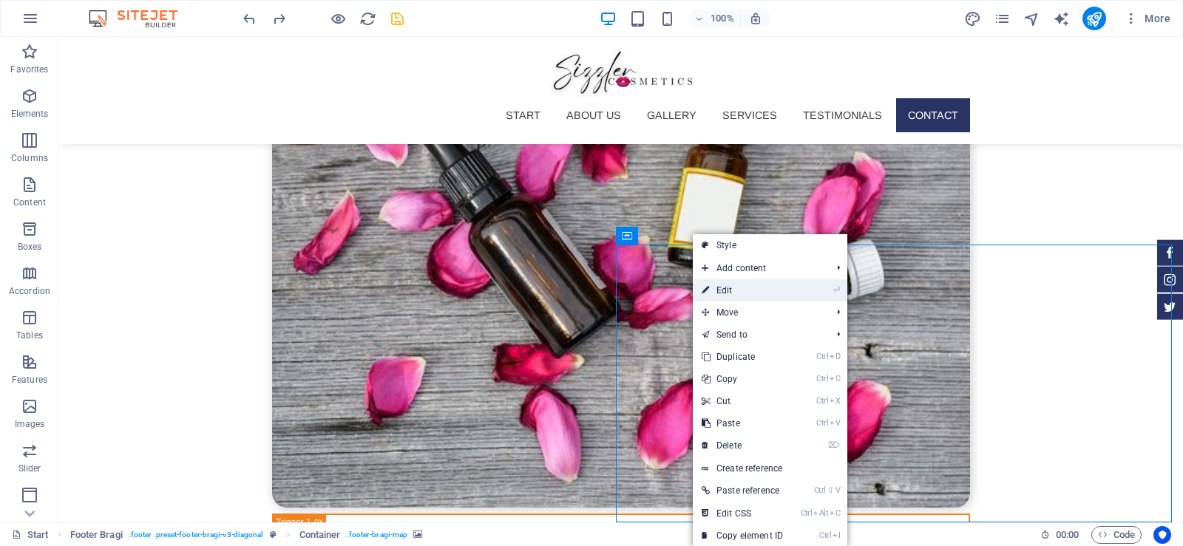
click at [722, 294] on link "⏎ Edit" at bounding box center [742, 291] width 99 height 22
select select "px"
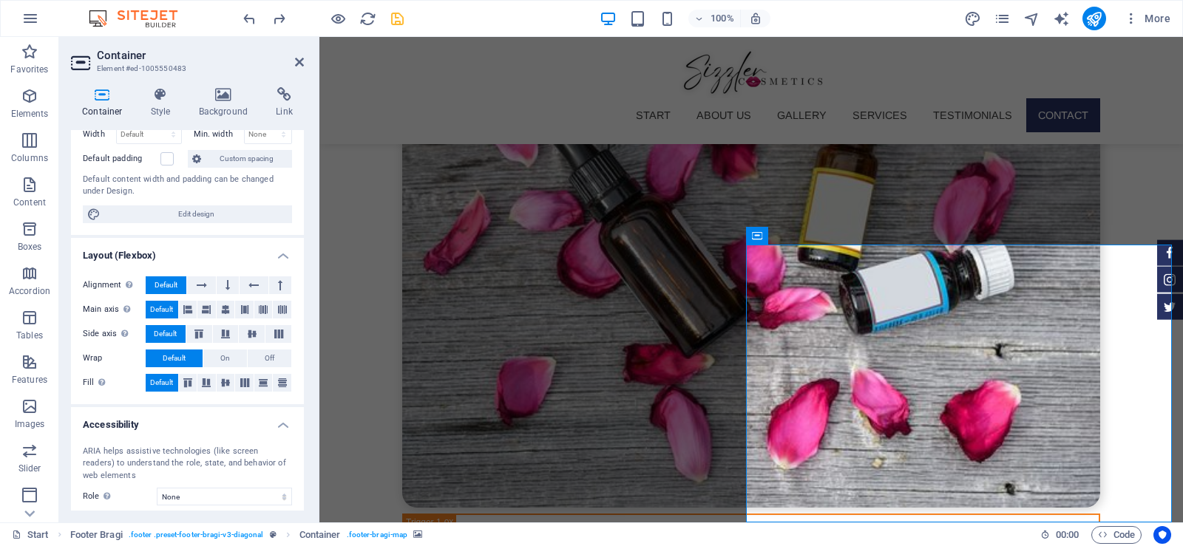
scroll to position [47, 0]
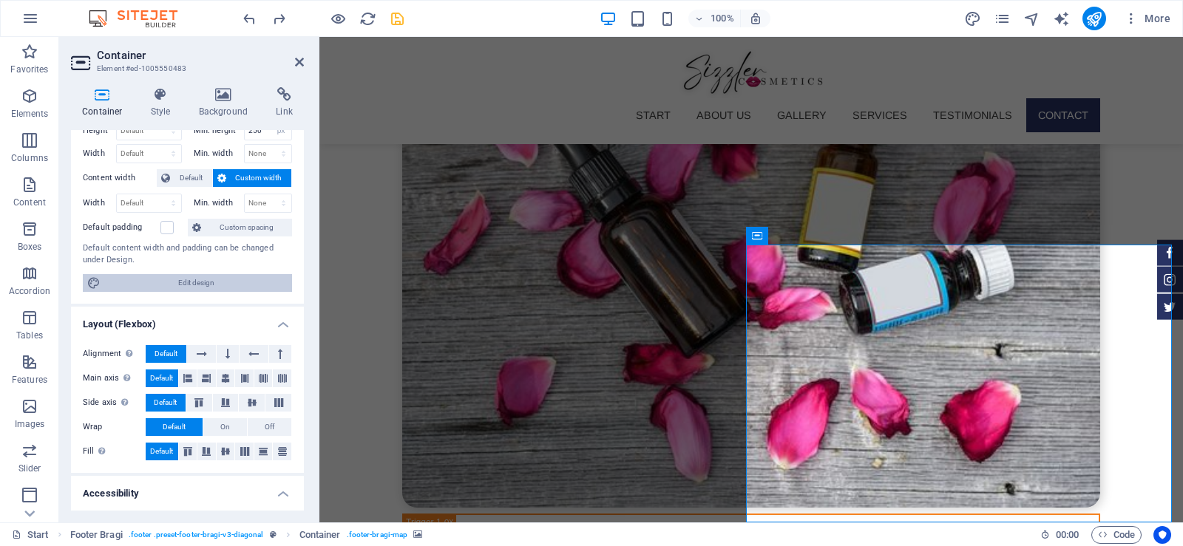
click at [201, 287] on span "Edit design" at bounding box center [196, 283] width 183 height 18
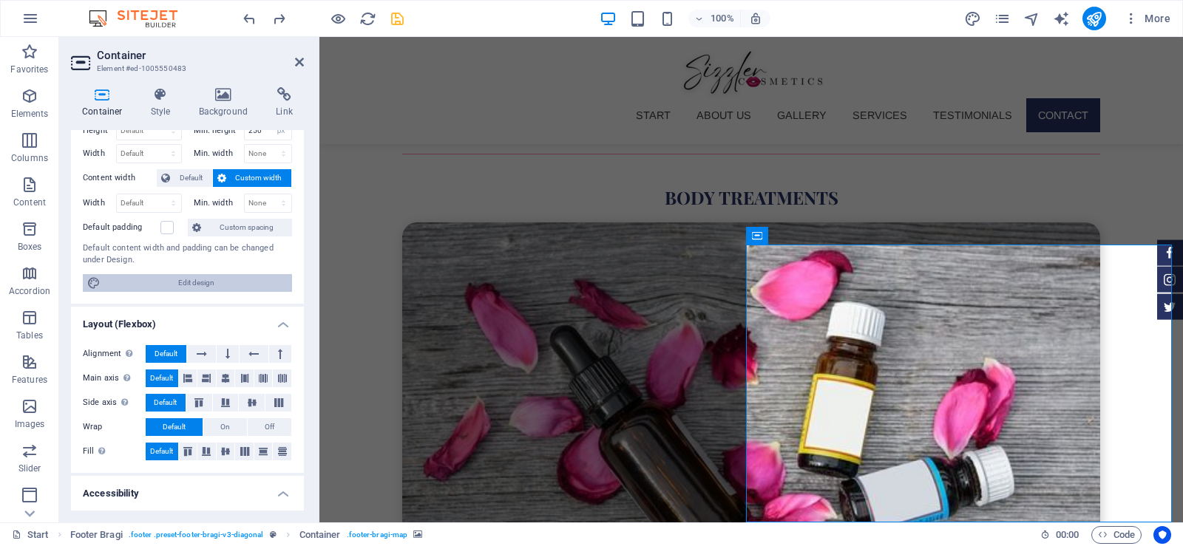
select select "rem"
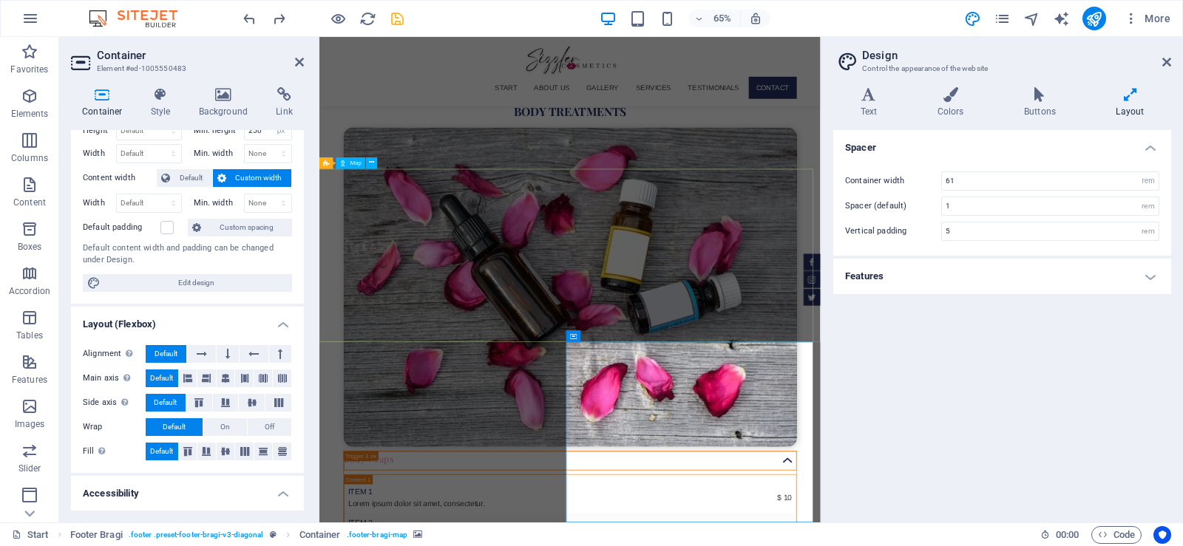
scroll to position [5076, 0]
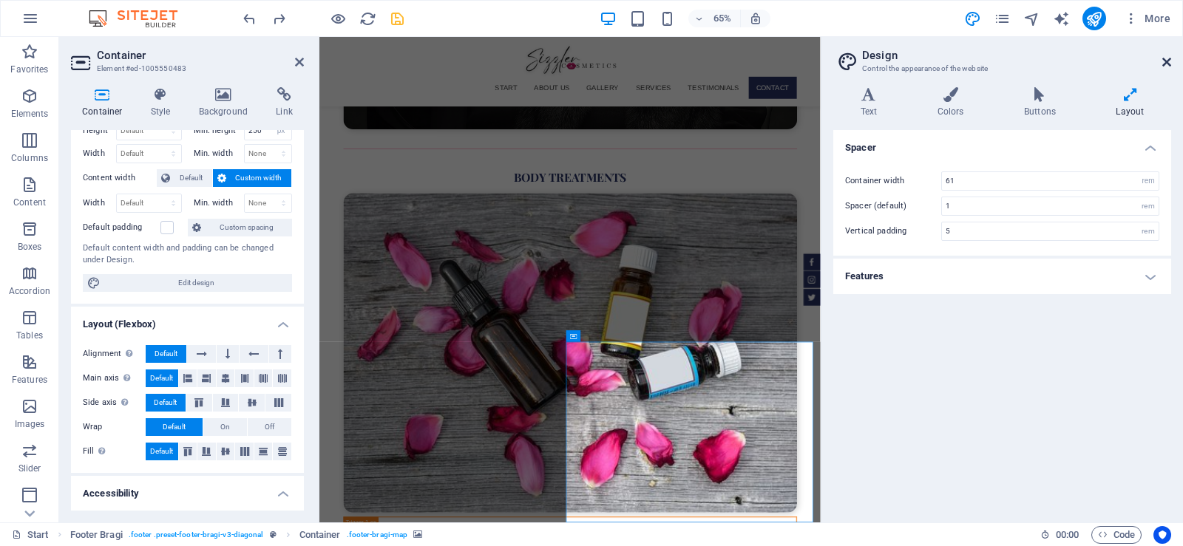
click at [1166, 61] on icon at bounding box center [1166, 62] width 9 height 12
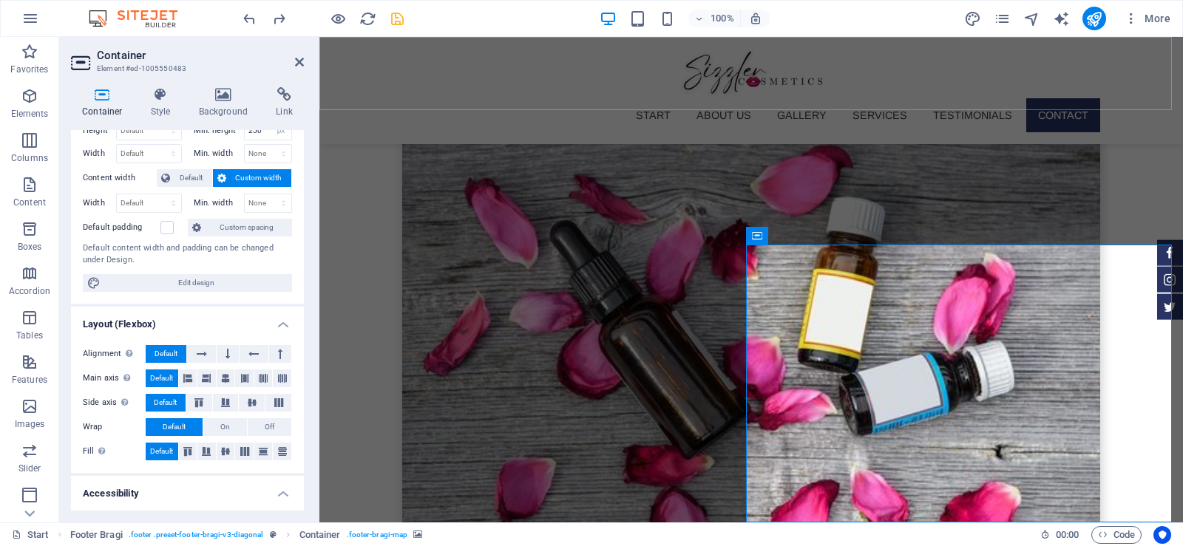
scroll to position [5177, 0]
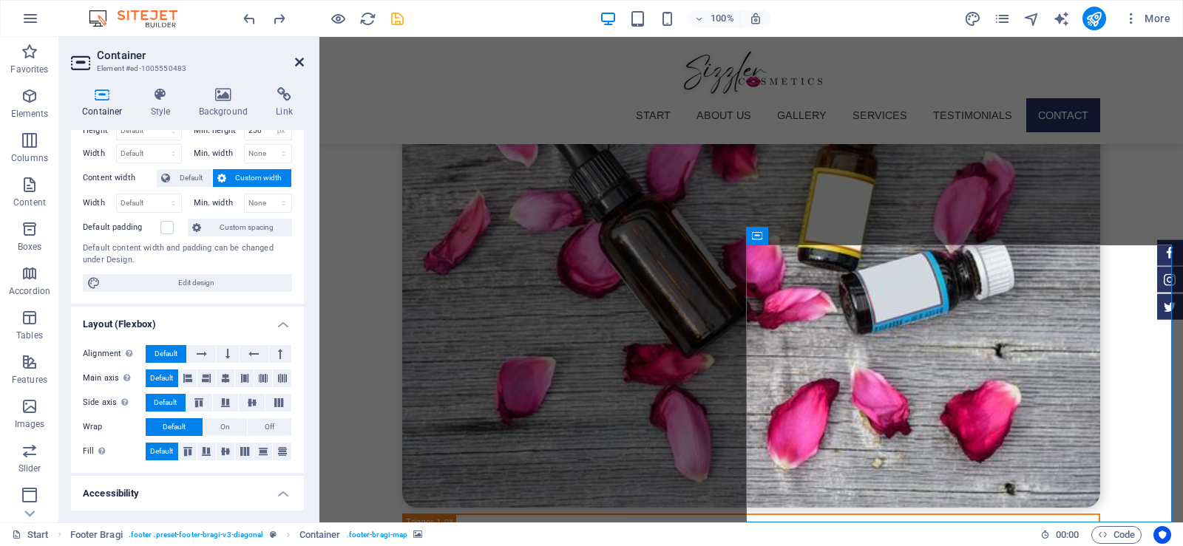
click at [298, 61] on icon at bounding box center [299, 62] width 9 height 12
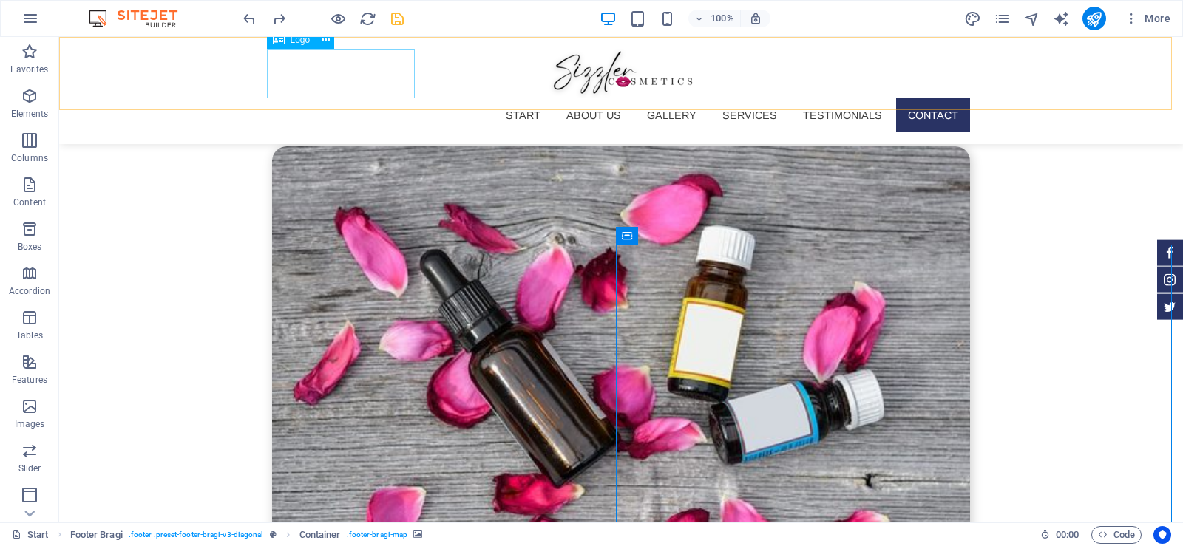
scroll to position [5307, 0]
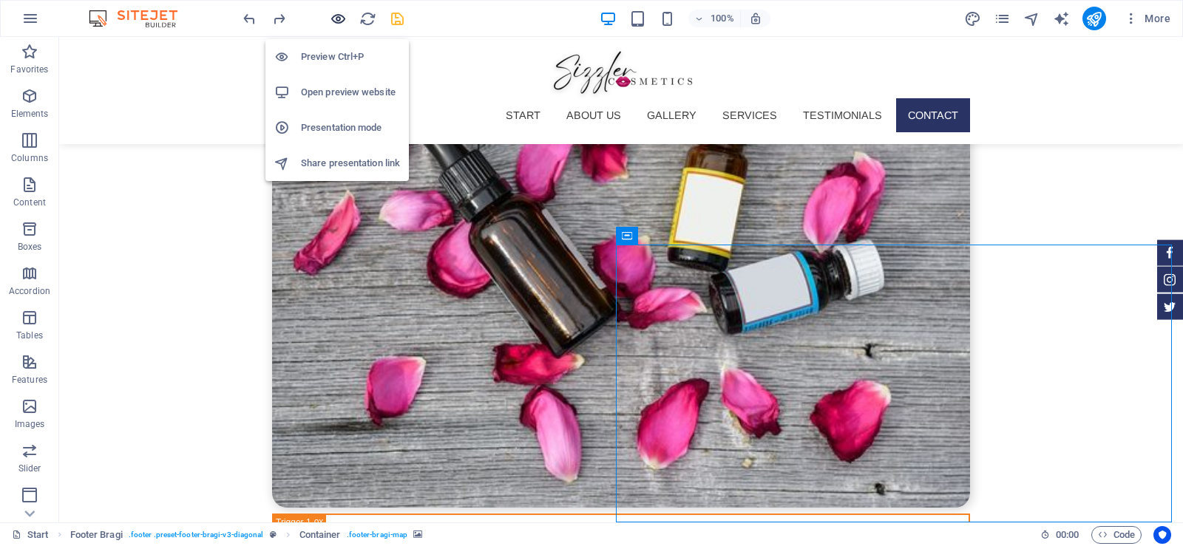
click at [340, 18] on icon "button" at bounding box center [338, 18] width 17 height 17
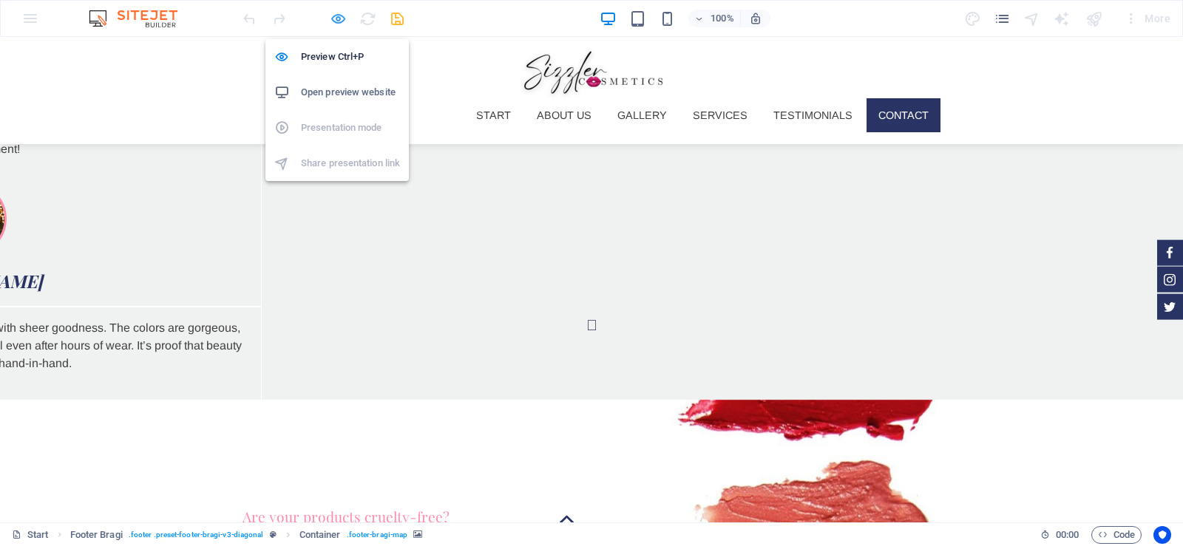
scroll to position [3604, 0]
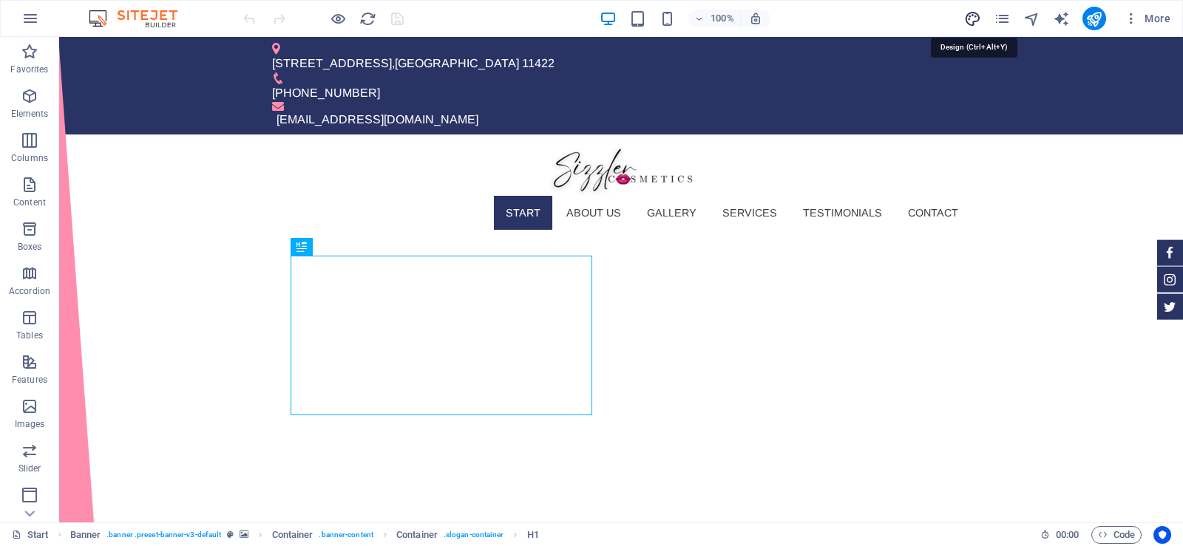
click at [974, 13] on icon "design" at bounding box center [972, 18] width 17 height 17
select select "px"
select select "300"
select select "px"
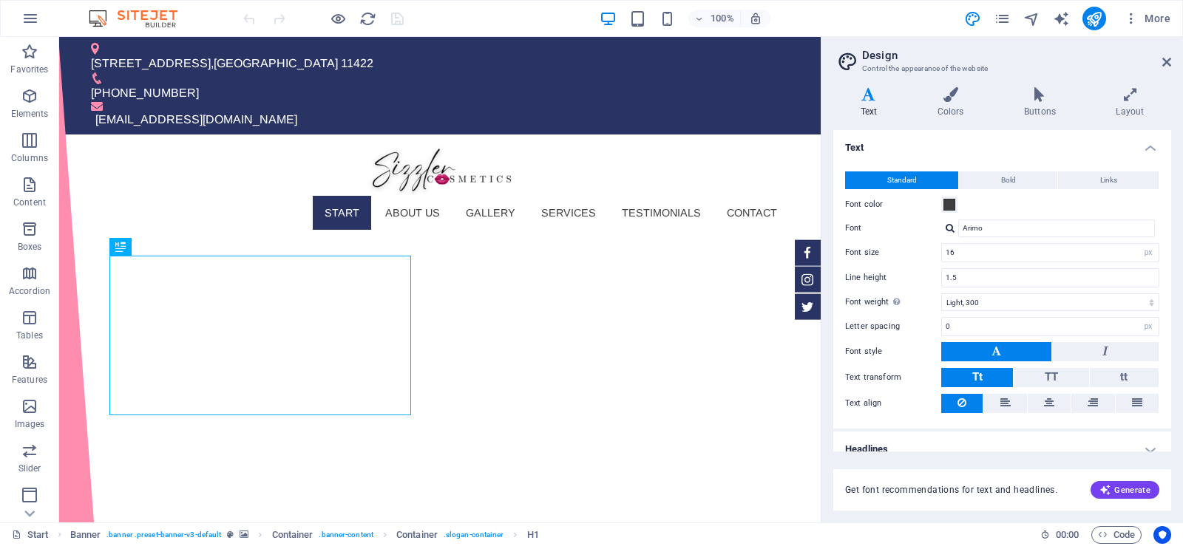
scroll to position [16, 0]
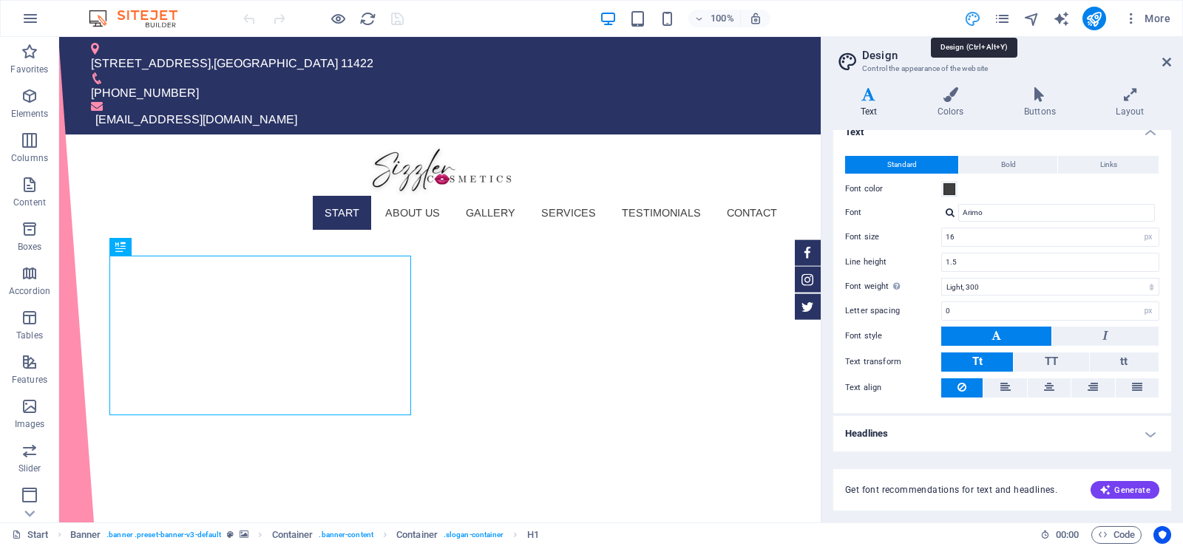
click at [971, 20] on icon "design" at bounding box center [972, 18] width 17 height 17
click at [1165, 67] on icon at bounding box center [1166, 62] width 9 height 12
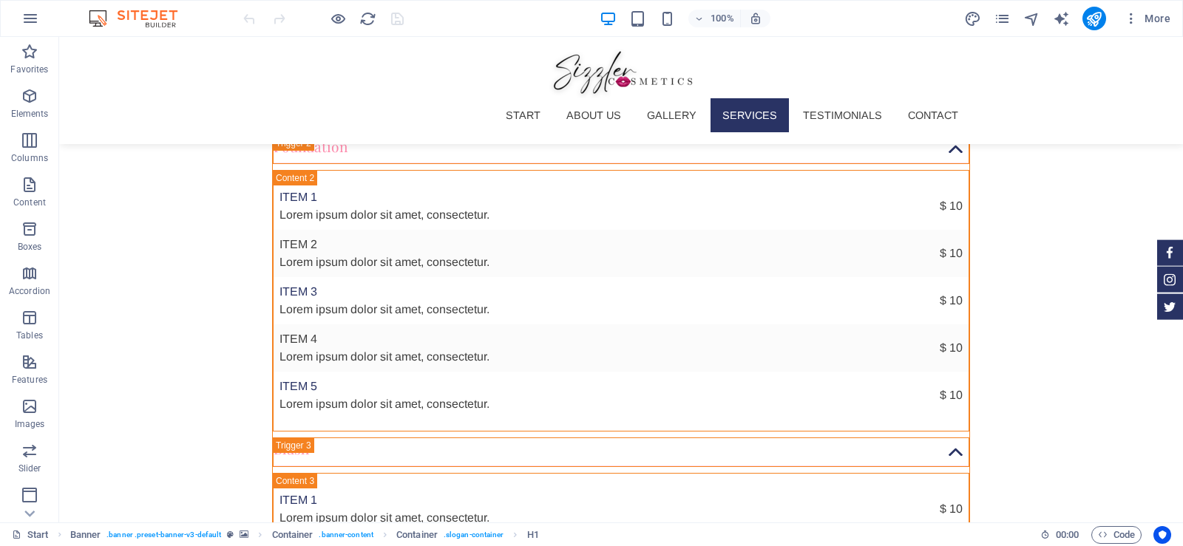
scroll to position [5307, 0]
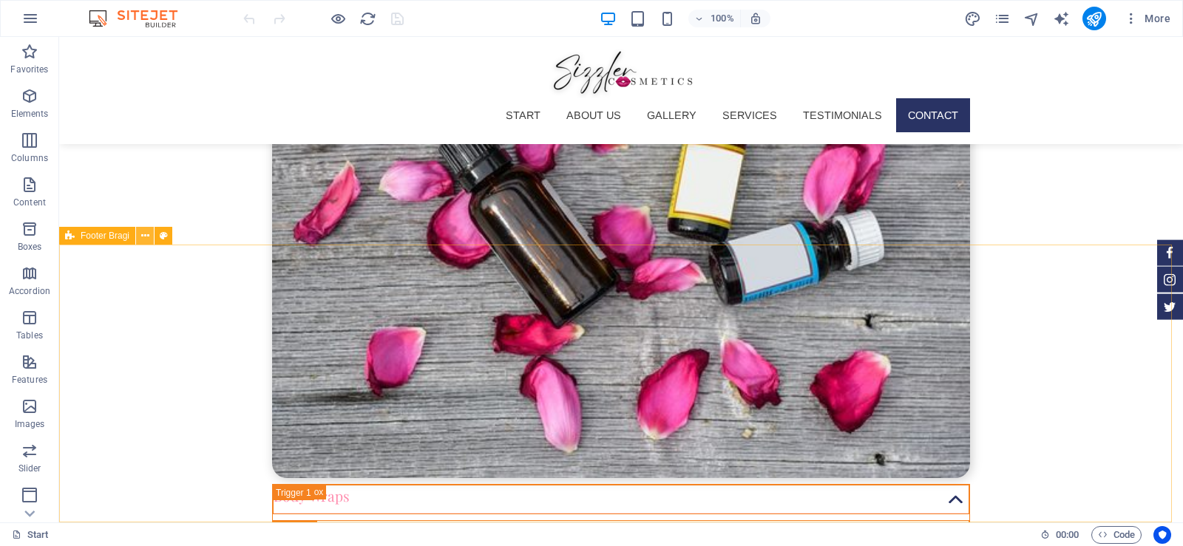
click at [141, 235] on icon at bounding box center [145, 237] width 8 height 16
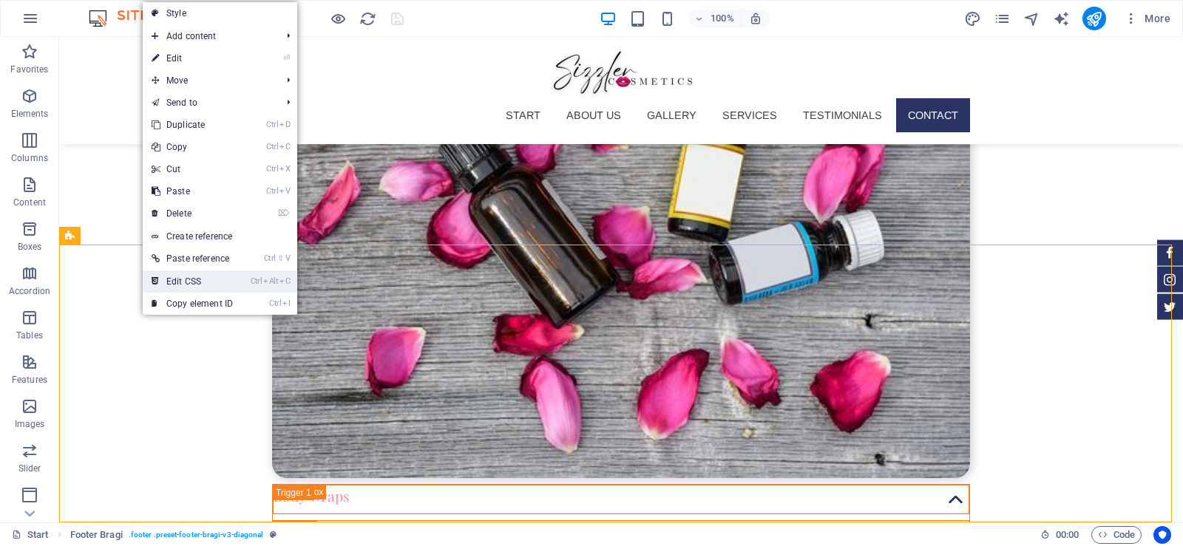
click at [189, 275] on link "Ctrl Alt C Edit CSS" at bounding box center [192, 282] width 99 height 22
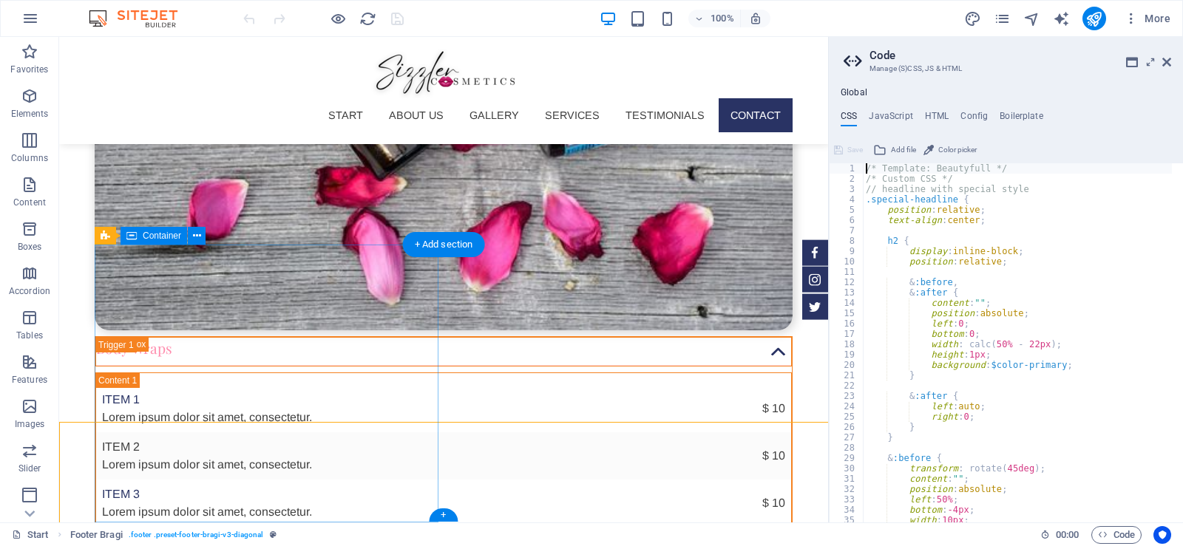
scroll to position [5130, 0]
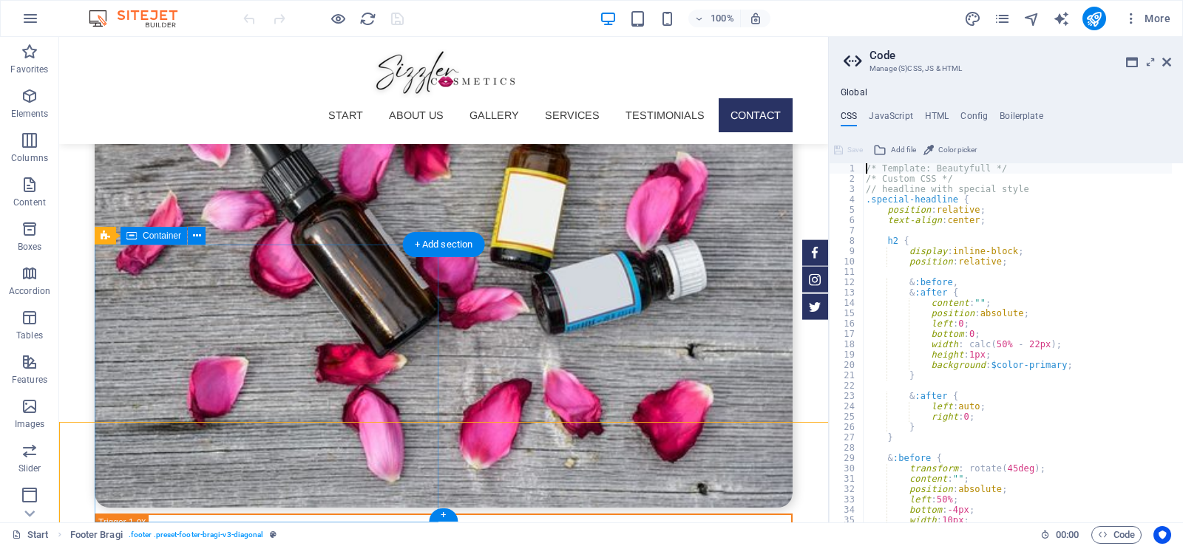
type textarea "@include footer-bragi-v3("
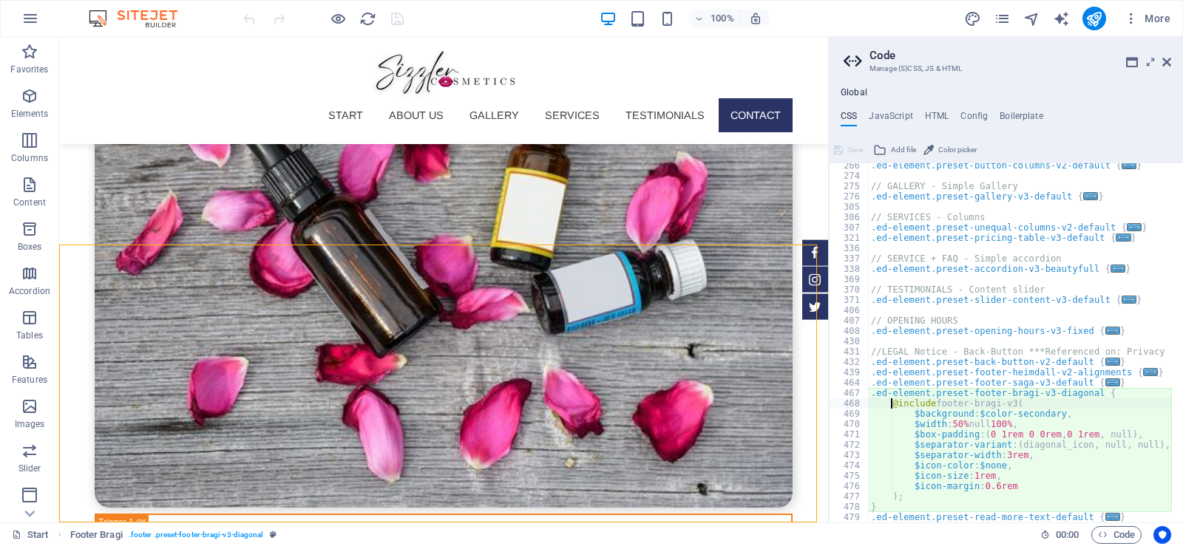
scroll to position [614, 0]
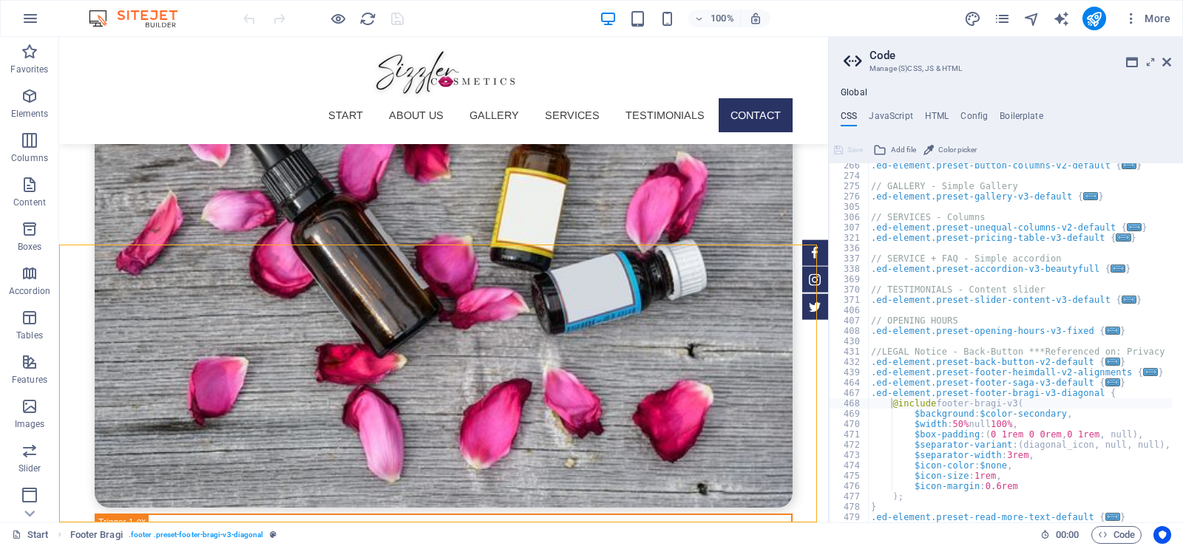
click at [903, 109] on div "Global CSS JavaScript HTML Config Boilerplate @include footer-bragi-v3( 266 274…" at bounding box center [1006, 305] width 354 height 436
click at [891, 113] on h4 "JavaScript" at bounding box center [891, 119] width 44 height 16
type textarea "/* JS for preset "Menu V2" */"
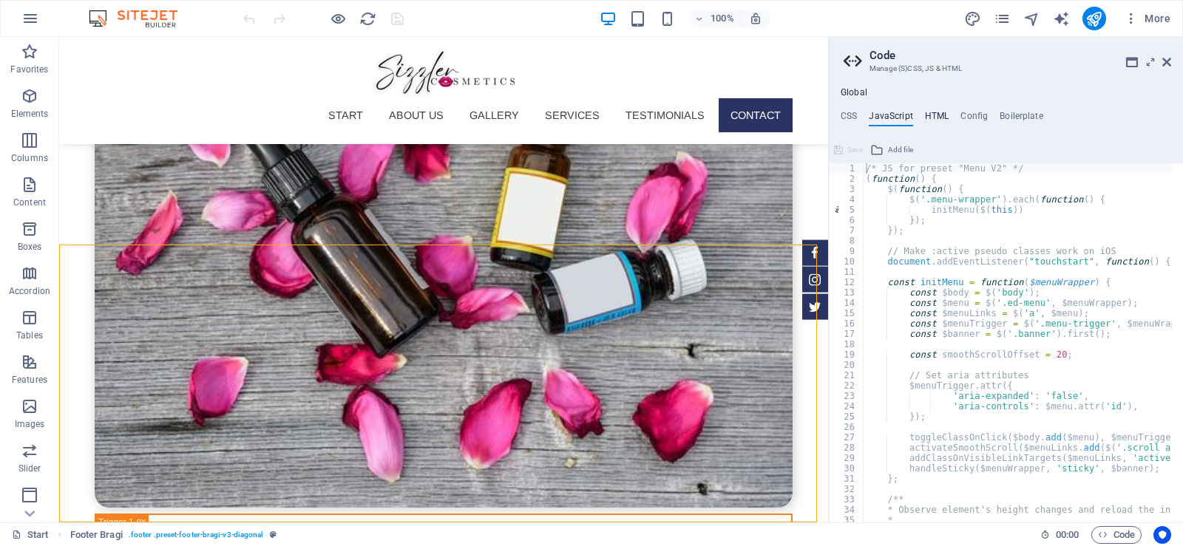
click at [934, 115] on h4 "HTML" at bounding box center [937, 119] width 24 height 16
type textarea "<a href="#main-content" class="wv-link-content button">Skip to main content</a>"
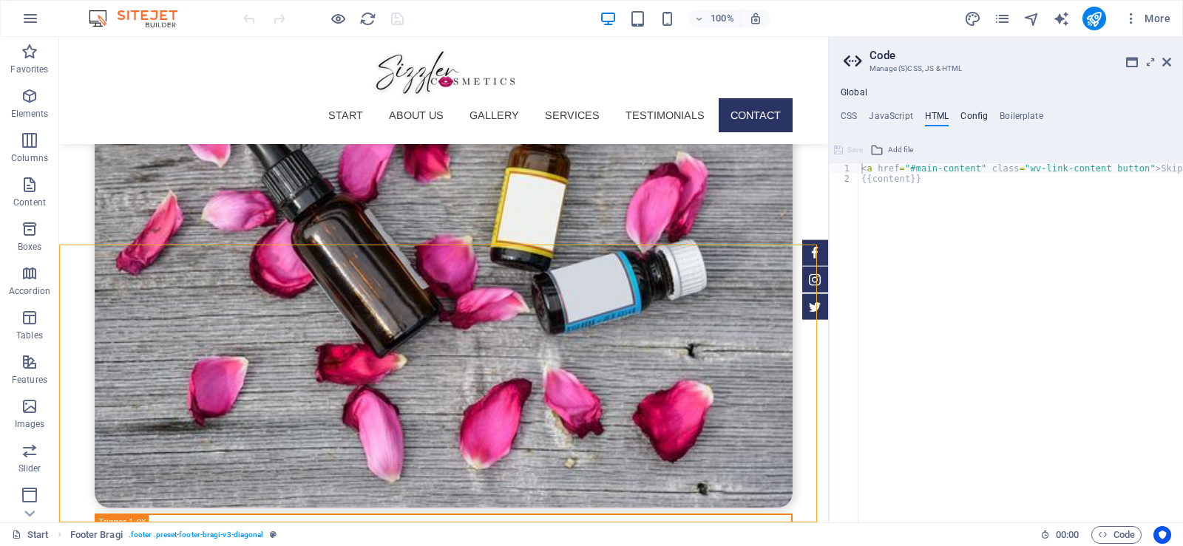
click at [969, 116] on h4 "Config" at bounding box center [974, 119] width 27 height 16
type textarea "$color-background: #fff;"
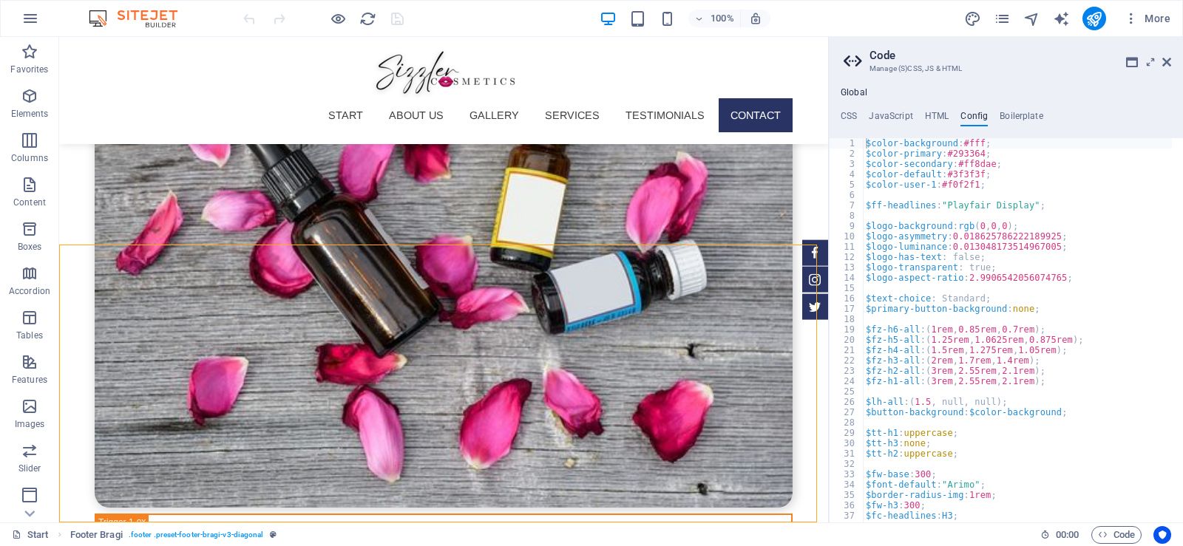
click at [969, 116] on h4 "Config" at bounding box center [974, 119] width 27 height 16
click at [1026, 115] on h4 "Boilerplate" at bounding box center [1022, 119] width 44 height 16
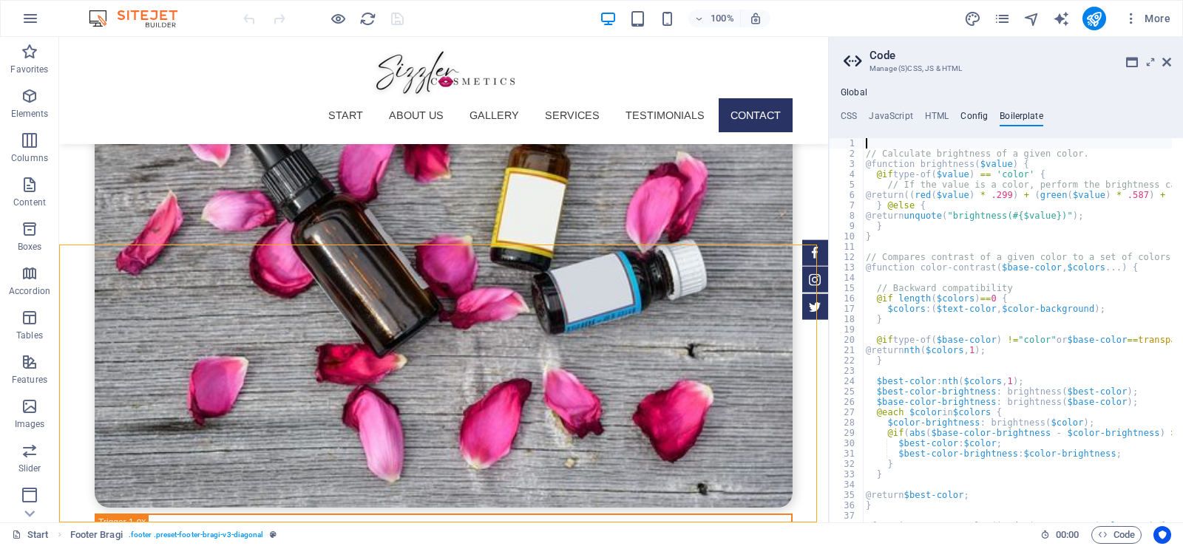
click at [974, 118] on h4 "Config" at bounding box center [974, 119] width 27 height 16
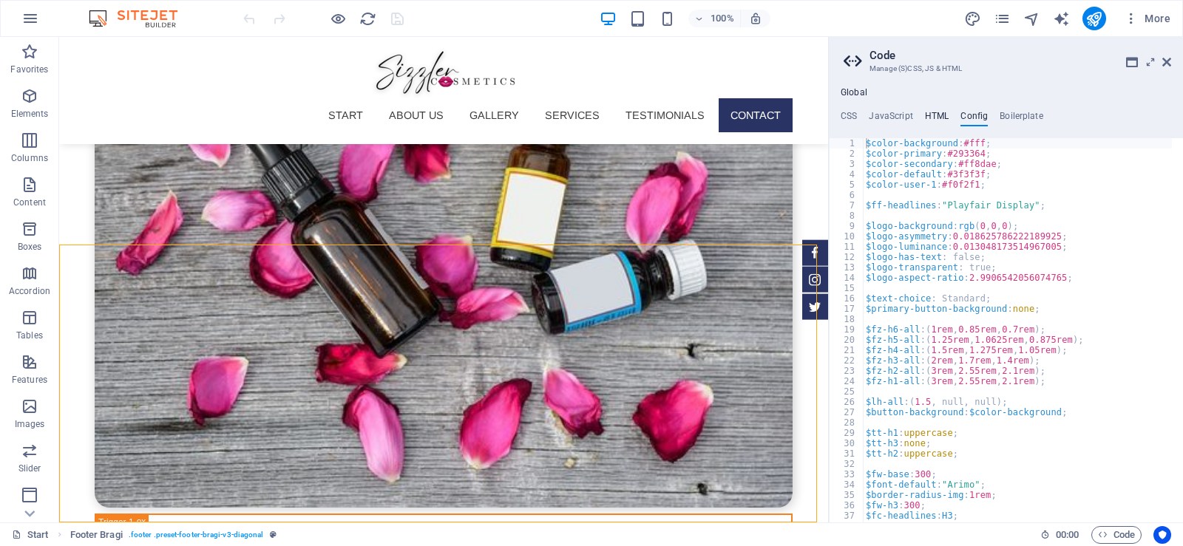
click at [930, 113] on h4 "HTML" at bounding box center [937, 119] width 24 height 16
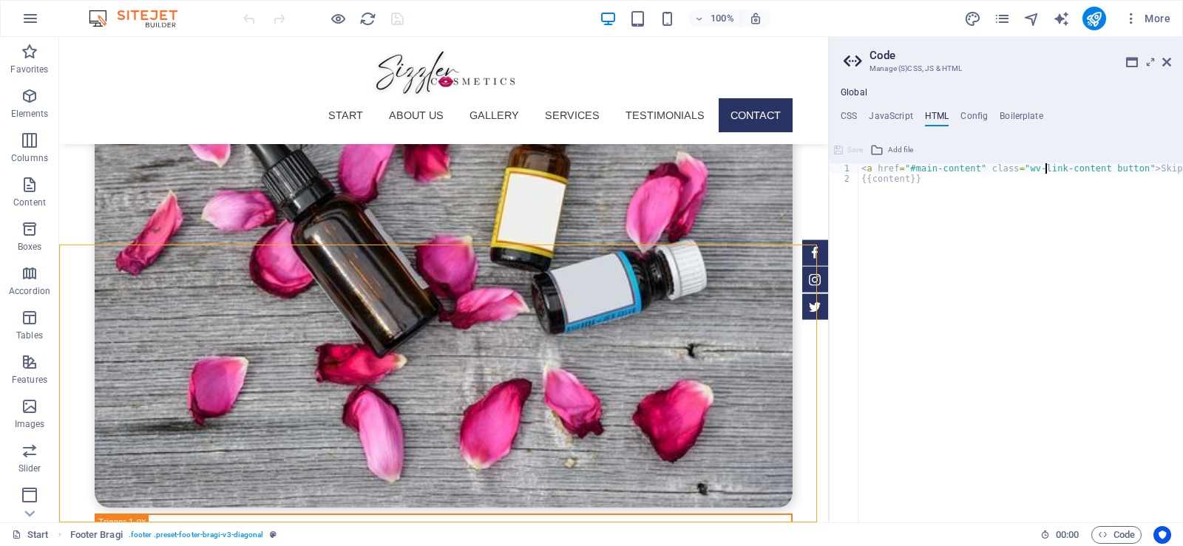
click at [1046, 168] on div "< a href = "#main-content" class = "wv-link-content button" > Skip to main cont…" at bounding box center [1058, 347] width 399 height 369
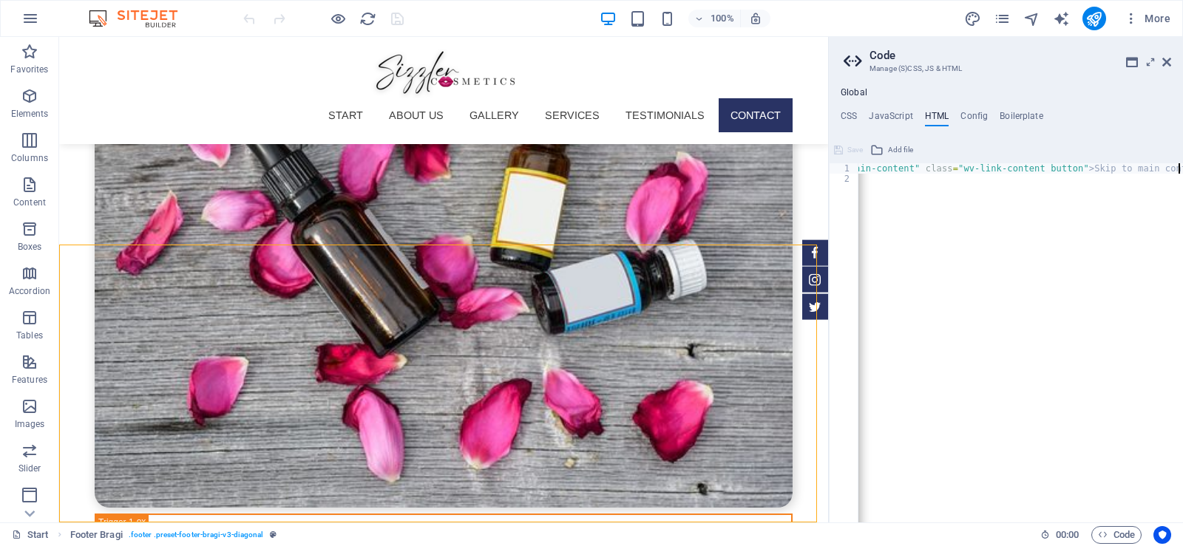
scroll to position [0, 72]
type textarea "{{content}}"
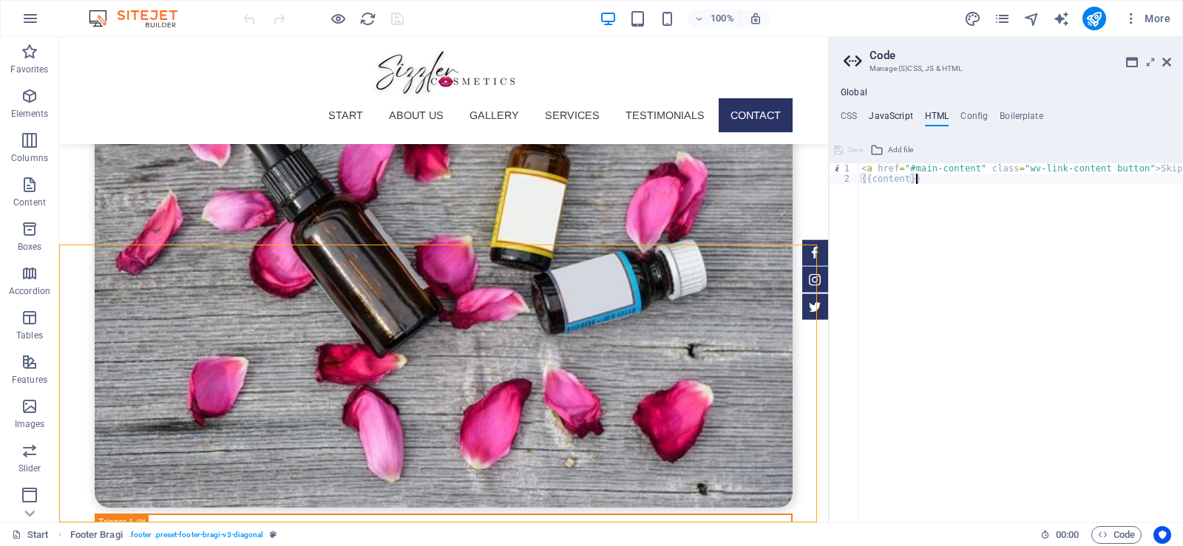
click at [894, 114] on h4 "JavaScript" at bounding box center [891, 119] width 44 height 16
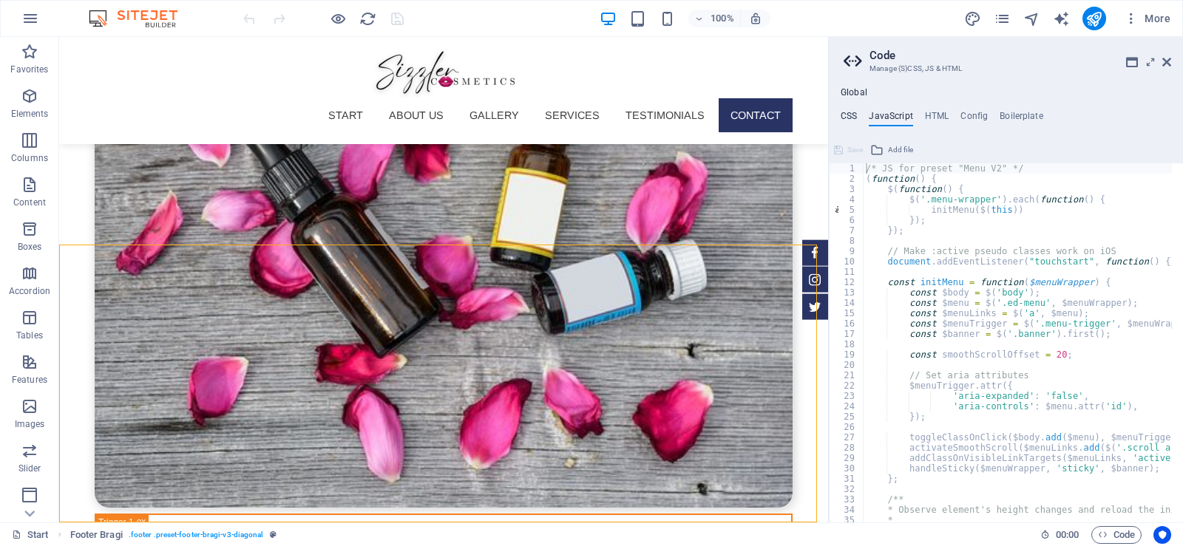
click at [847, 117] on h4 "CSS" at bounding box center [849, 119] width 16 height 16
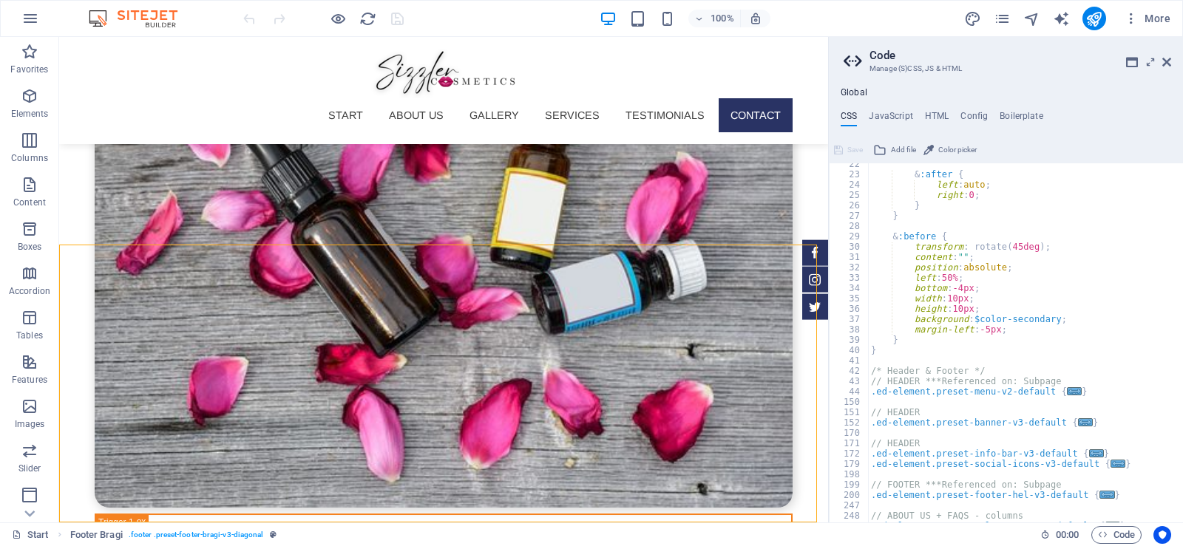
scroll to position [222, 0]
click at [510, 236] on icon at bounding box center [514, 237] width 8 height 16
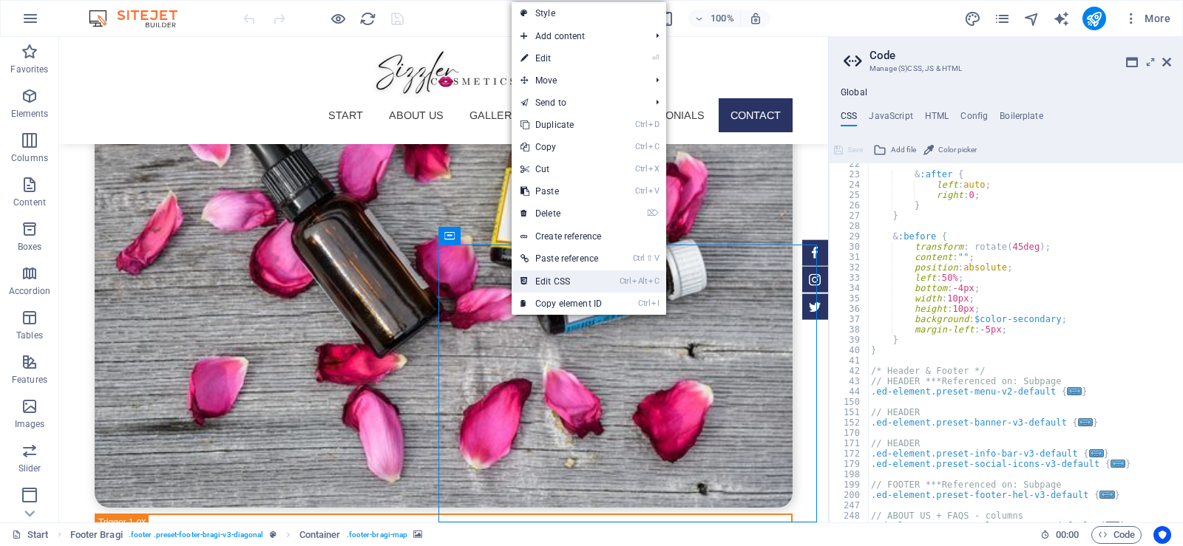
click at [542, 277] on link "Ctrl Alt C Edit CSS" at bounding box center [561, 282] width 99 height 22
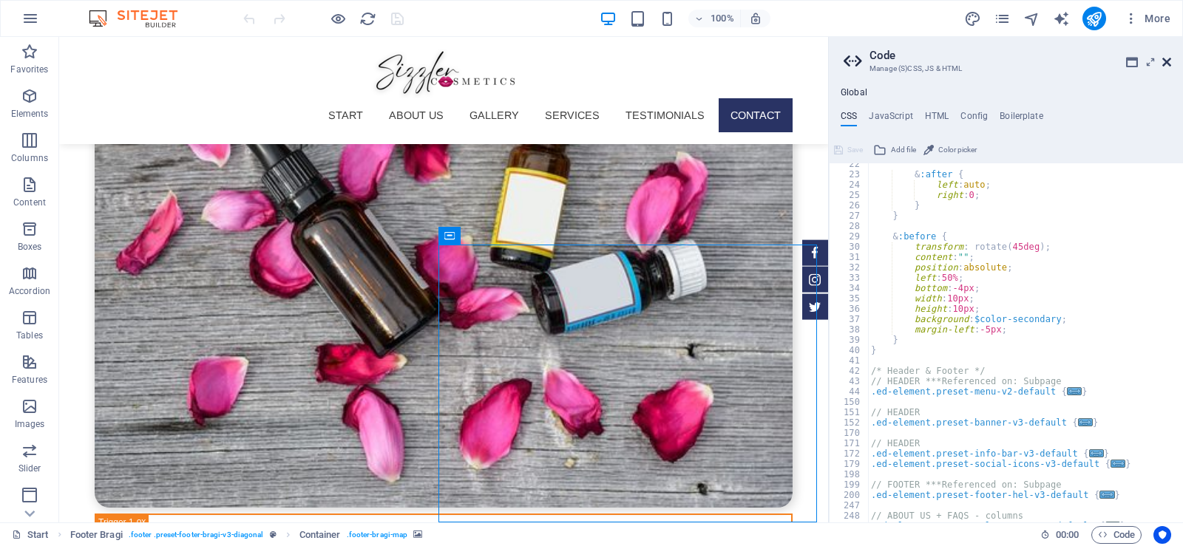
click at [1164, 61] on icon at bounding box center [1166, 62] width 9 height 12
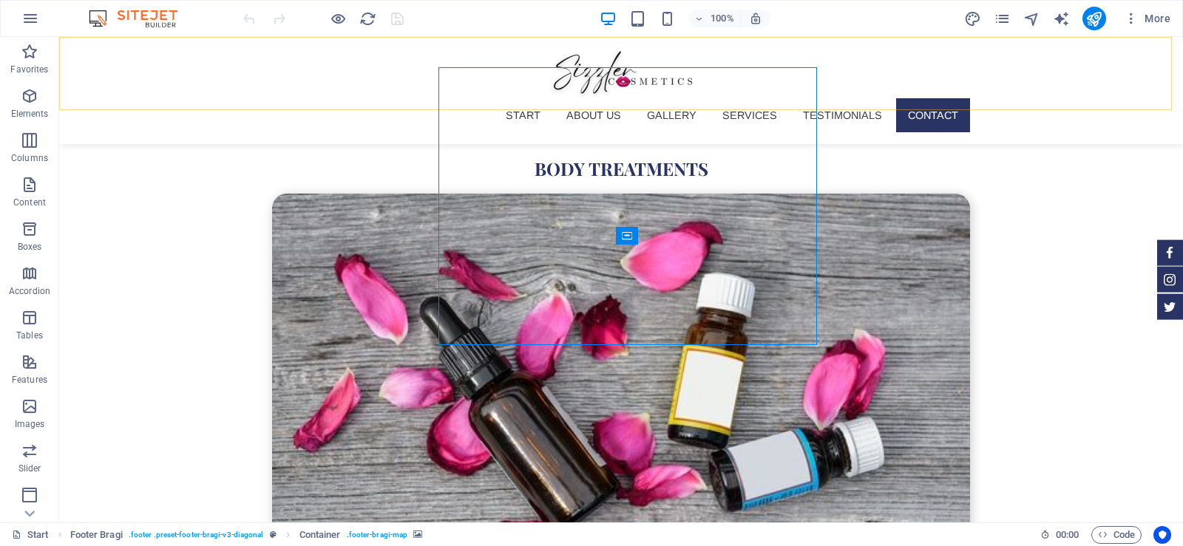
scroll to position [5307, 0]
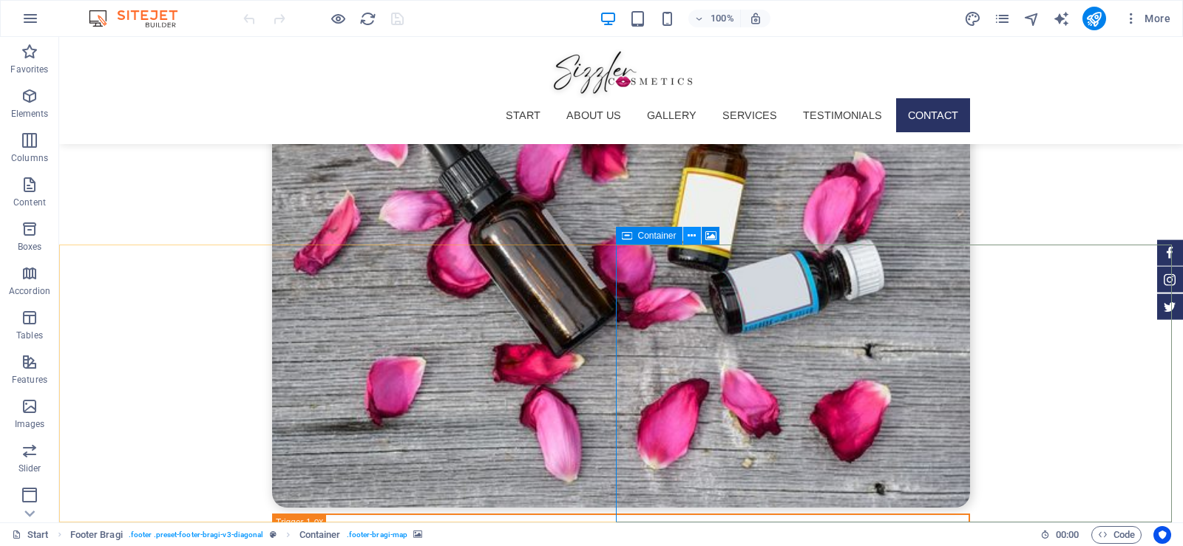
click at [688, 239] on icon at bounding box center [692, 237] width 8 height 16
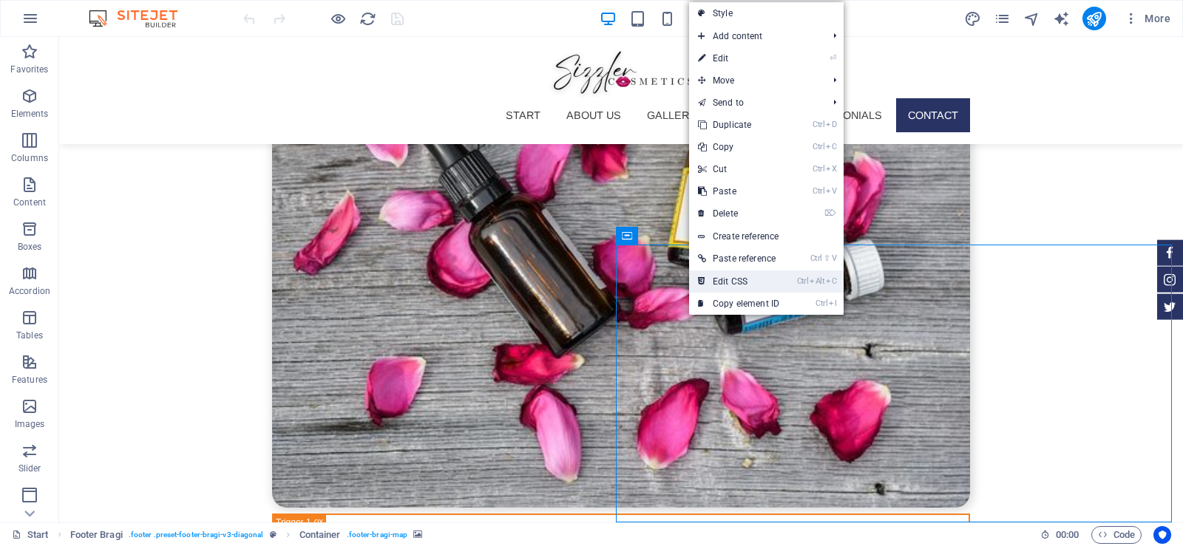
click at [720, 274] on link "Ctrl Alt C Edit CSS" at bounding box center [738, 282] width 99 height 22
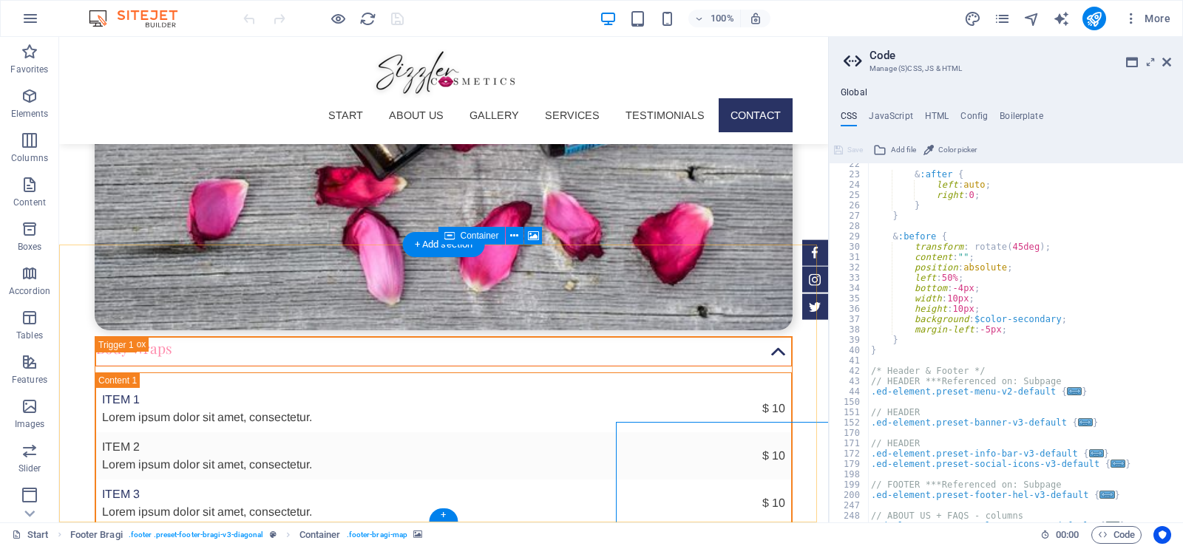
scroll to position [5130, 0]
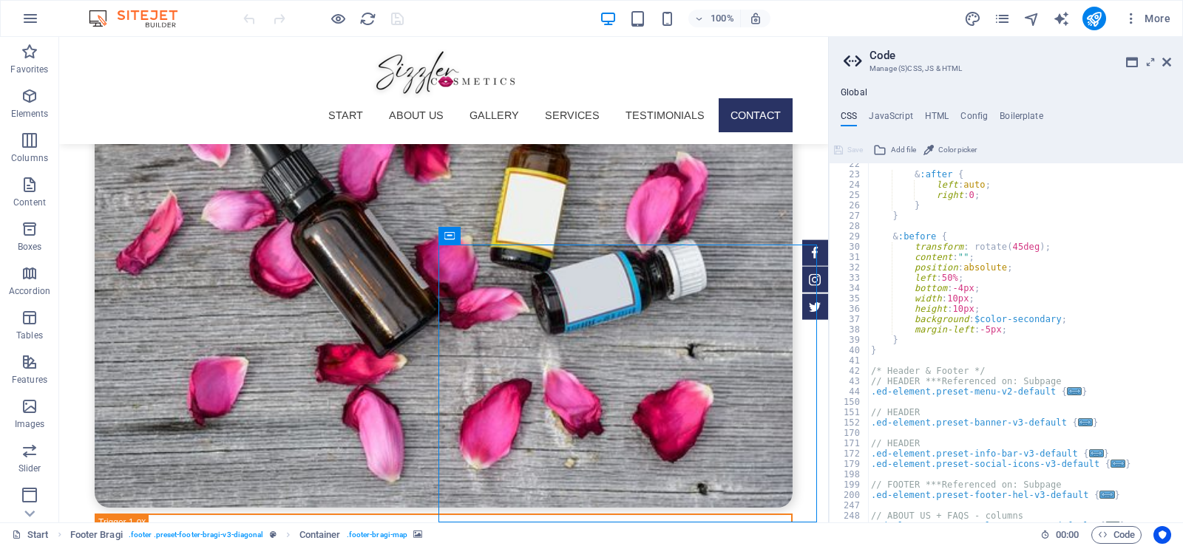
click at [1028, 227] on div "& :after { left : auto ; right : 0 ; } } & :before { transform : rotate ( 45deg…" at bounding box center [1020, 349] width 304 height 380
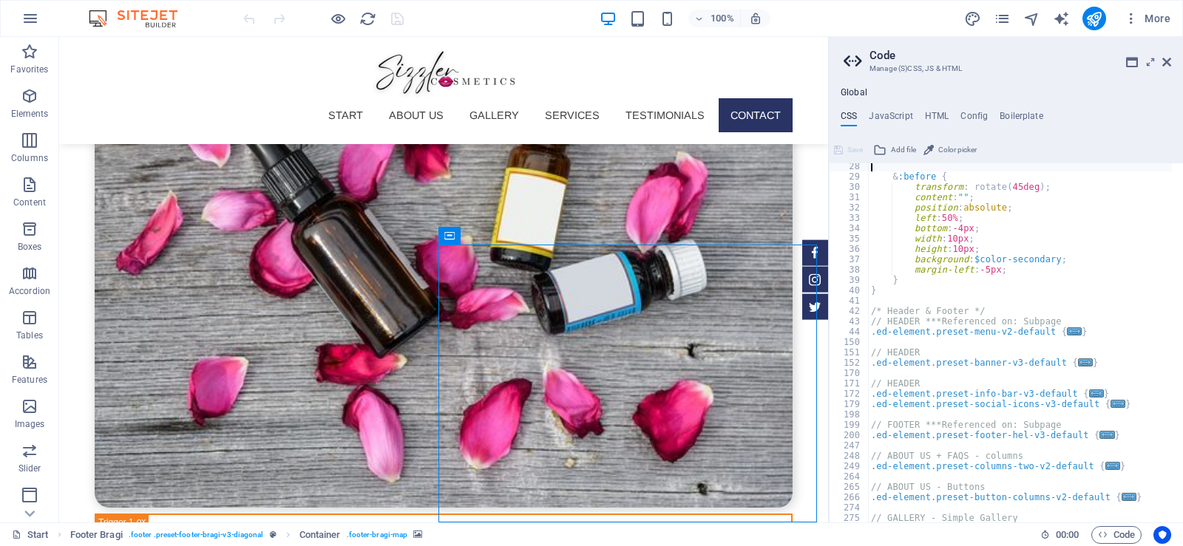
scroll to position [282, 0]
click at [1067, 329] on span "..." at bounding box center [1074, 332] width 15 height 8
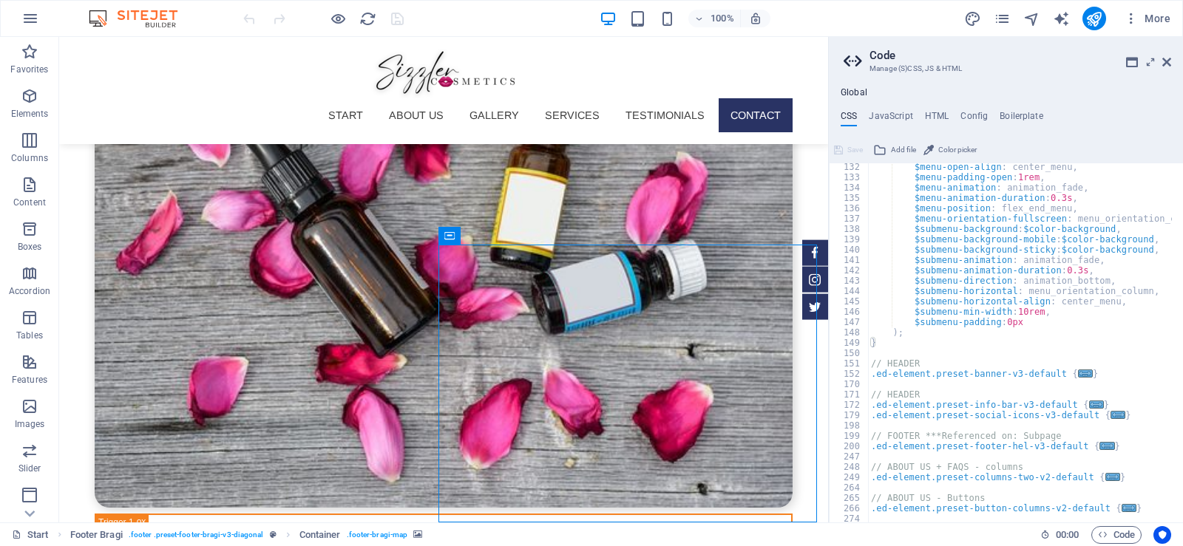
scroll to position [1358, 0]
click at [1100, 448] on span "..." at bounding box center [1107, 446] width 15 height 8
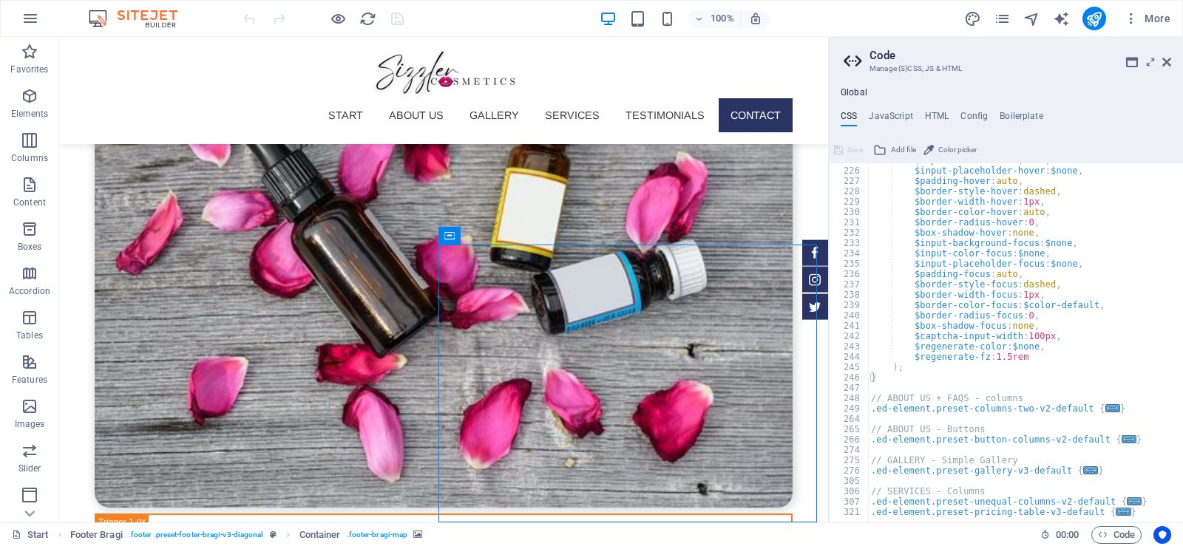
scroll to position [1908, 0]
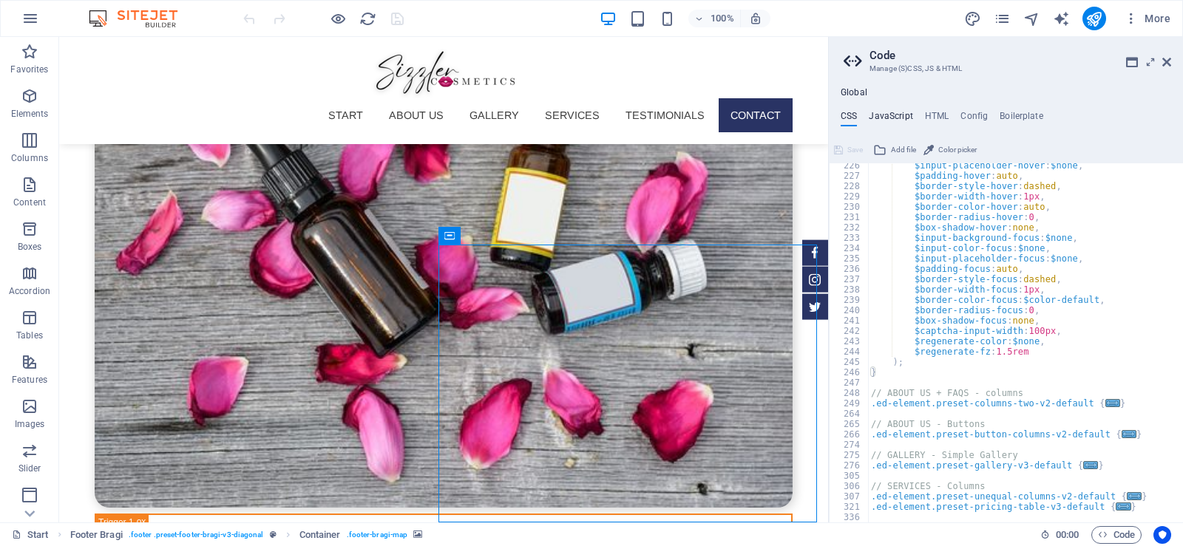
click at [883, 115] on h4 "JavaScript" at bounding box center [891, 119] width 44 height 16
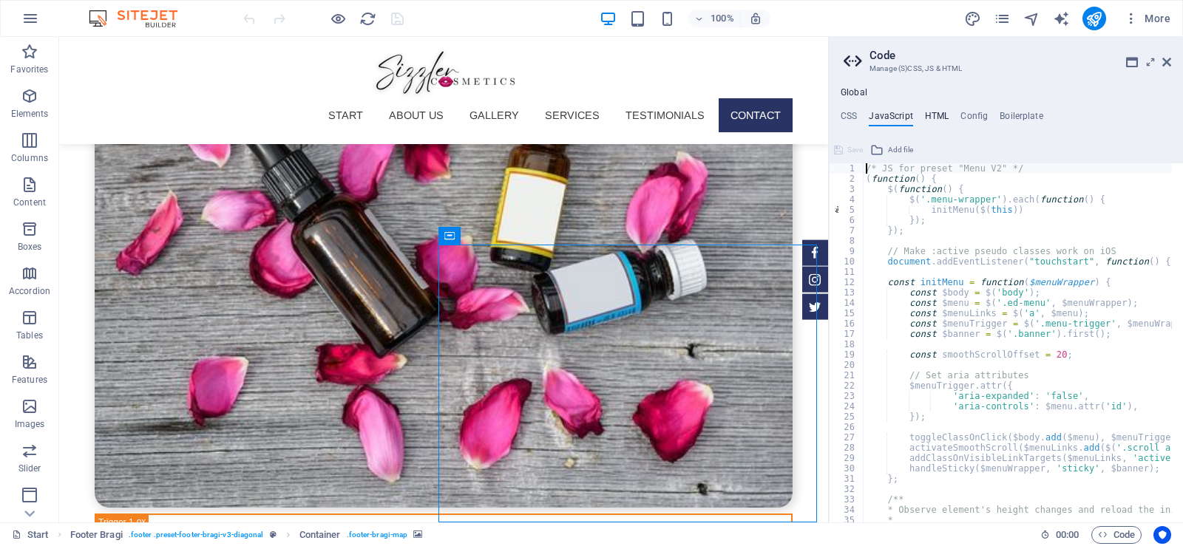
click at [937, 123] on h4 "HTML" at bounding box center [937, 119] width 24 height 16
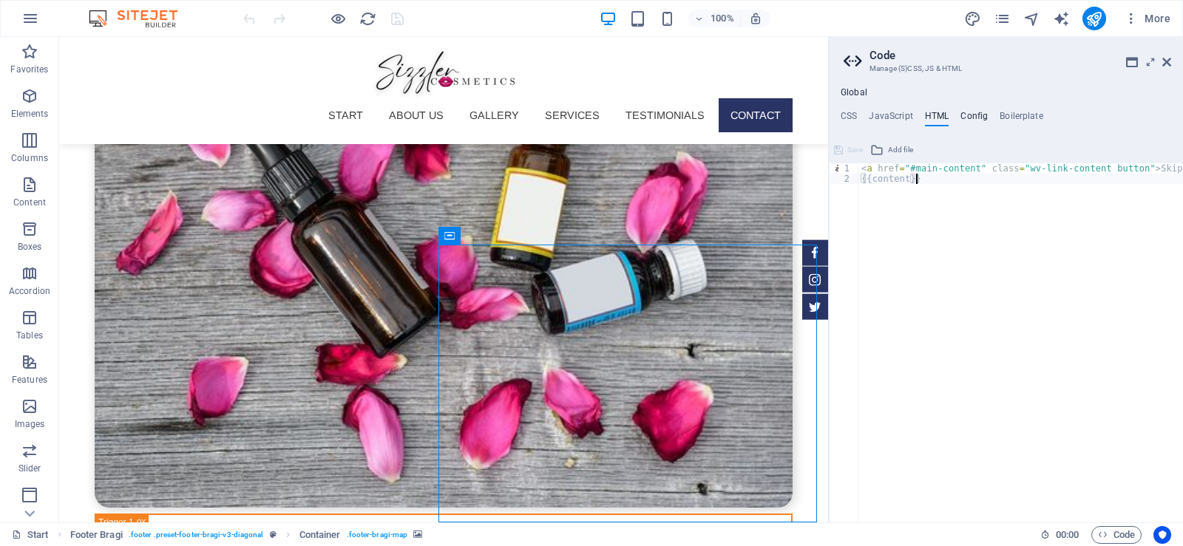
click at [972, 118] on h4 "Config" at bounding box center [974, 119] width 27 height 16
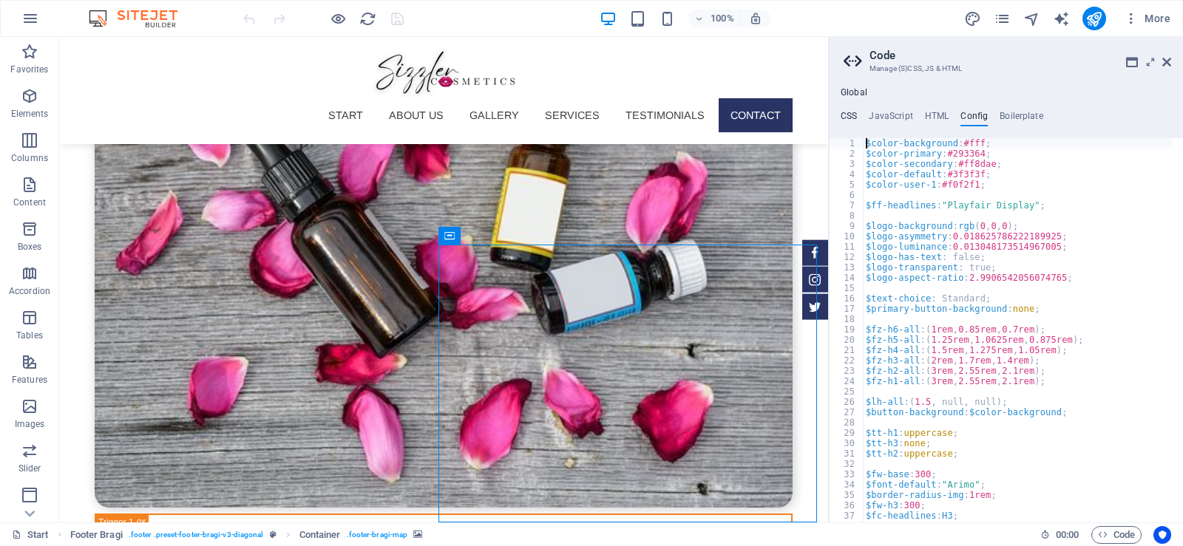
click at [853, 112] on h4 "CSS" at bounding box center [849, 119] width 16 height 16
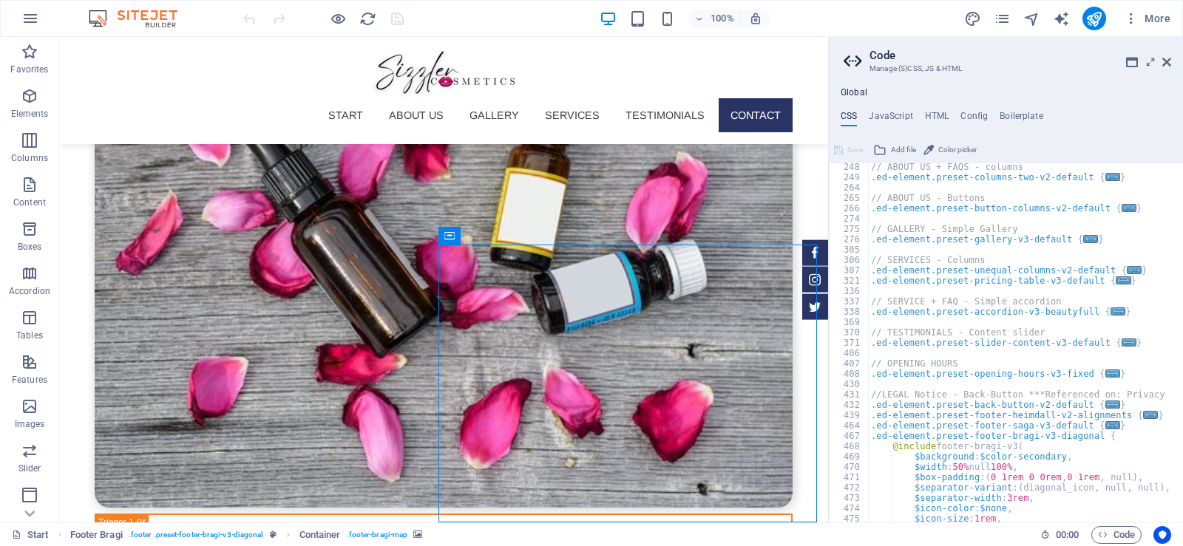
scroll to position [2188, 0]
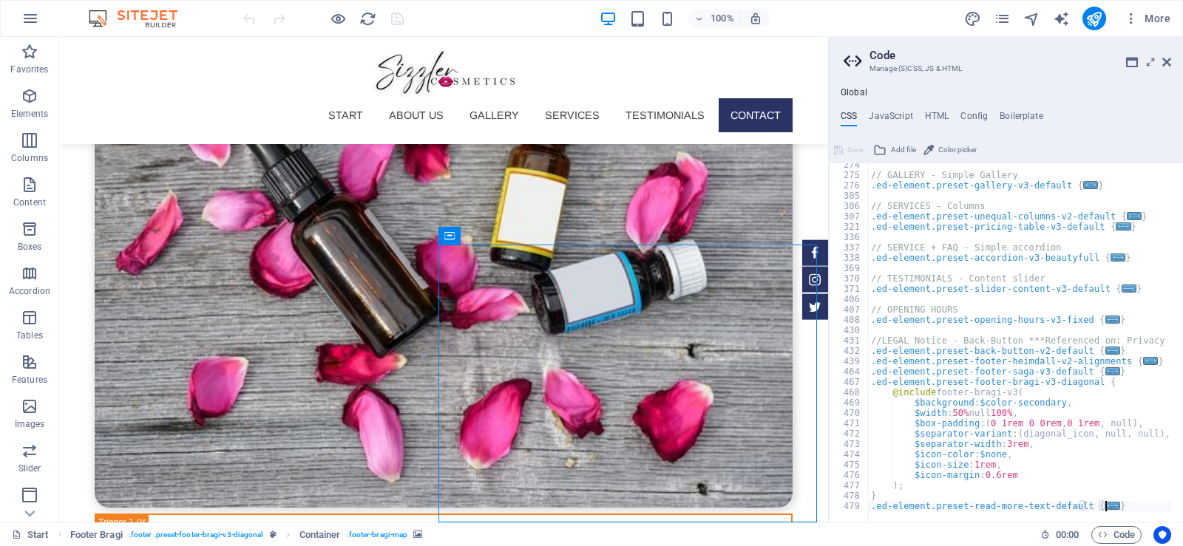
click at [1120, 503] on div "// GALLERY - Simple Gallery .ed-element.preset-gallery-v3-default { ... } // SE…" at bounding box center [1063, 344] width 390 height 369
type textarea "}"
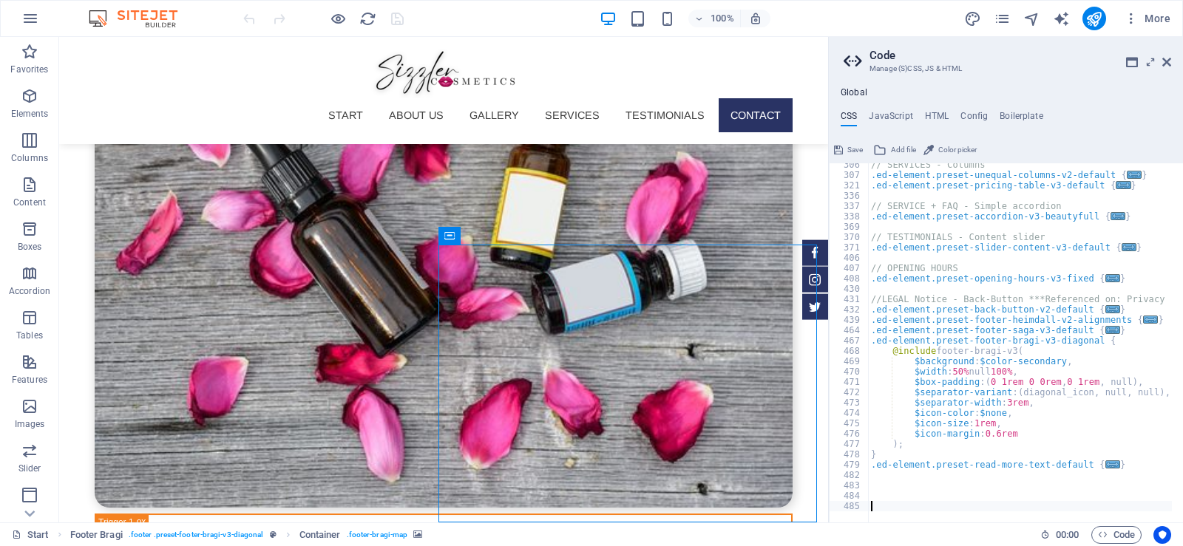
paste textarea "}"
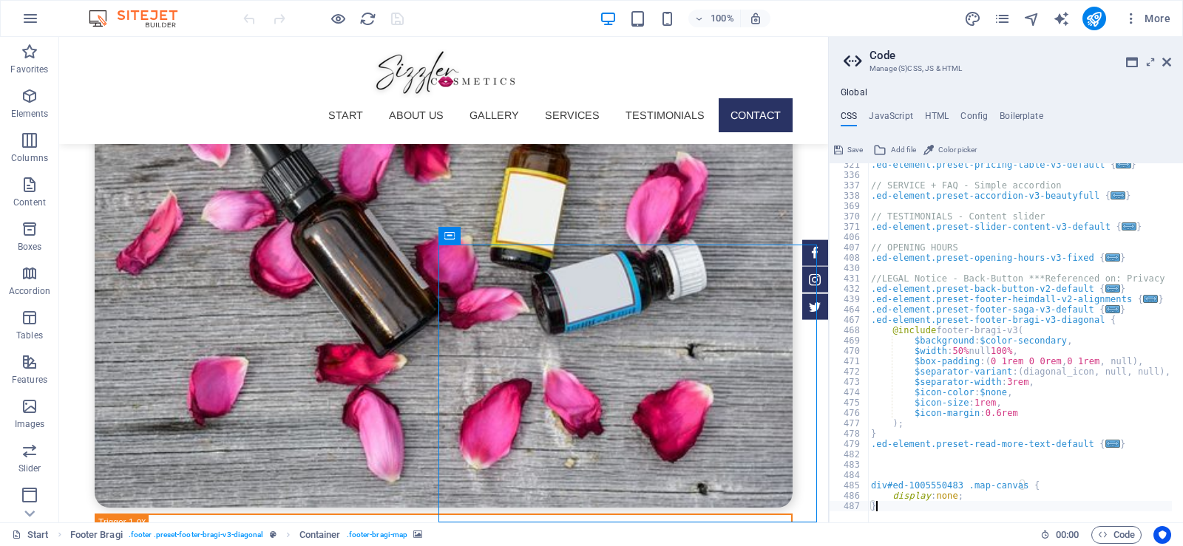
scroll to position [2250, 0]
click at [956, 497] on div ".ed-element.preset-pricing-table-v3-default { ... } // SERVICE + FAQ - Simple a…" at bounding box center [1063, 344] width 390 height 369
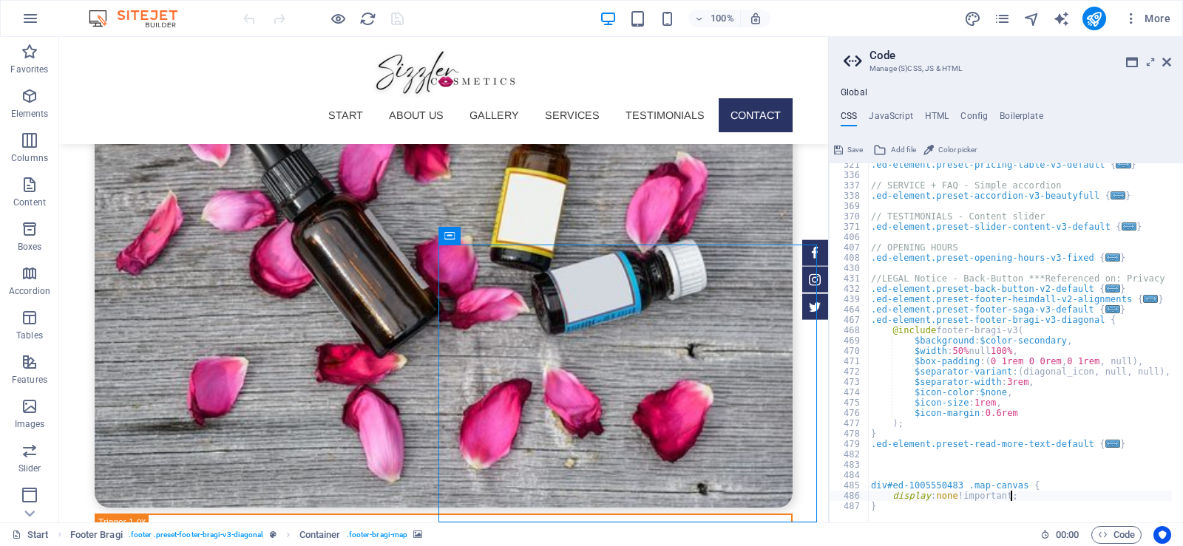
click at [1038, 497] on div ".ed-element.preset-pricing-table-v3-default { ... } // SERVICE + FAQ - Simple a…" at bounding box center [1063, 344] width 390 height 369
type textarea "display: none!important;"
click at [1165, 61] on icon at bounding box center [1166, 62] width 9 height 12
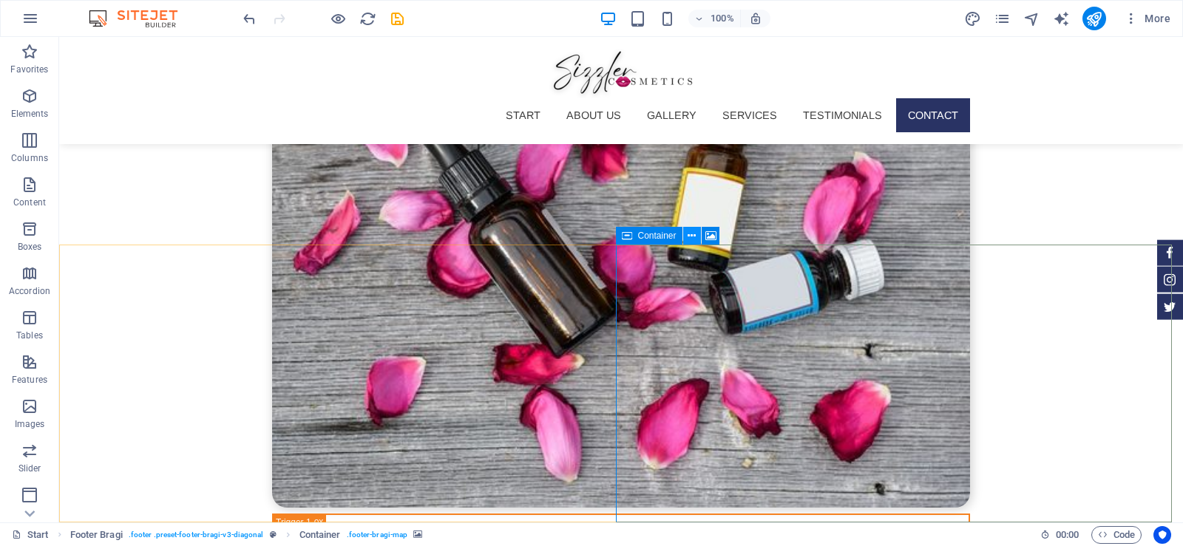
click at [693, 234] on icon at bounding box center [692, 237] width 8 height 16
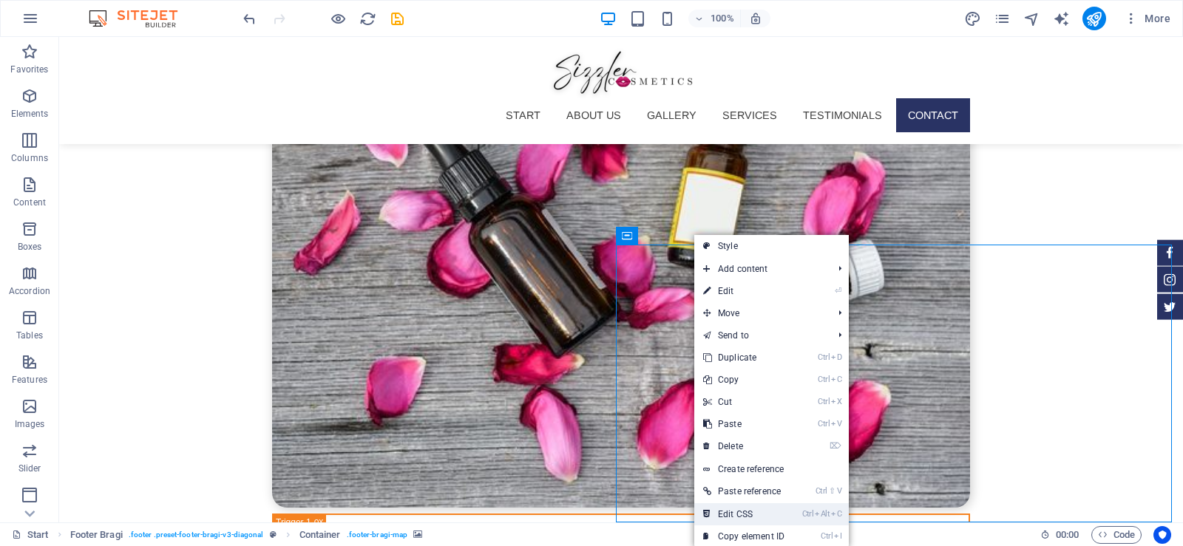
click at [742, 512] on link "Ctrl Alt C Edit CSS" at bounding box center [743, 515] width 99 height 22
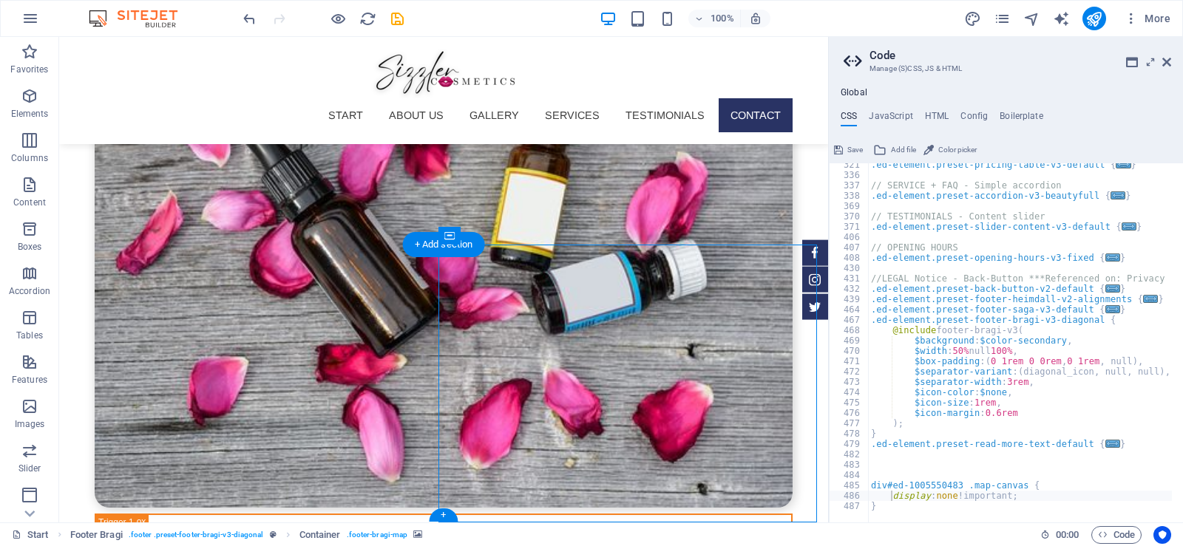
scroll to position [2250, 0]
click at [398, 16] on icon "save" at bounding box center [397, 18] width 17 height 17
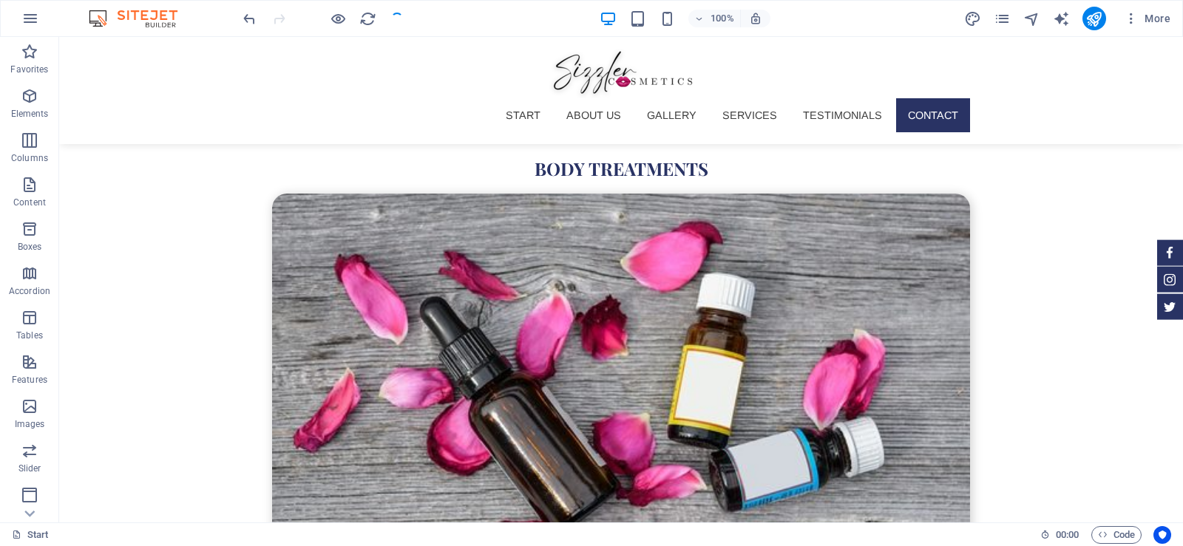
scroll to position [5307, 0]
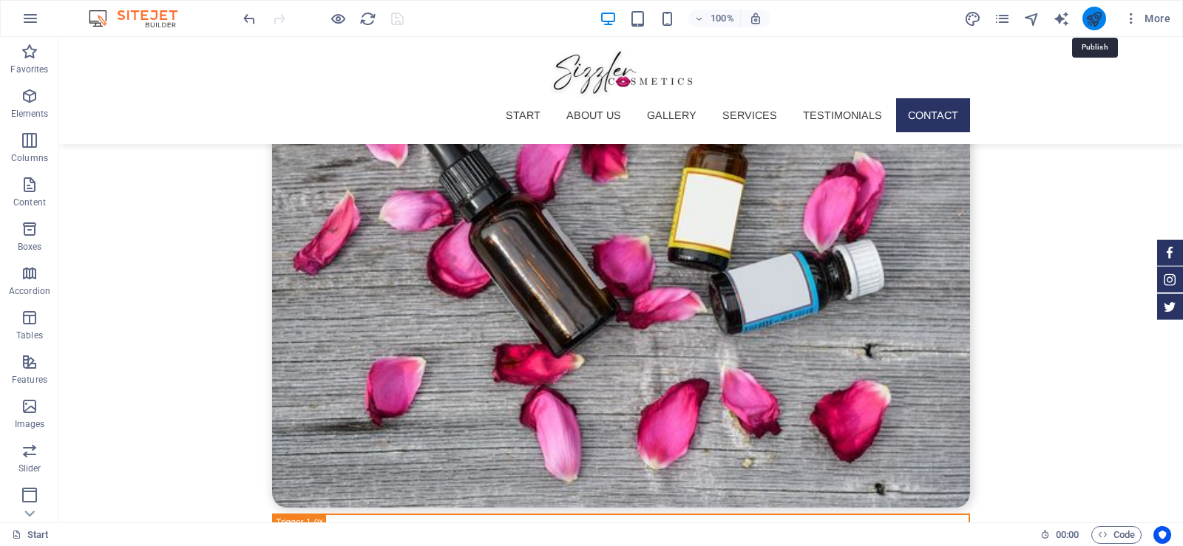
click at [1094, 23] on icon "publish" at bounding box center [1094, 18] width 17 height 17
